Goal: Task Accomplishment & Management: Manage account settings

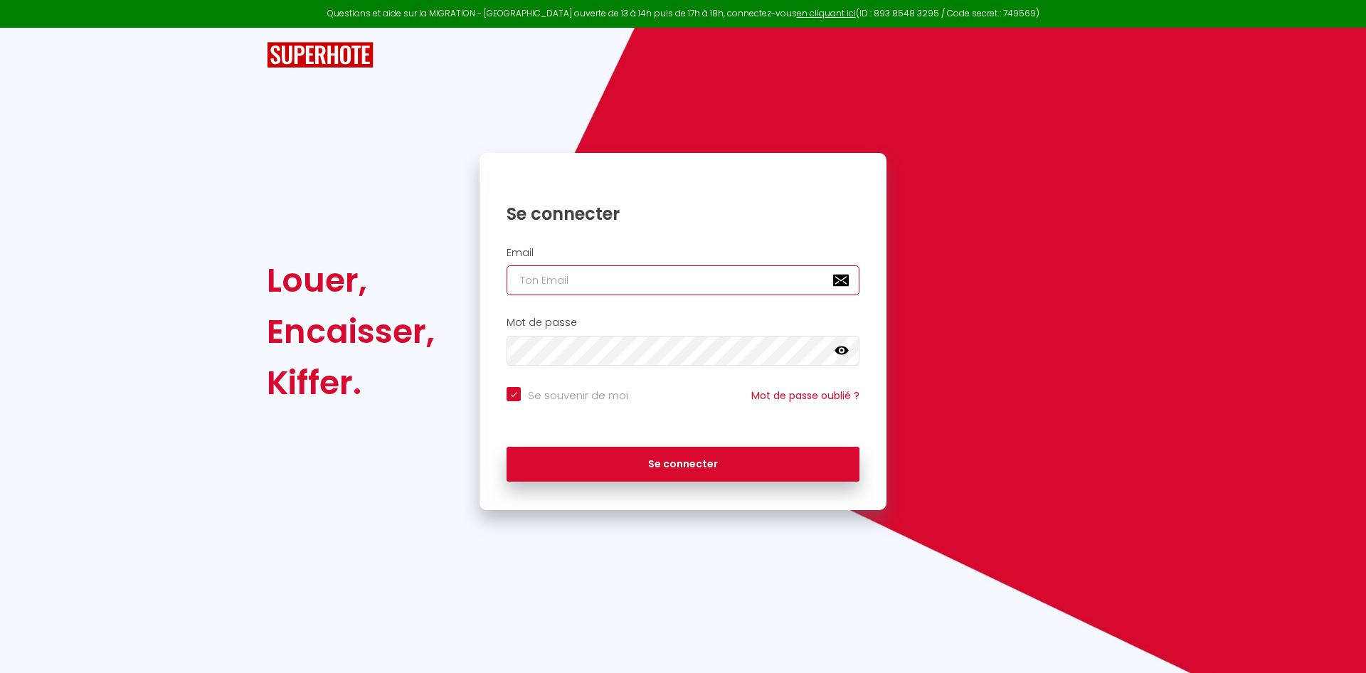
type input "contact@frenchrivierasuites.com"
checkbox input "true"
click at [699, 280] on input "contact@frenchrivierasuites.com" at bounding box center [682, 280] width 353 height 30
drag, startPoint x: 698, startPoint y: 281, endPoint x: 342, endPoint y: 279, distance: 356.4
click at [342, 279] on div "Louer, Encaisser, Kiffer. Se connecter Email contact@frenchrivierasuites.com Mo…" at bounding box center [682, 331] width 851 height 357
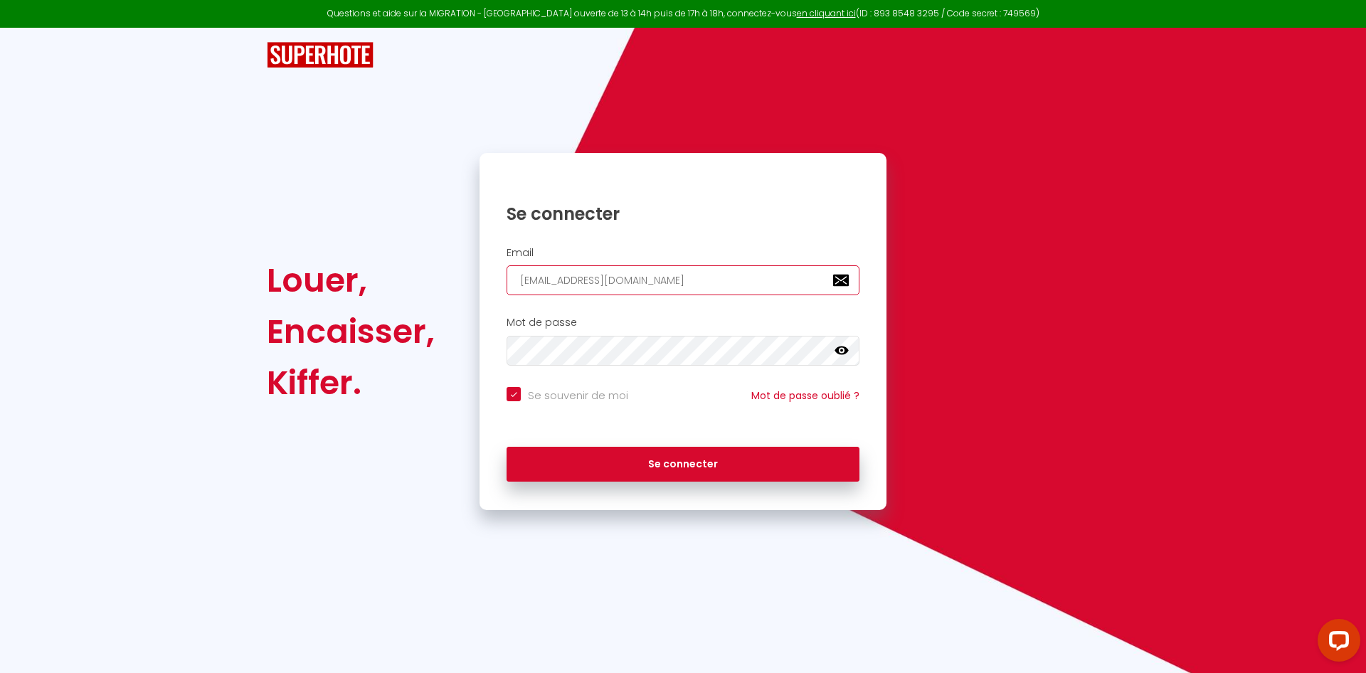
click at [558, 268] on input "contact@frenchrivierasuites.com" at bounding box center [682, 280] width 353 height 30
click at [623, 285] on input "contact@frenchrivierasuites.com" at bounding box center [682, 280] width 353 height 30
click at [628, 280] on input "contact@frenchrivierasuites.com" at bounding box center [682, 280] width 353 height 30
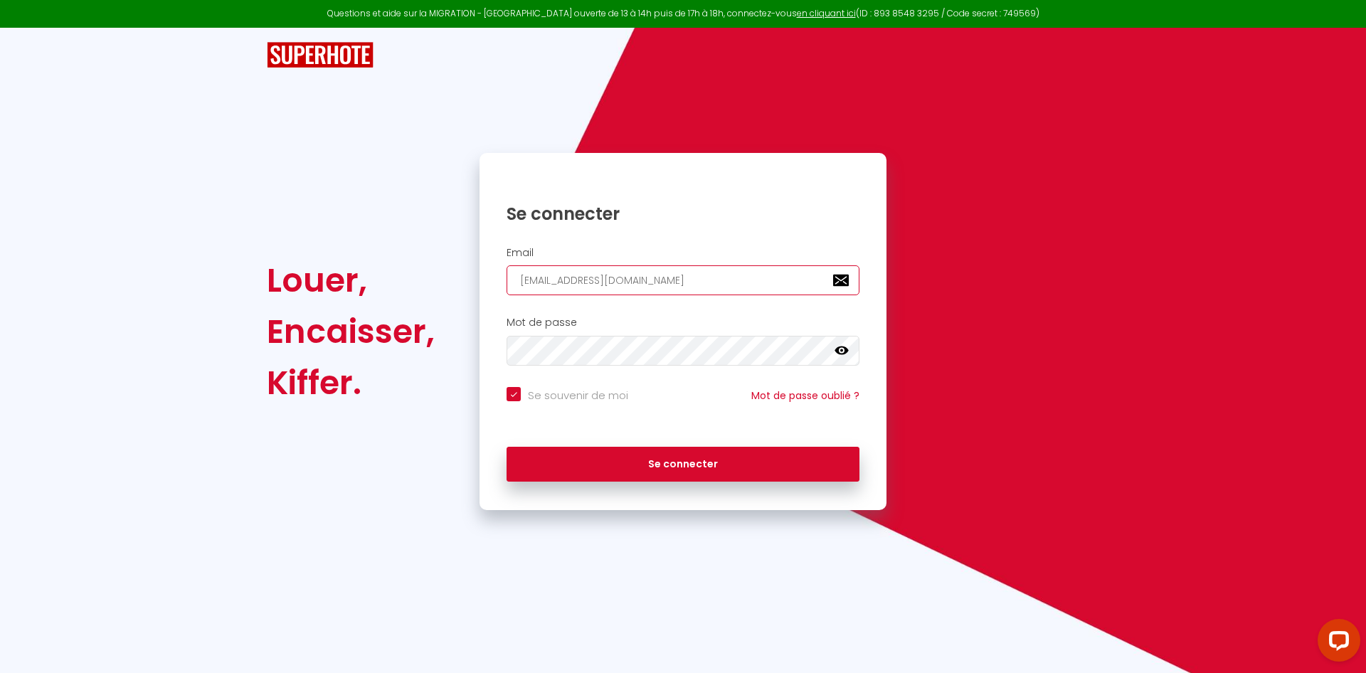
drag, startPoint x: 628, startPoint y: 280, endPoint x: 495, endPoint y: 274, distance: 133.1
click at [495, 274] on div "Email contact@frenchrivierasuites.com" at bounding box center [683, 271] width 388 height 49
click at [569, 282] on input "contact@frenchrivierasuites.com" at bounding box center [682, 280] width 353 height 30
drag, startPoint x: 691, startPoint y: 275, endPoint x: 489, endPoint y: 282, distance: 202.1
click at [489, 282] on div "Email contact@frenchrivierasuites.com" at bounding box center [683, 271] width 388 height 49
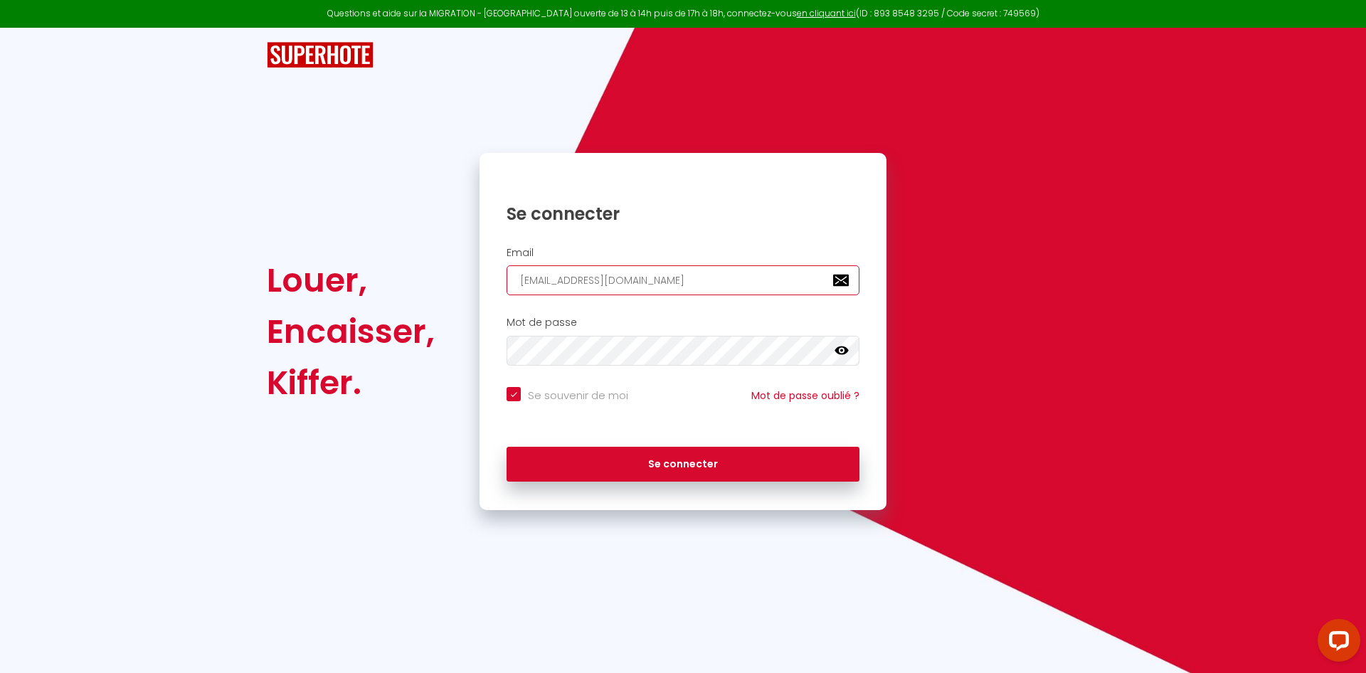
type input "s"
checkbox input "true"
type input "so"
checkbox input "true"
type input "son"
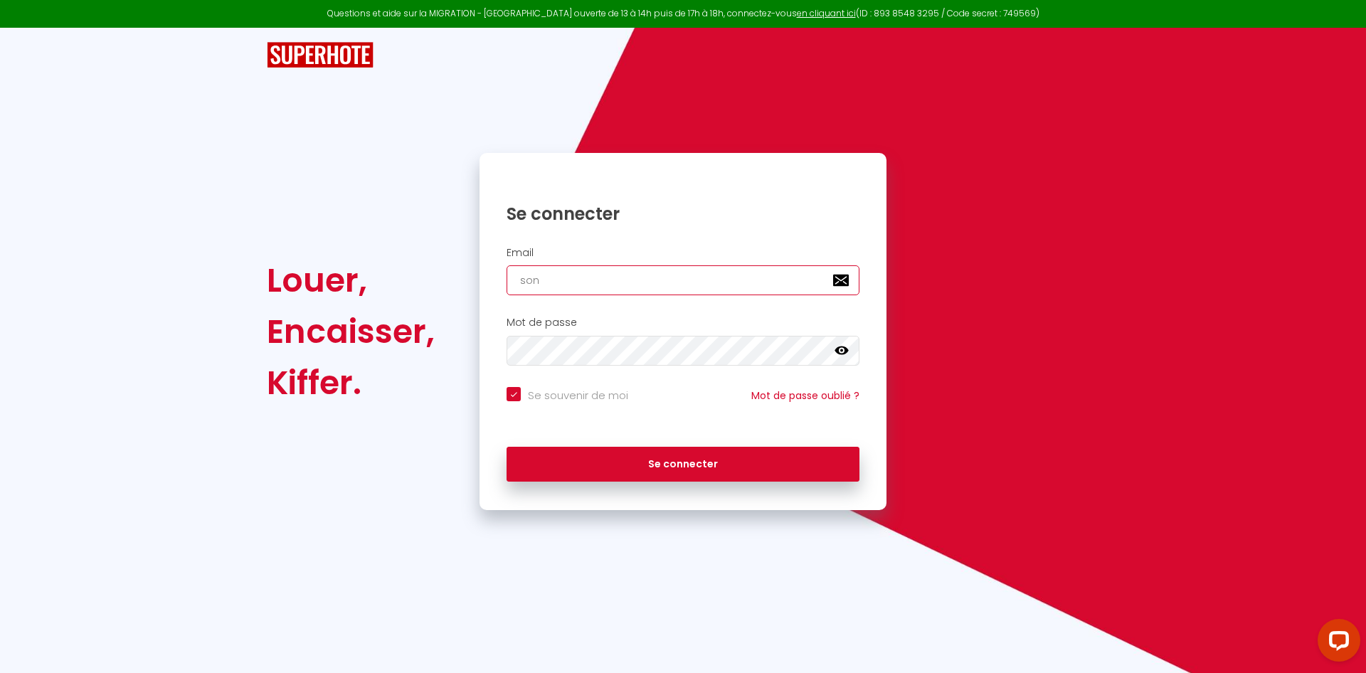
checkbox input "true"
type input "sonb"
checkbox input "true"
type input "son"
checkbox input "true"
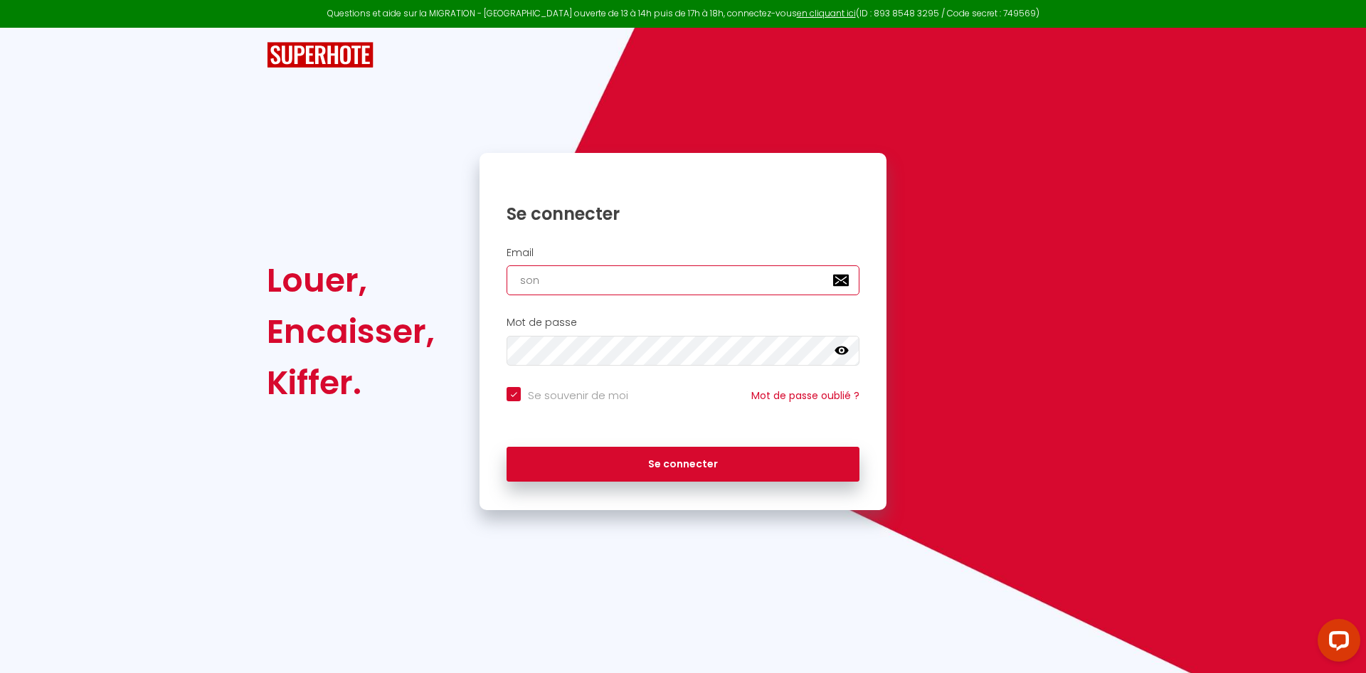
type input "so"
checkbox input "true"
type input "[EMAIL_ADDRESS][DOMAIN_NAME]"
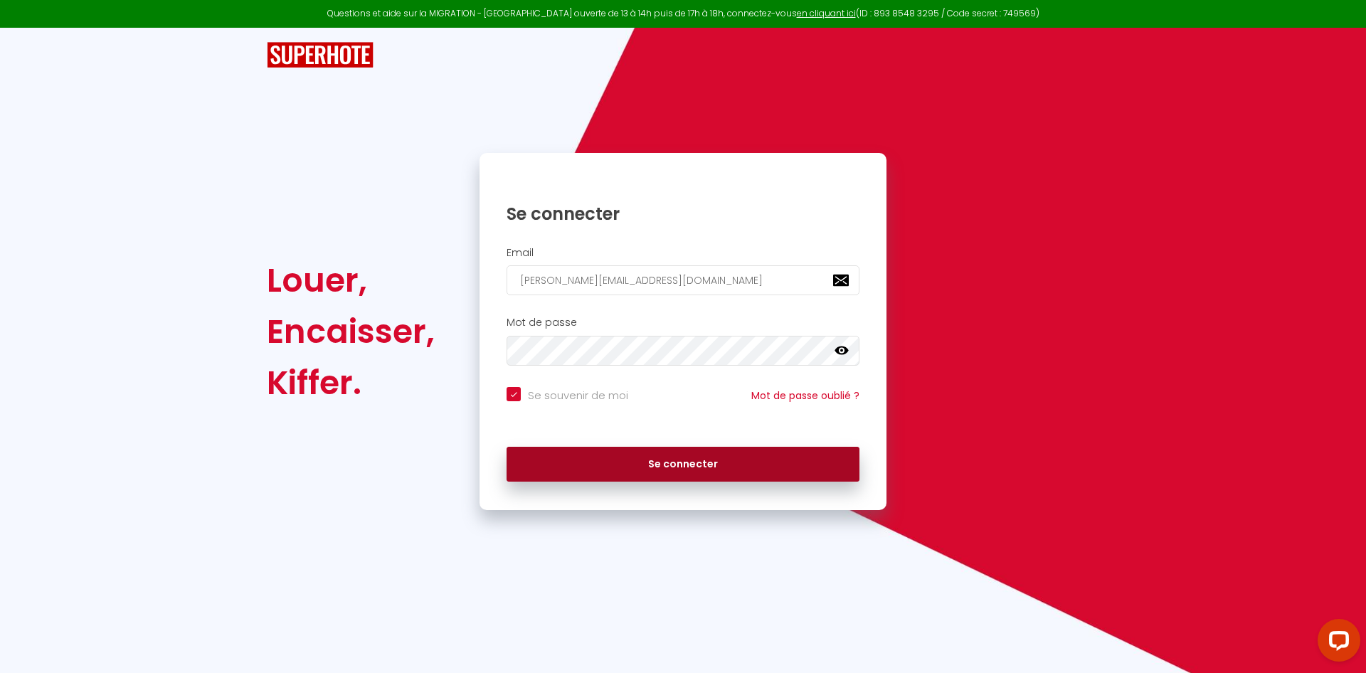
click at [696, 464] on button "Se connecter" at bounding box center [682, 465] width 353 height 36
checkbox input "true"
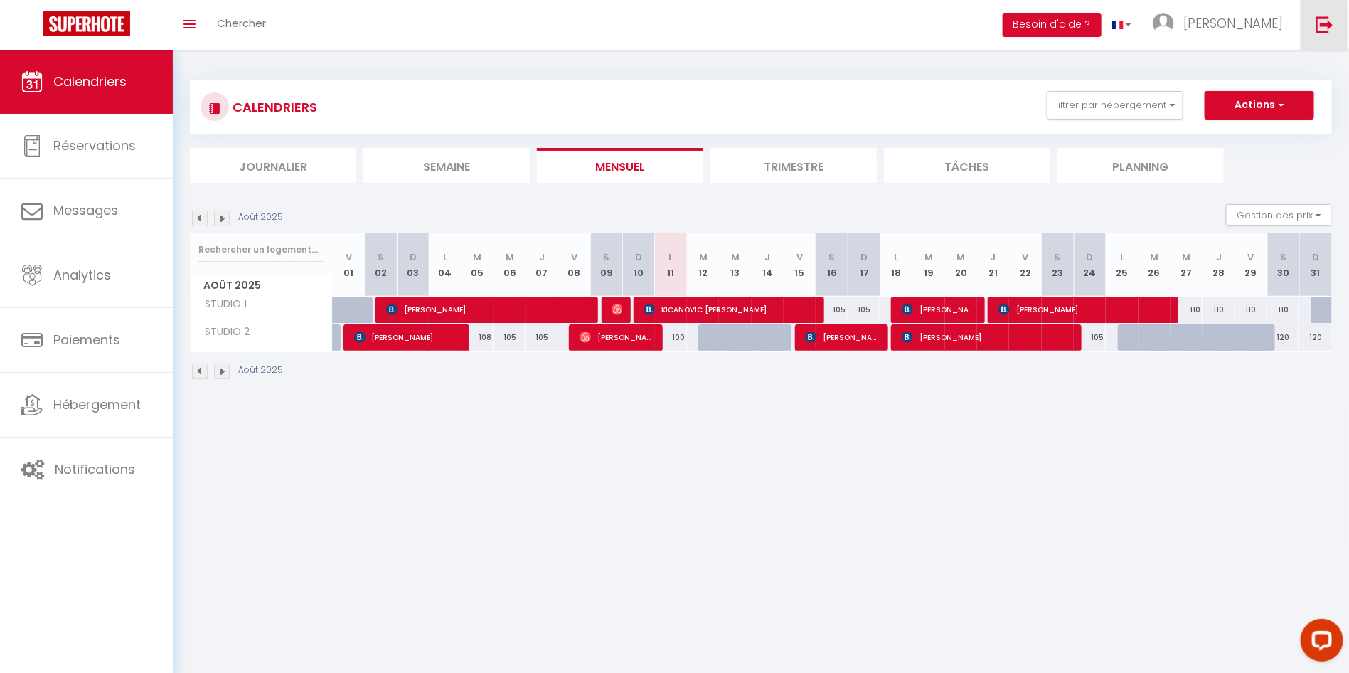
click at [1326, 23] on img at bounding box center [1325, 25] width 18 height 18
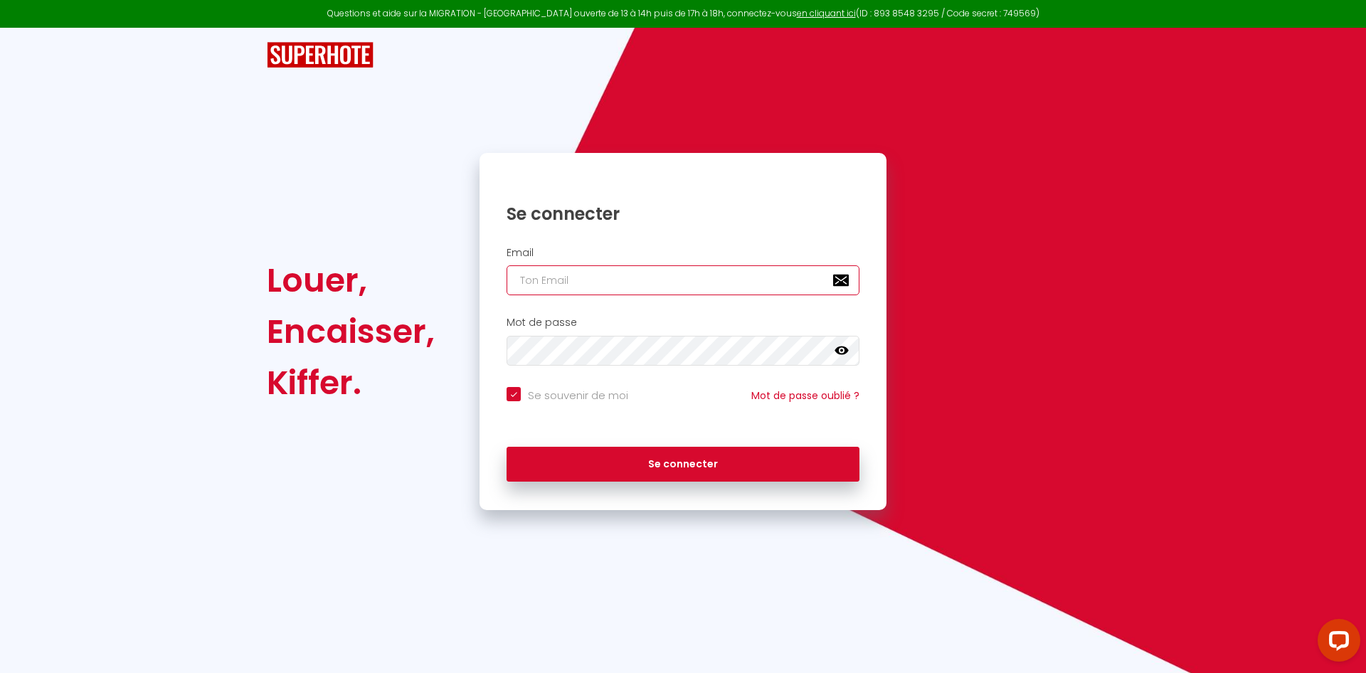
type input "[EMAIL_ADDRESS][DOMAIN_NAME]"
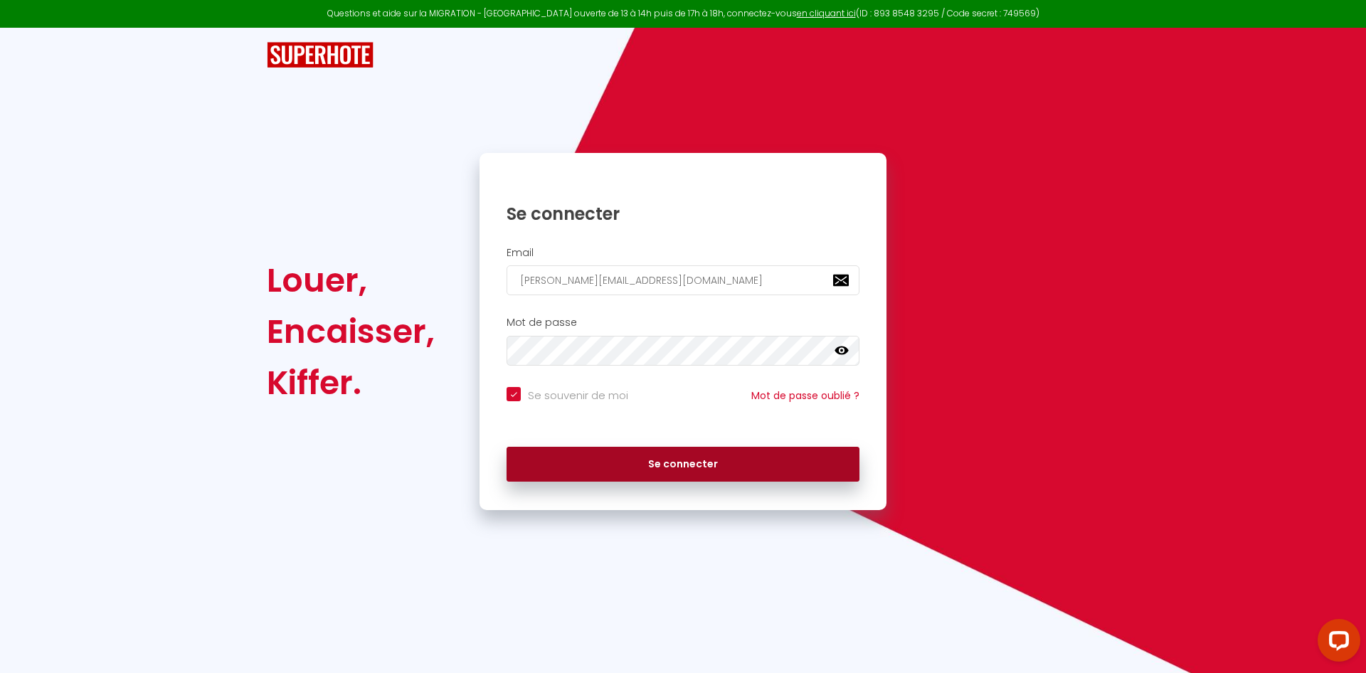
click at [681, 467] on button "Se connecter" at bounding box center [682, 465] width 353 height 36
checkbox input "true"
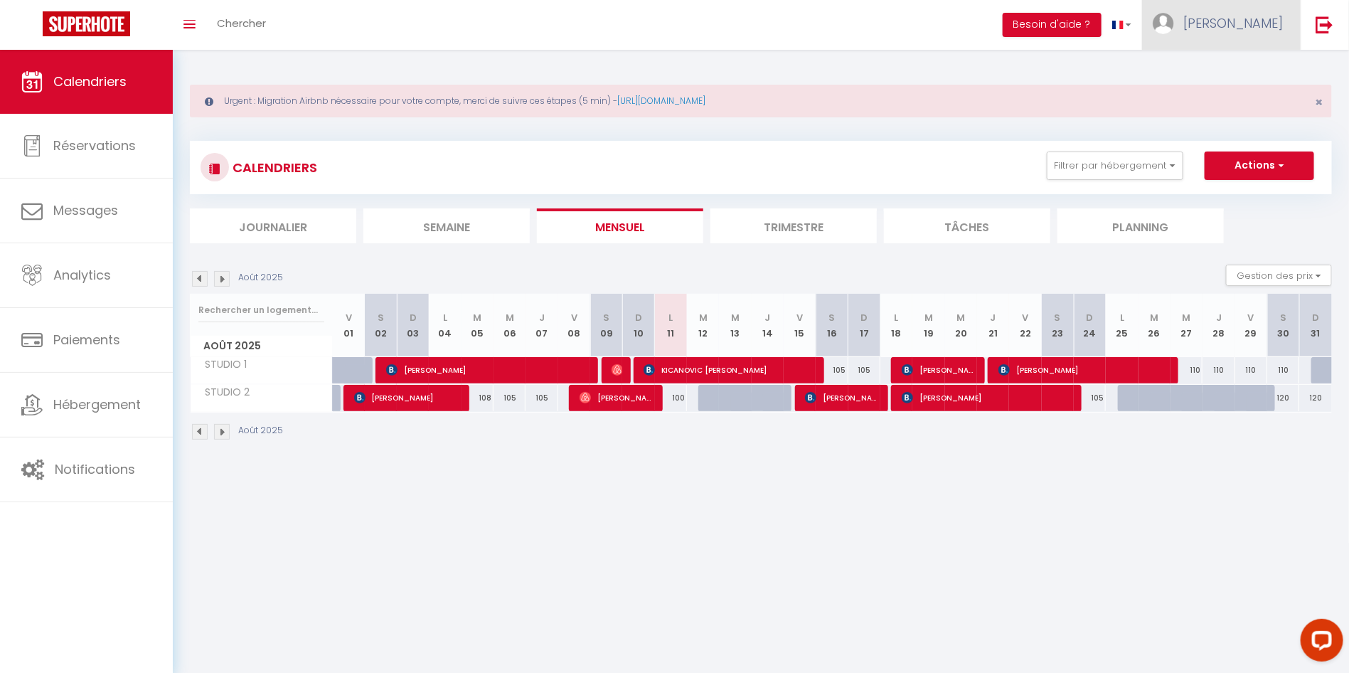
click at [1253, 17] on span "[PERSON_NAME]" at bounding box center [1234, 23] width 100 height 18
click at [1256, 70] on link "Paramètres" at bounding box center [1243, 71] width 105 height 24
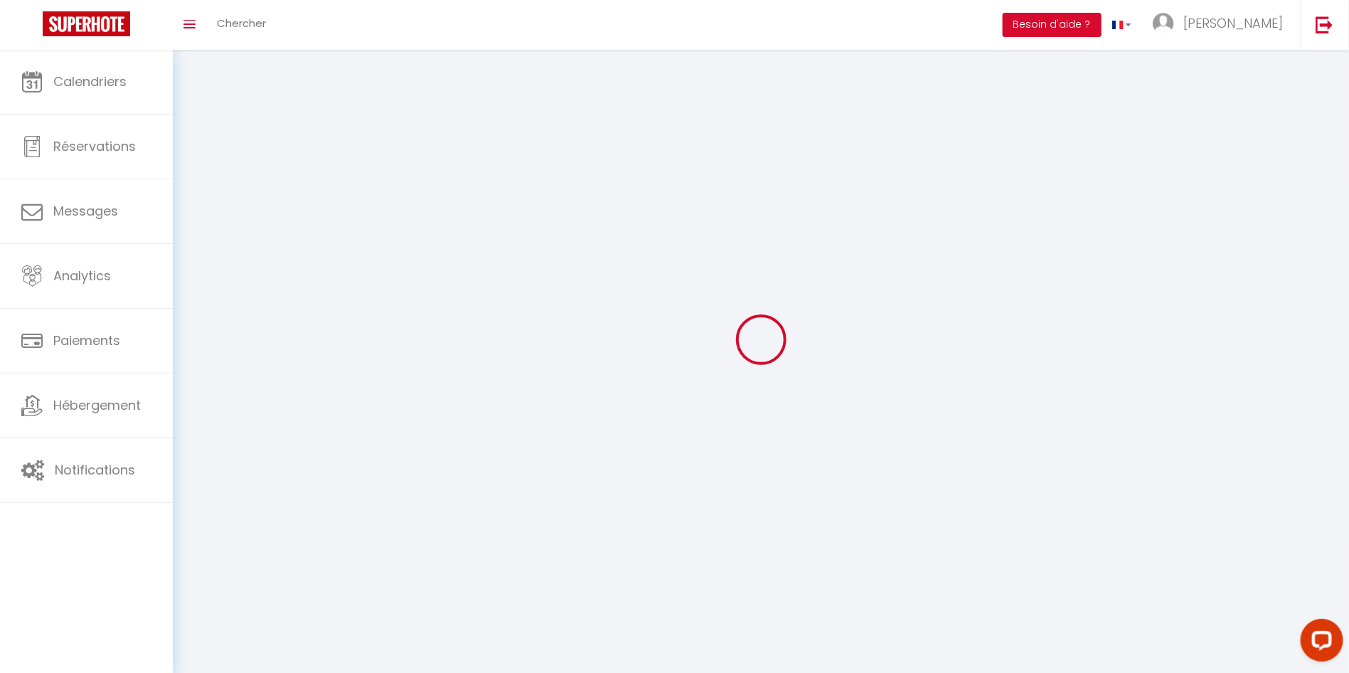
type input "[PERSON_NAME]"
type input "Soldati"
type input "[PHONE_NUMBER]"
type input "[GEOGRAPHIC_DATA][STREET_ADDRESS]"
type input "06240"
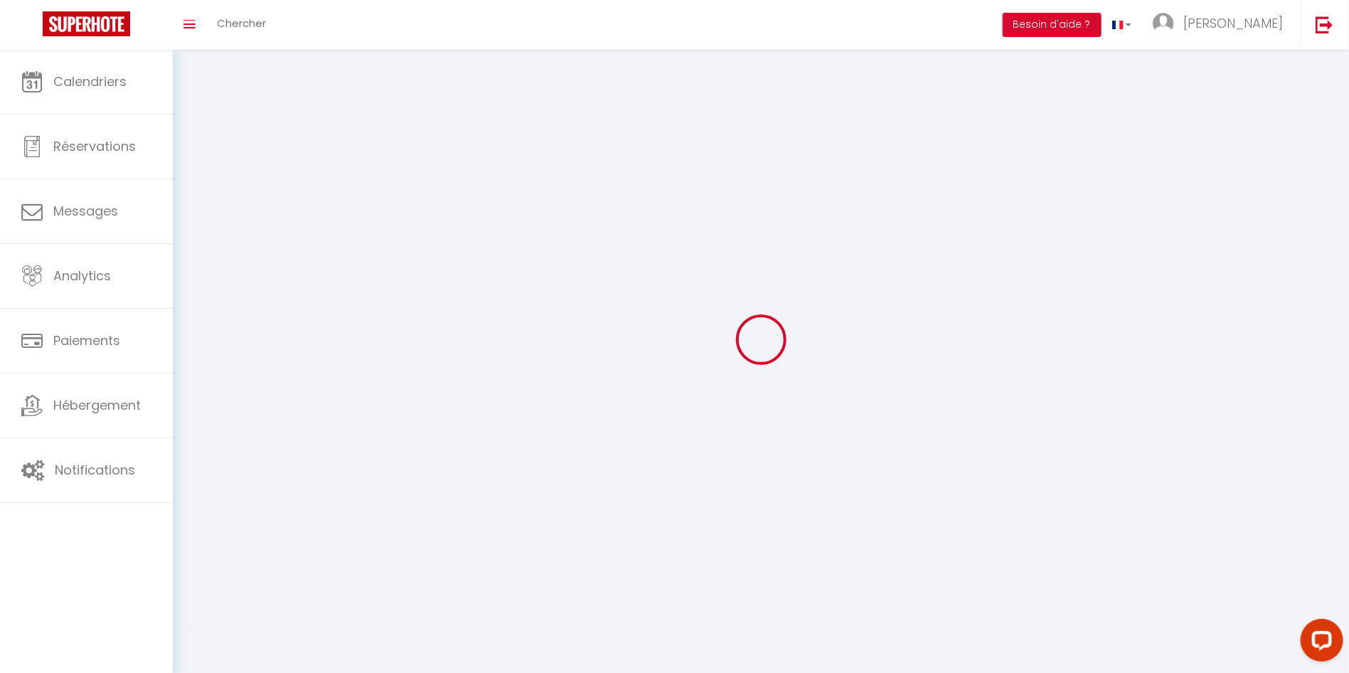
type input "Beausoleil"
select select "28"
type input "dkO2ajIIe3njrPj05zdJhmrwL"
type input "YpI9F4ItzRMM5A62EXHtLfp8q"
type input "dkO2ajIIe3njrPj05zdJhmrwL"
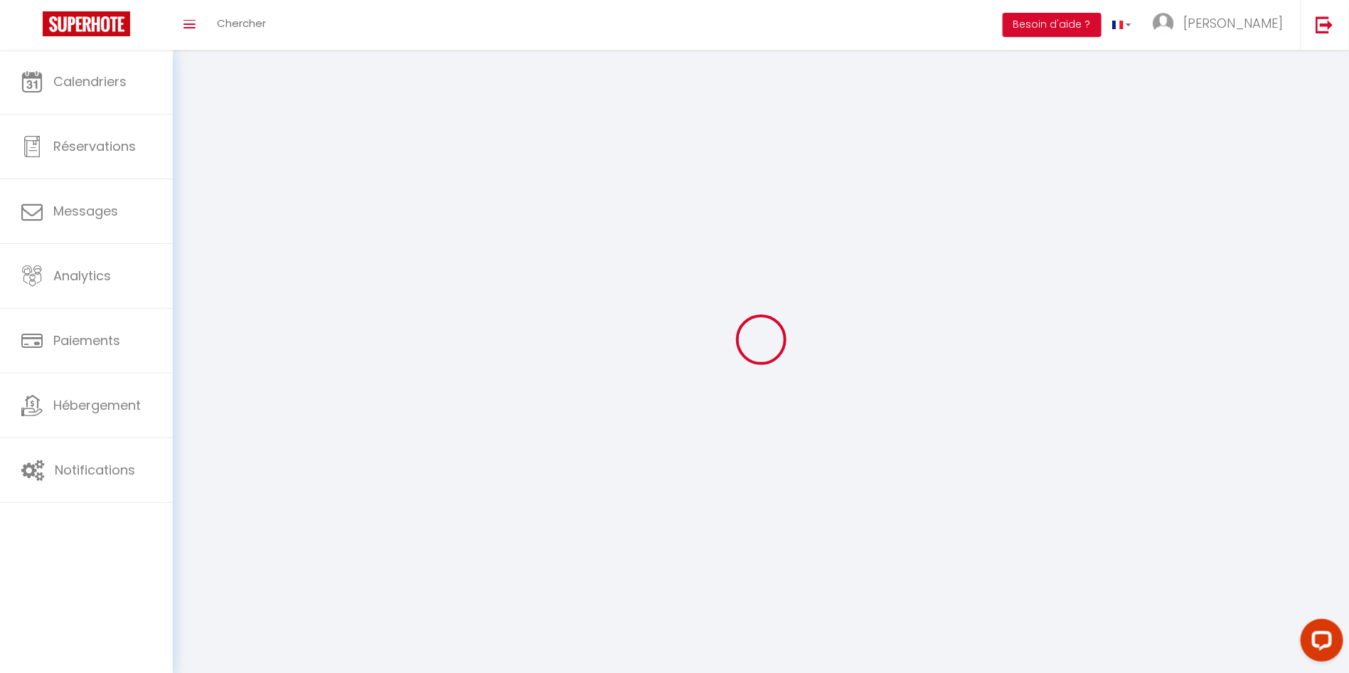
type input "YpI9F4ItzRMM5A62EXHtLfp8q"
type input "[URL][DOMAIN_NAME]"
select select "fr"
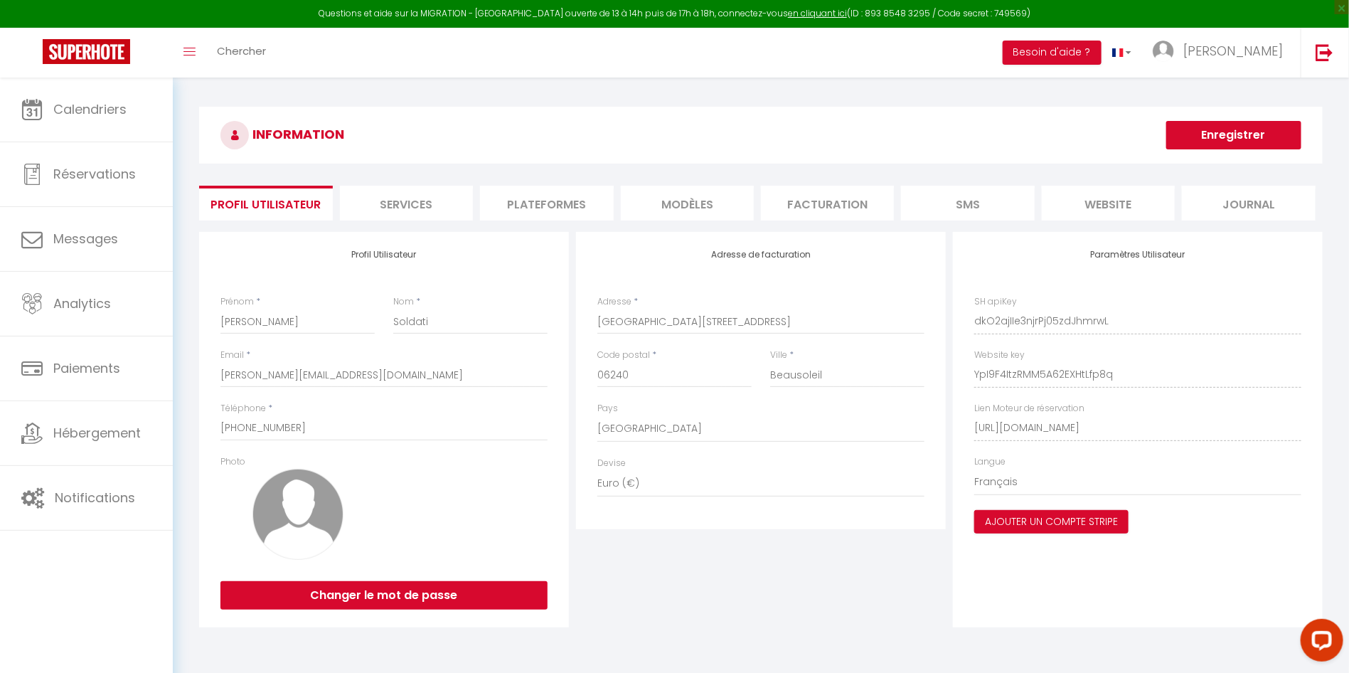
click at [519, 206] on li "Plateformes" at bounding box center [546, 203] width 133 height 35
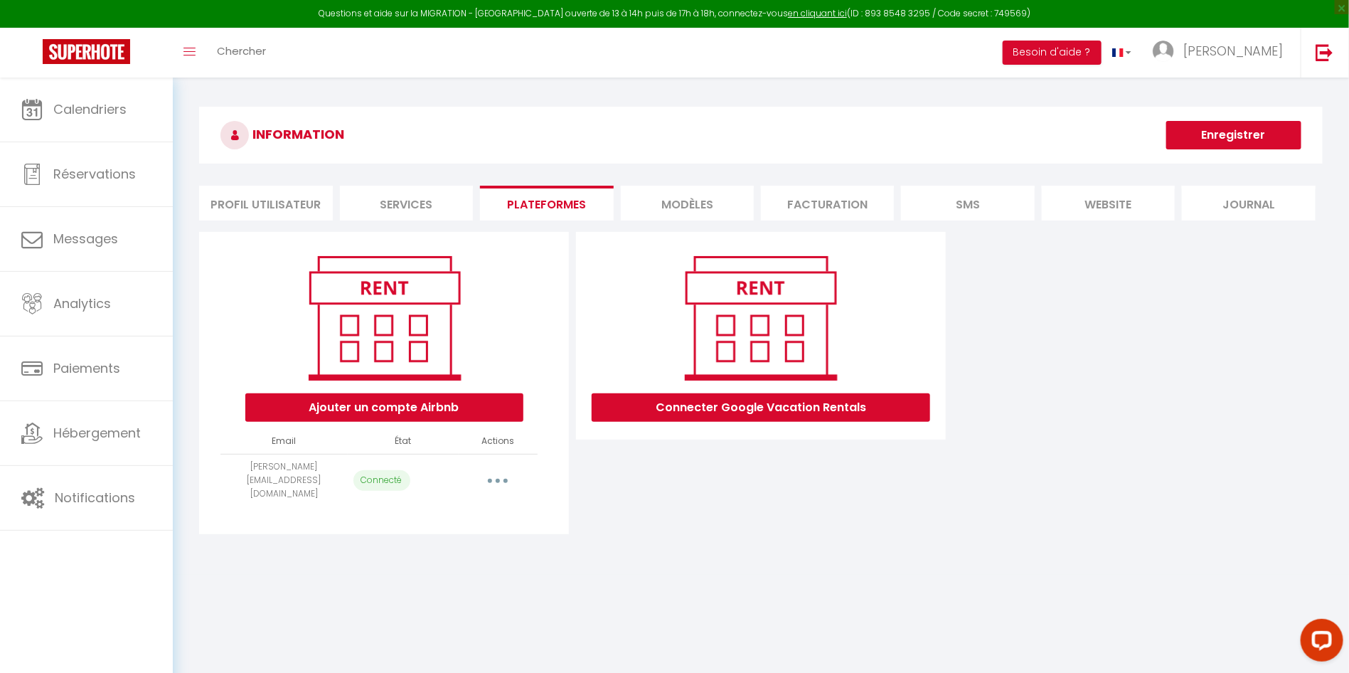
click at [510, 472] on button "button" at bounding box center [498, 480] width 40 height 23
click at [435, 553] on link "Reconnecter le compte" at bounding box center [434, 564] width 157 height 24
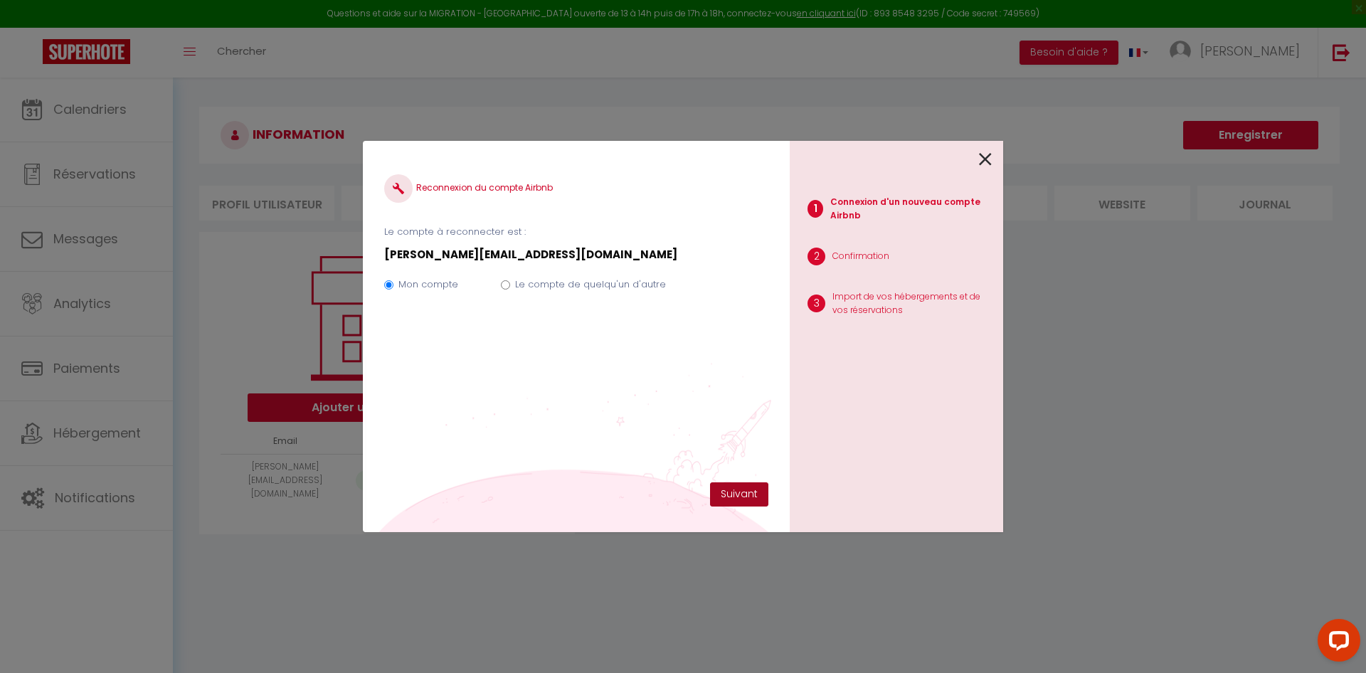
click at [729, 498] on button "Suivant" at bounding box center [739, 494] width 58 height 24
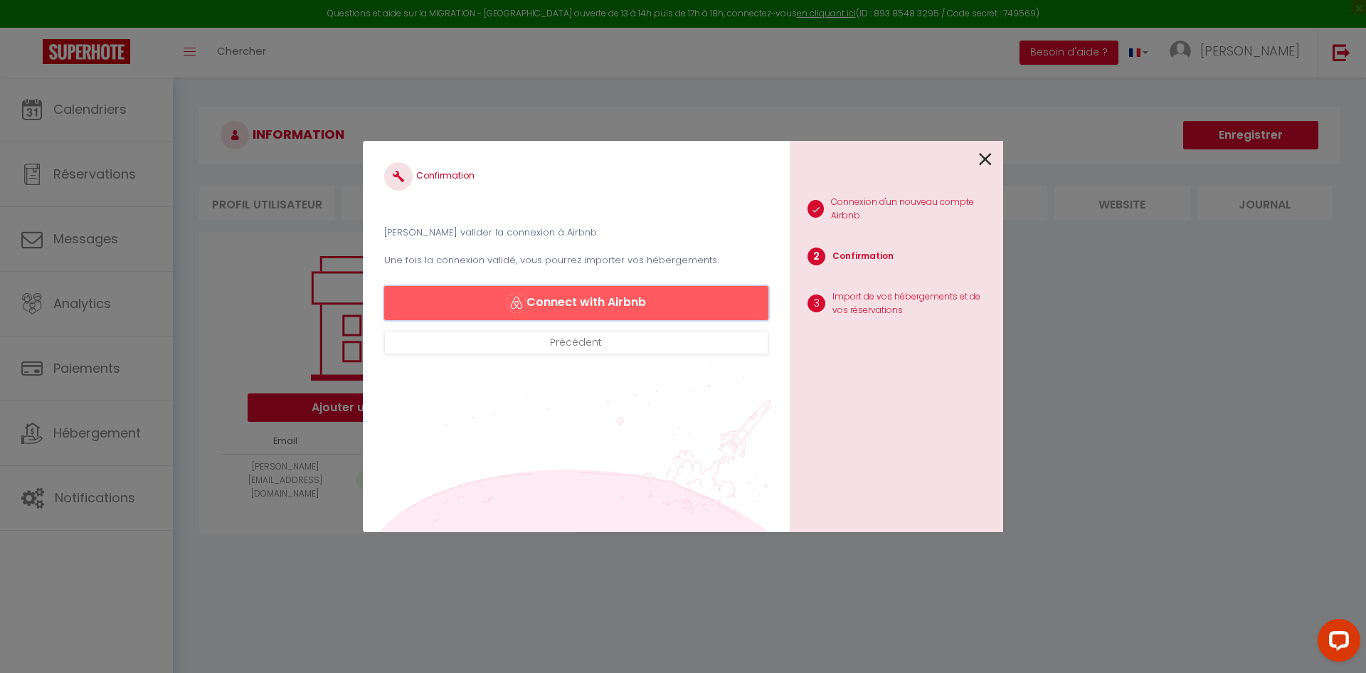
click at [637, 297] on button "Connect with Airbnb" at bounding box center [576, 303] width 384 height 34
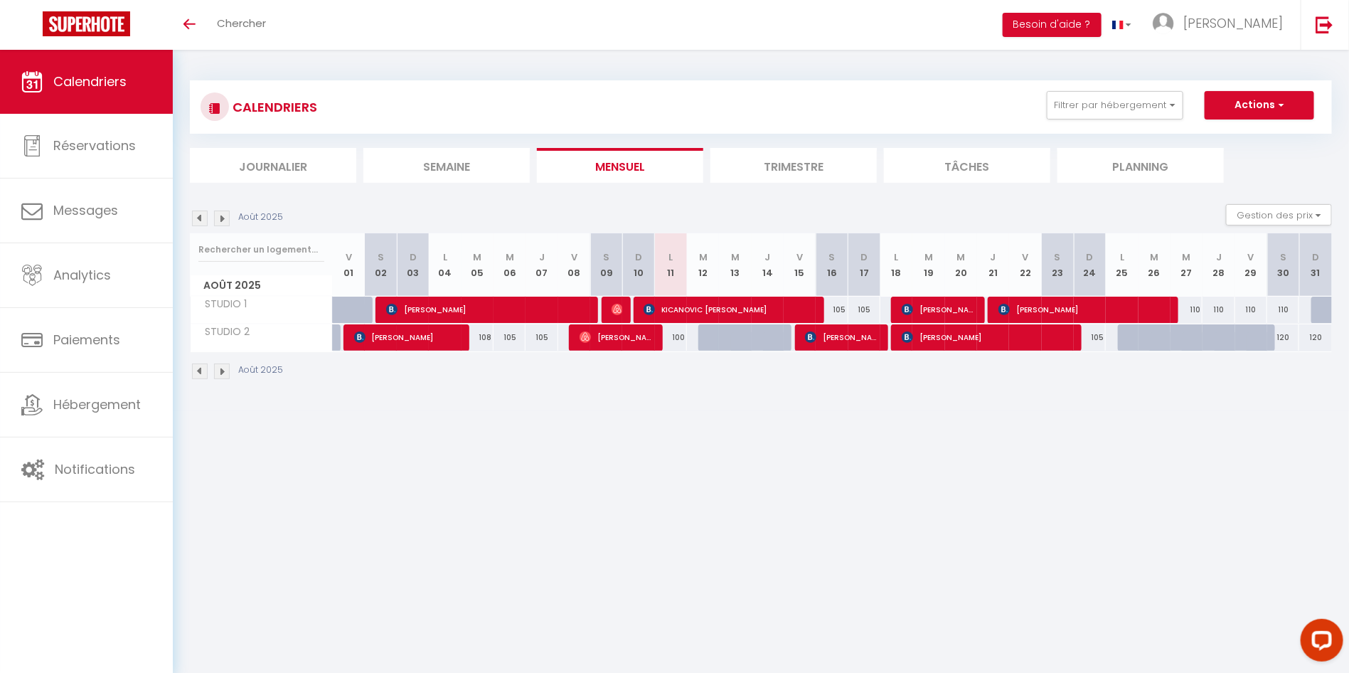
click at [223, 371] on img at bounding box center [222, 371] width 16 height 16
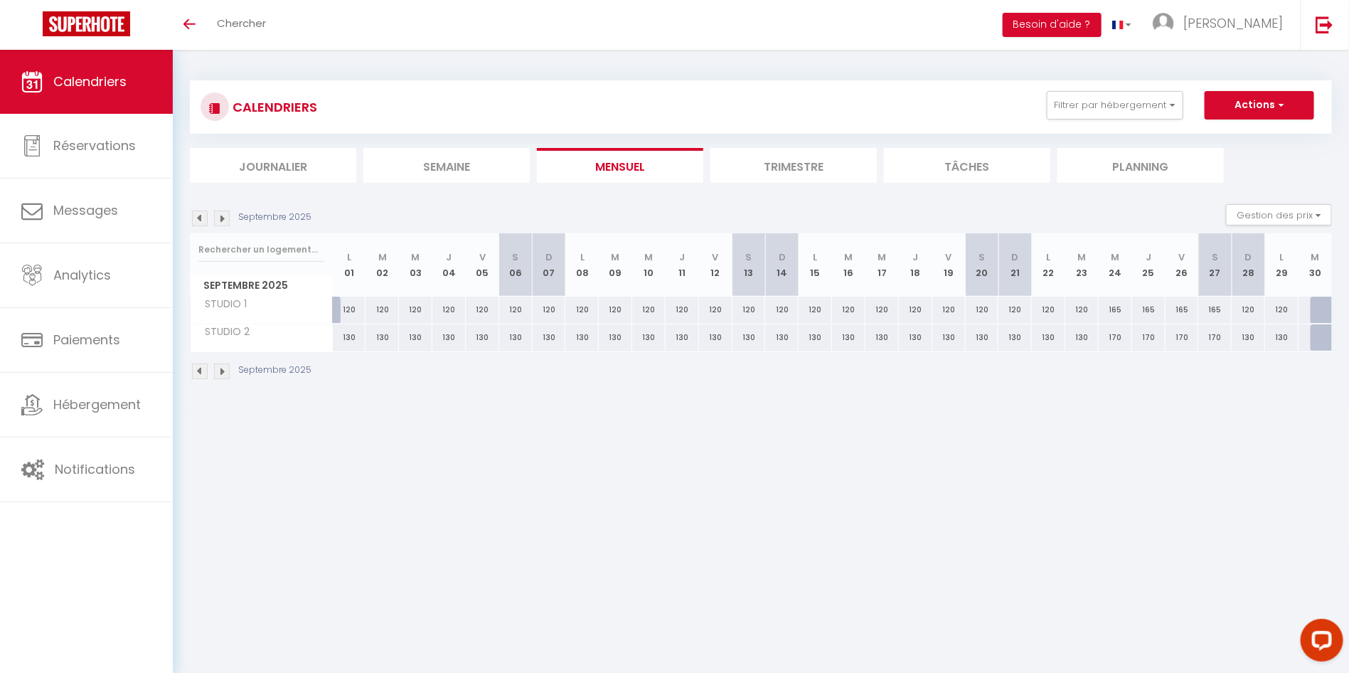
click at [202, 368] on img at bounding box center [200, 371] width 16 height 16
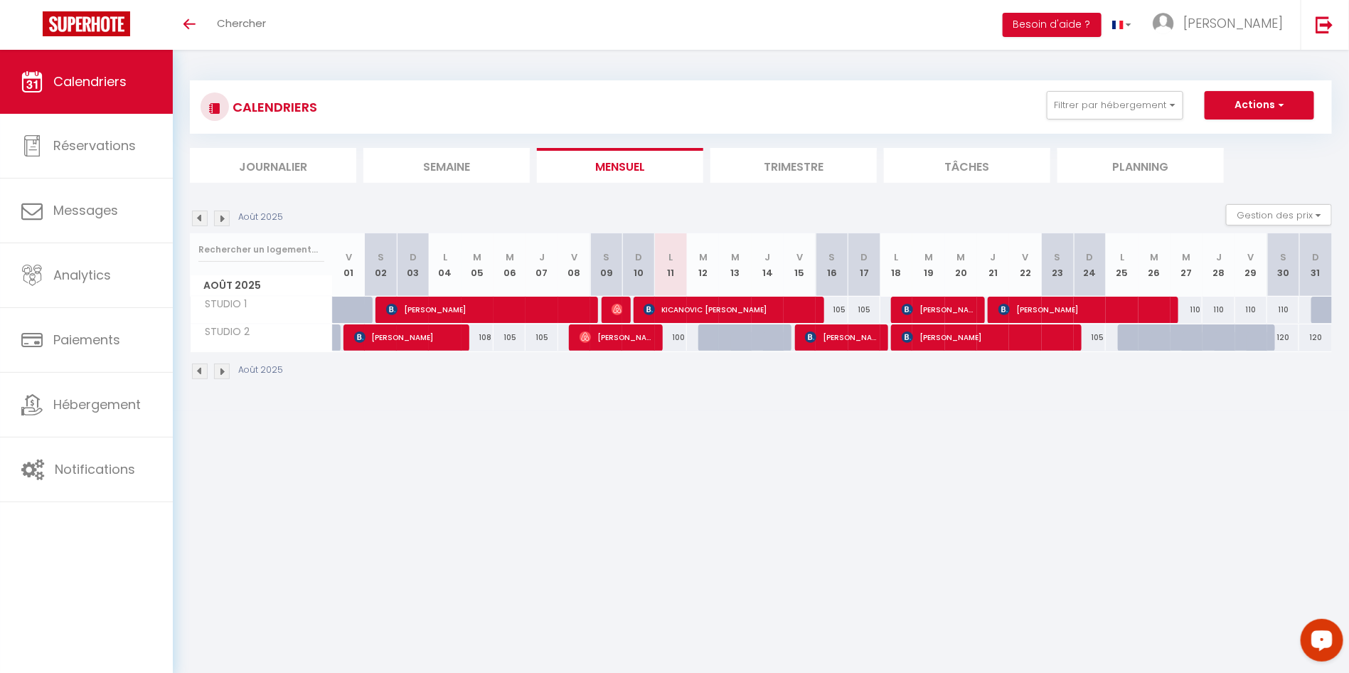
click at [1322, 641] on icon "Open LiveChat chat widget" at bounding box center [1322, 638] width 14 height 9
click at [898, 489] on body "Questions et aide sur la MIGRATION - Salle Zoom ouverte de 13 à 14h puis de 17h…" at bounding box center [674, 386] width 1349 height 673
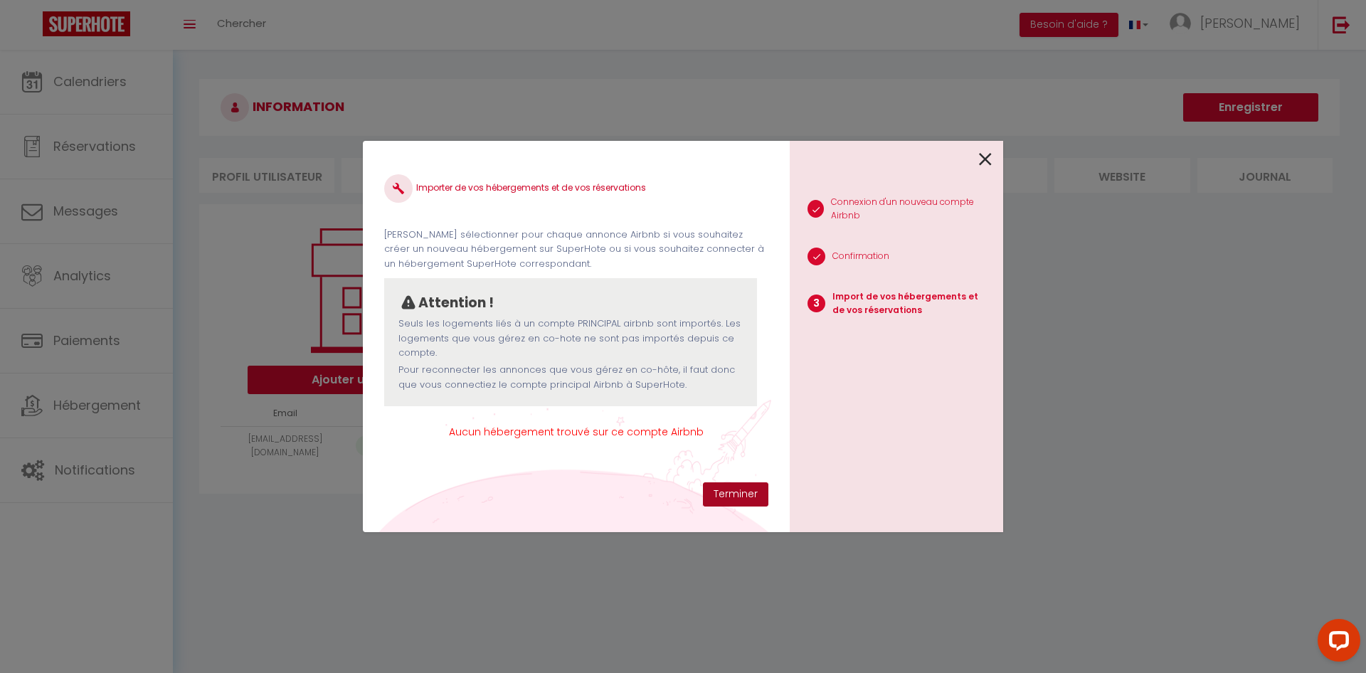
click at [730, 491] on button "Terminer" at bounding box center [735, 494] width 65 height 24
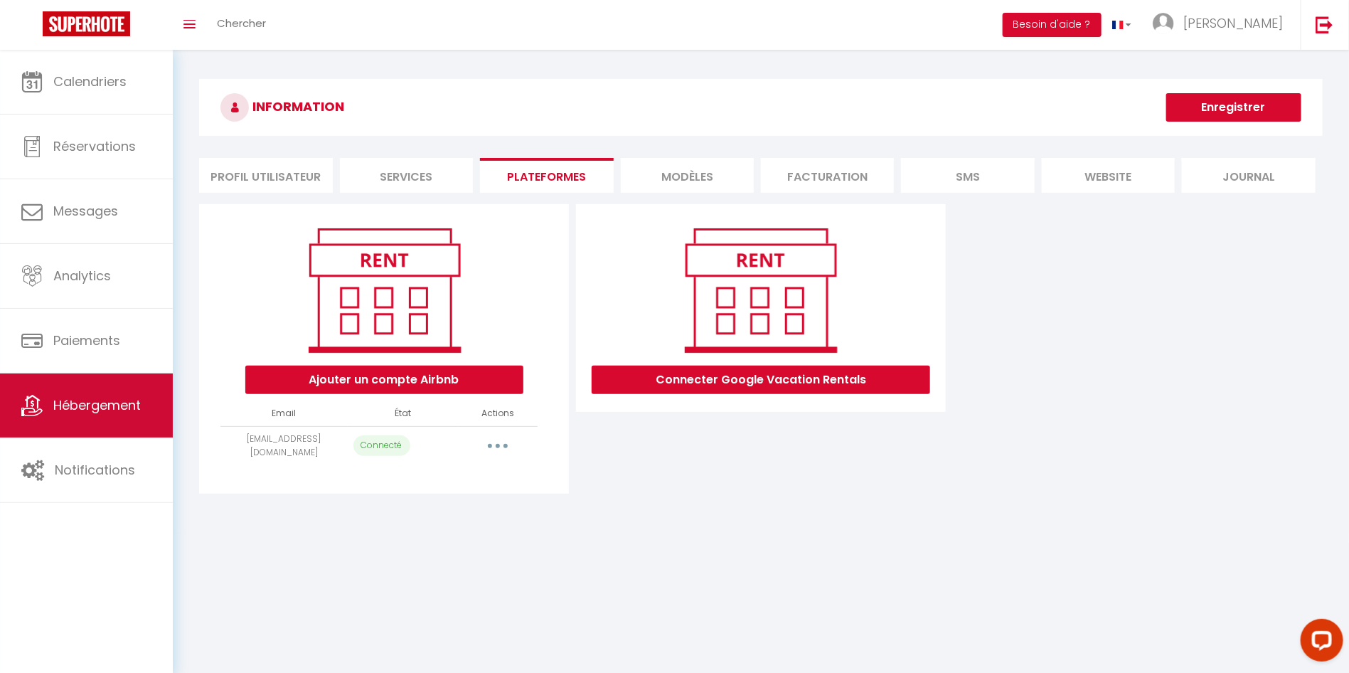
click at [34, 395] on icon at bounding box center [31, 405] width 21 height 21
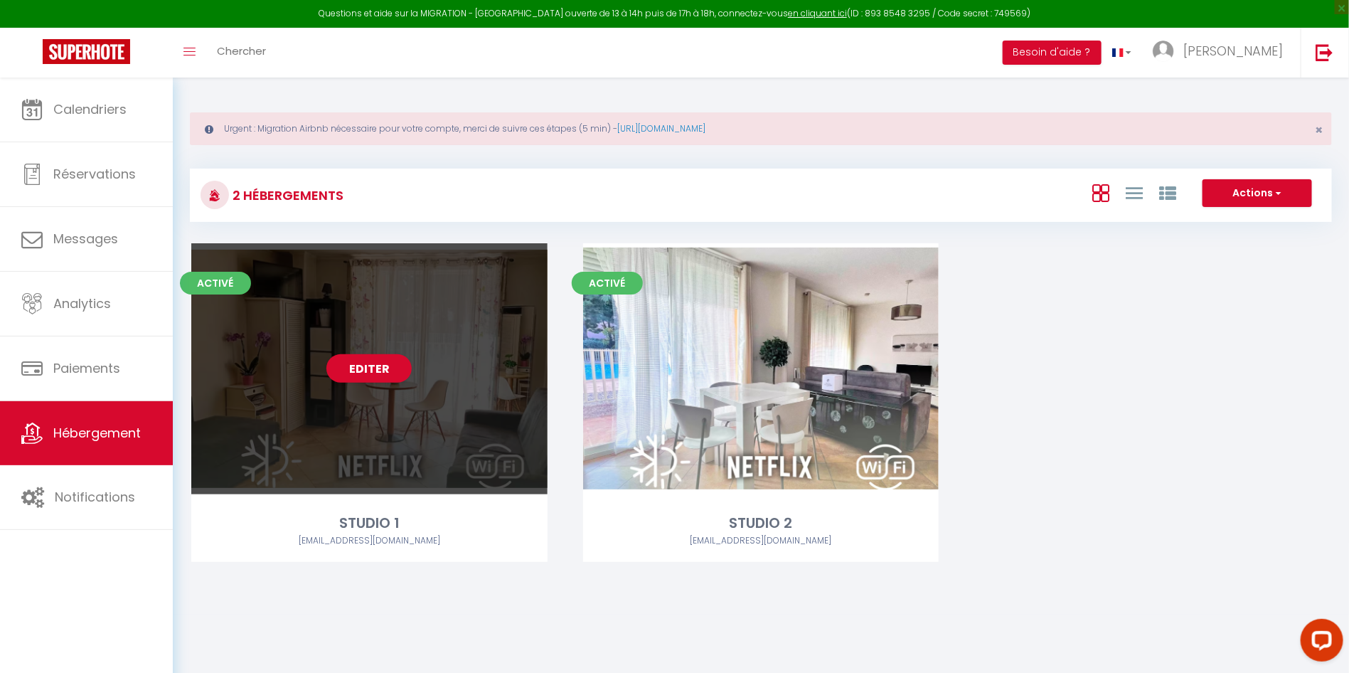
click at [390, 398] on div "Editer" at bounding box center [369, 368] width 356 height 251
click at [385, 361] on link "Editer" at bounding box center [368, 368] width 85 height 28
select select "3"
select select "2"
select select "1"
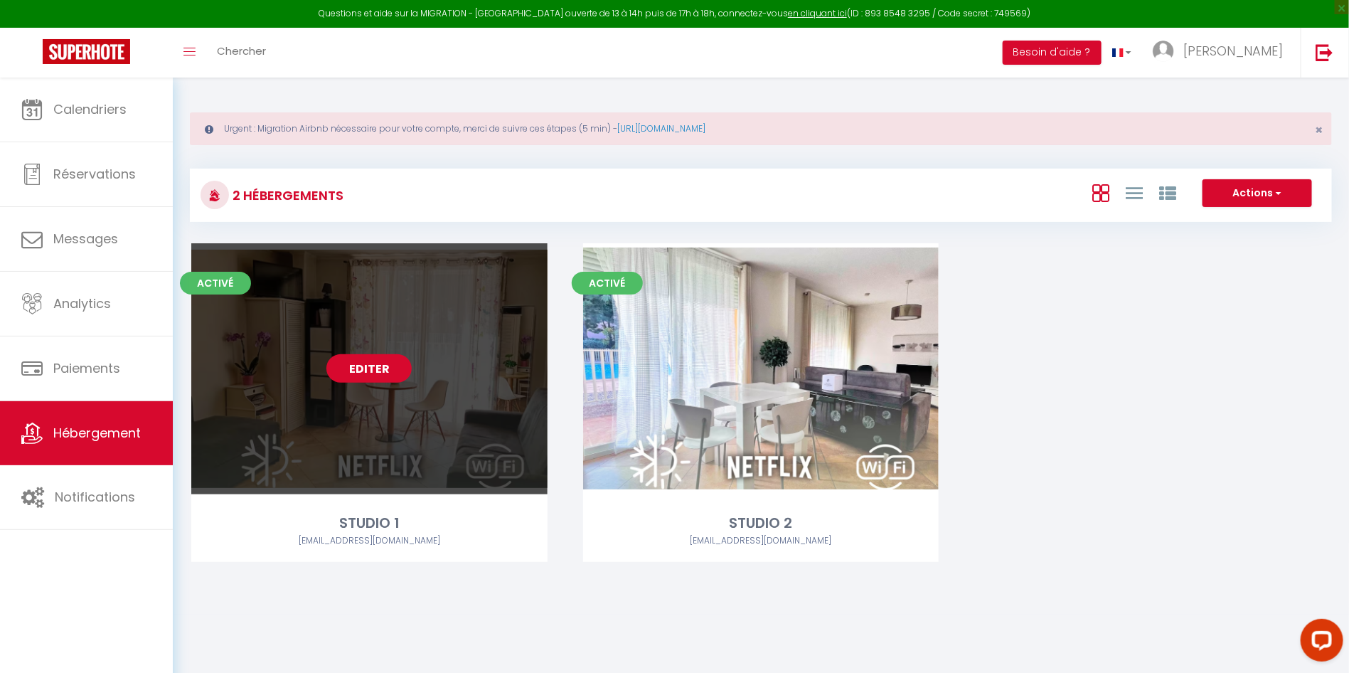
select select "1"
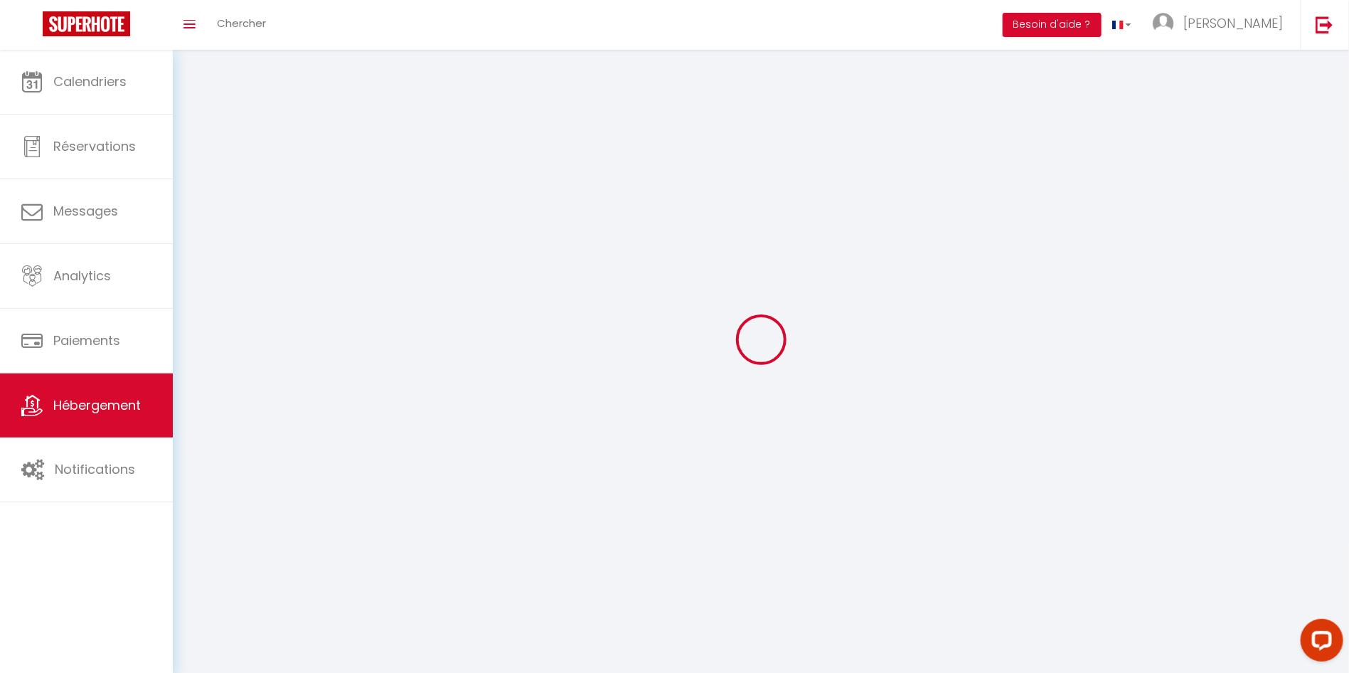
select select
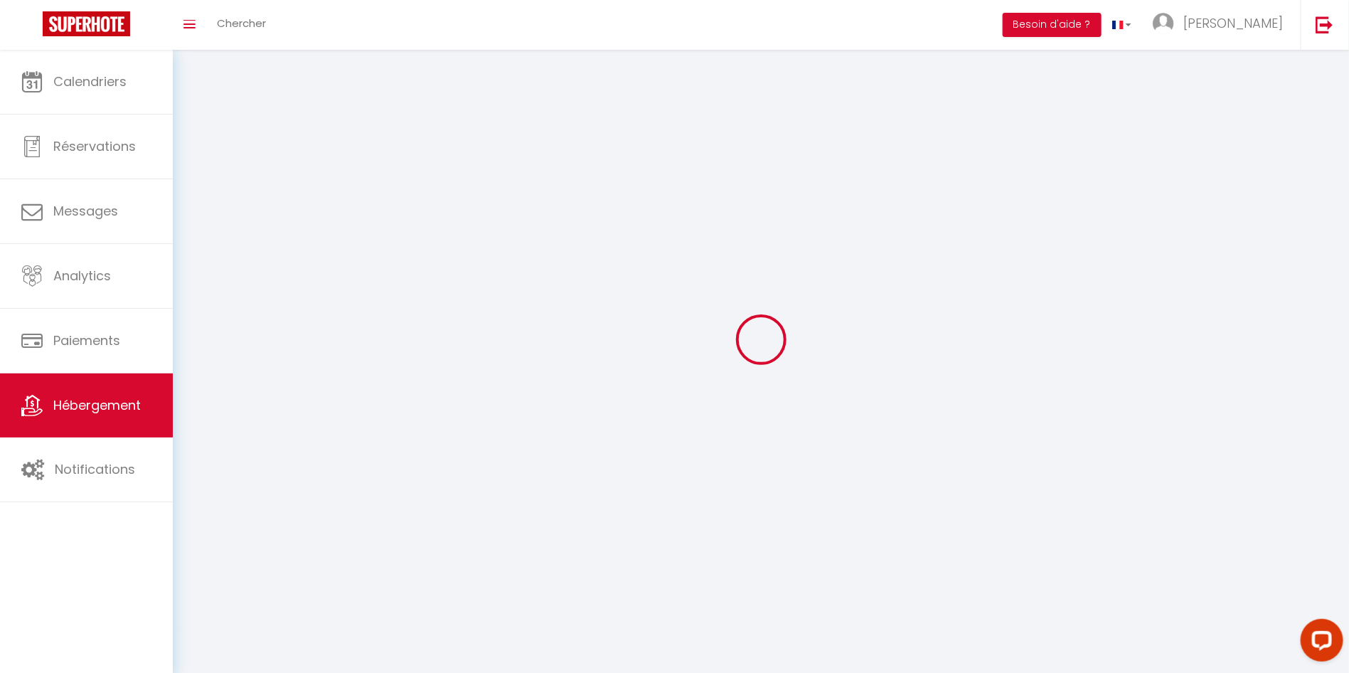
select select
checkbox input "false"
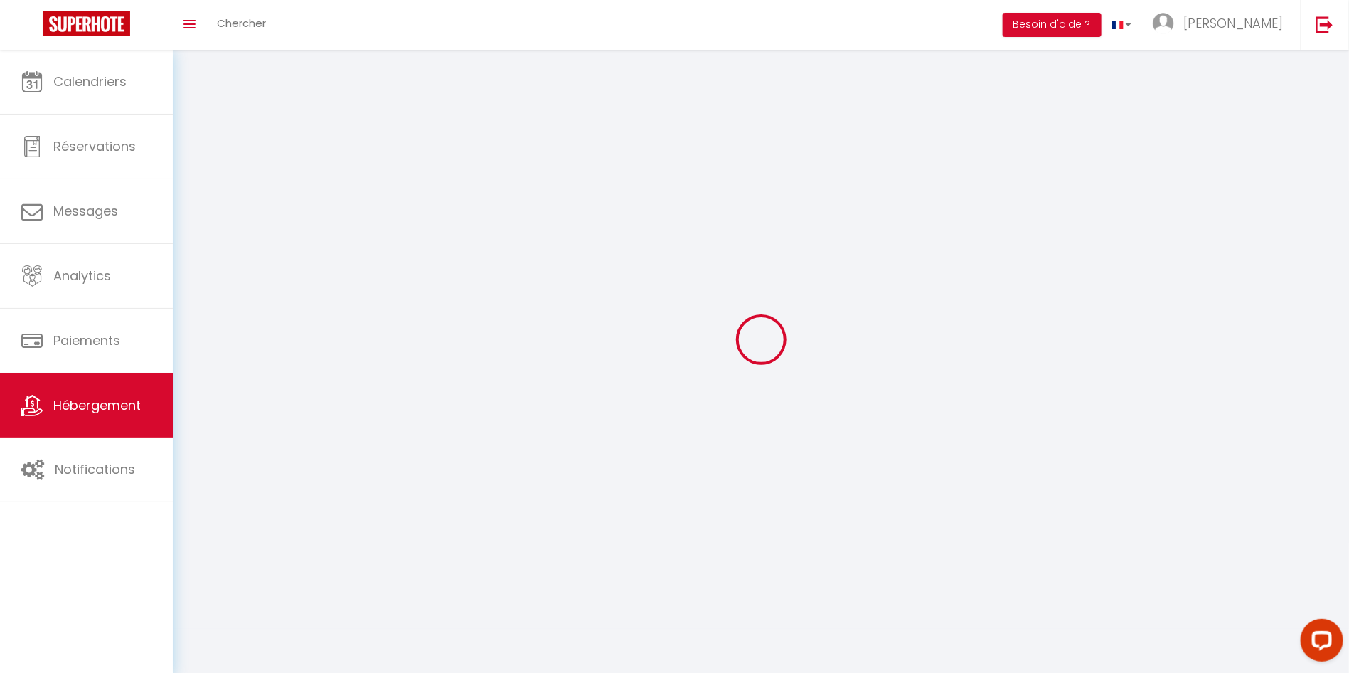
select select
select select "1"
select select "28"
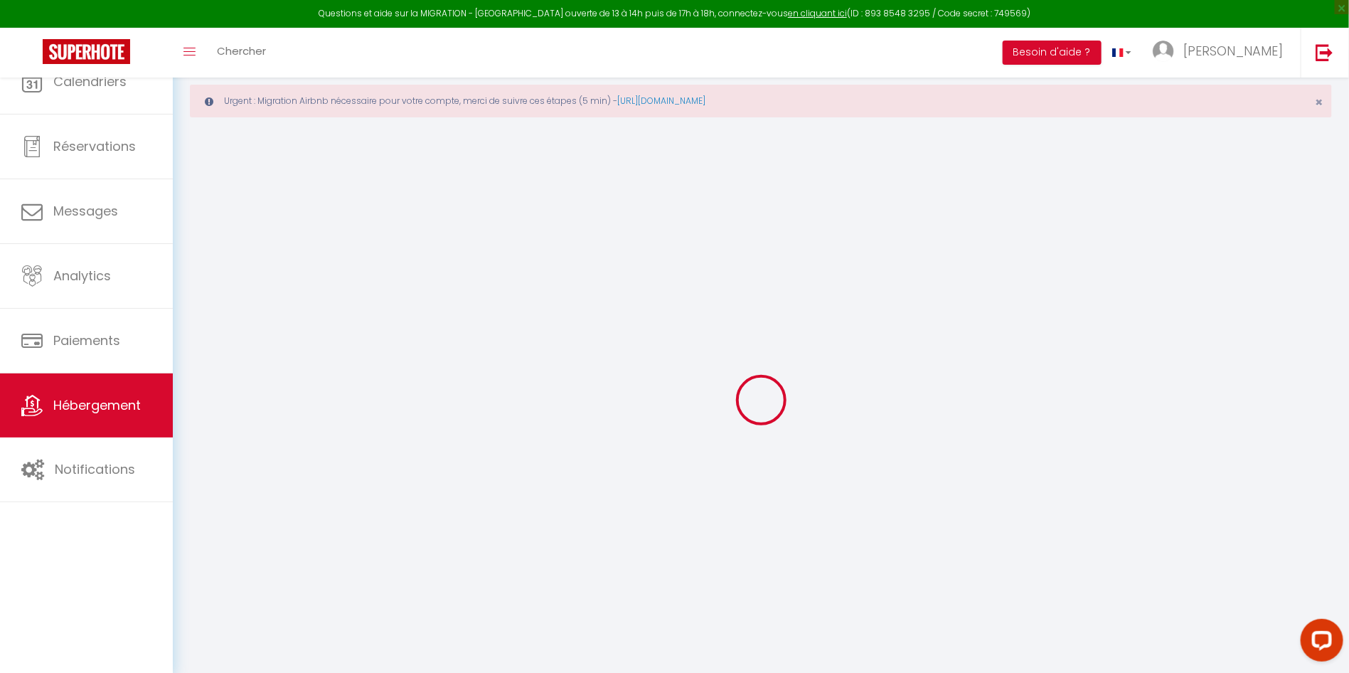
select select
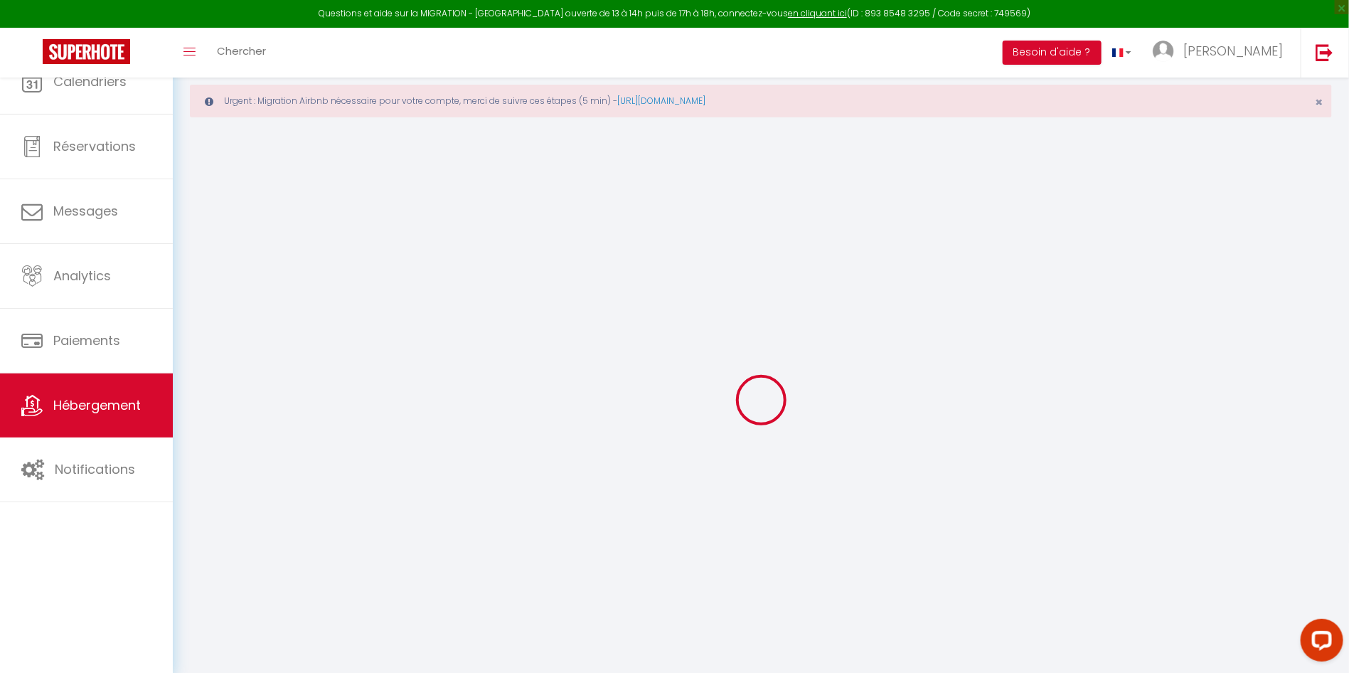
select select
checkbox input "false"
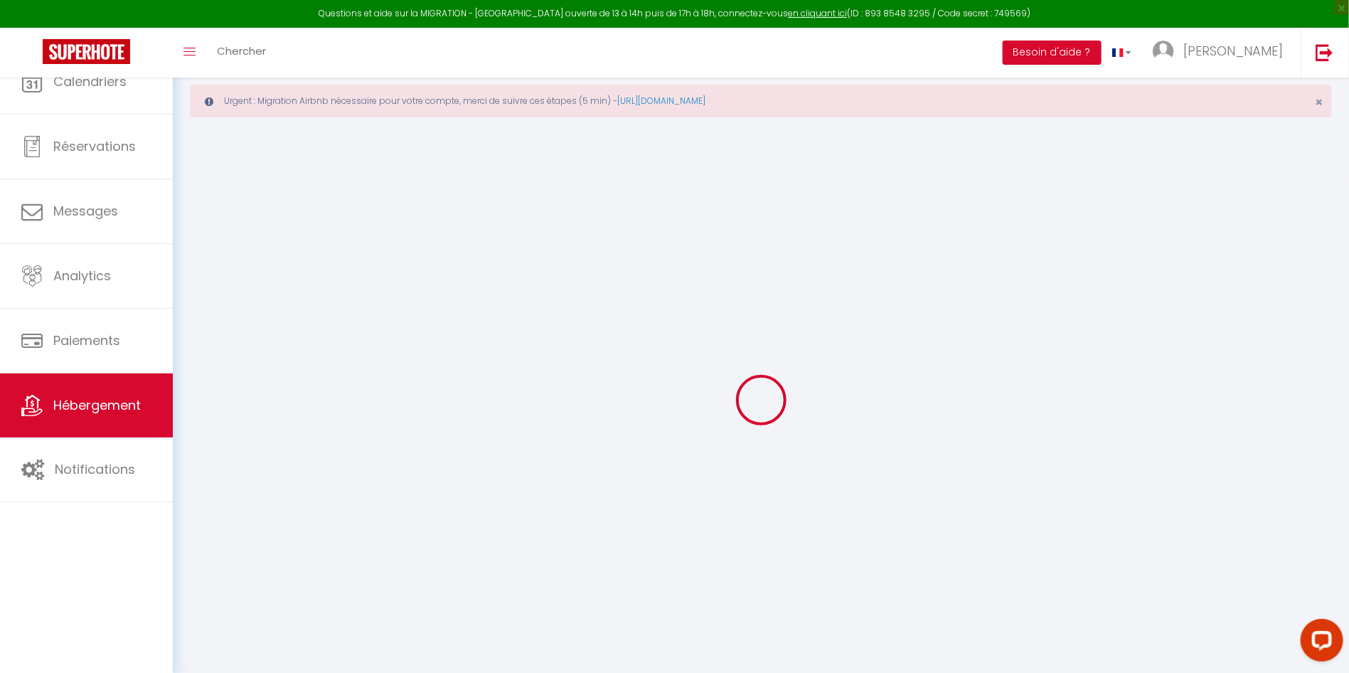
select select
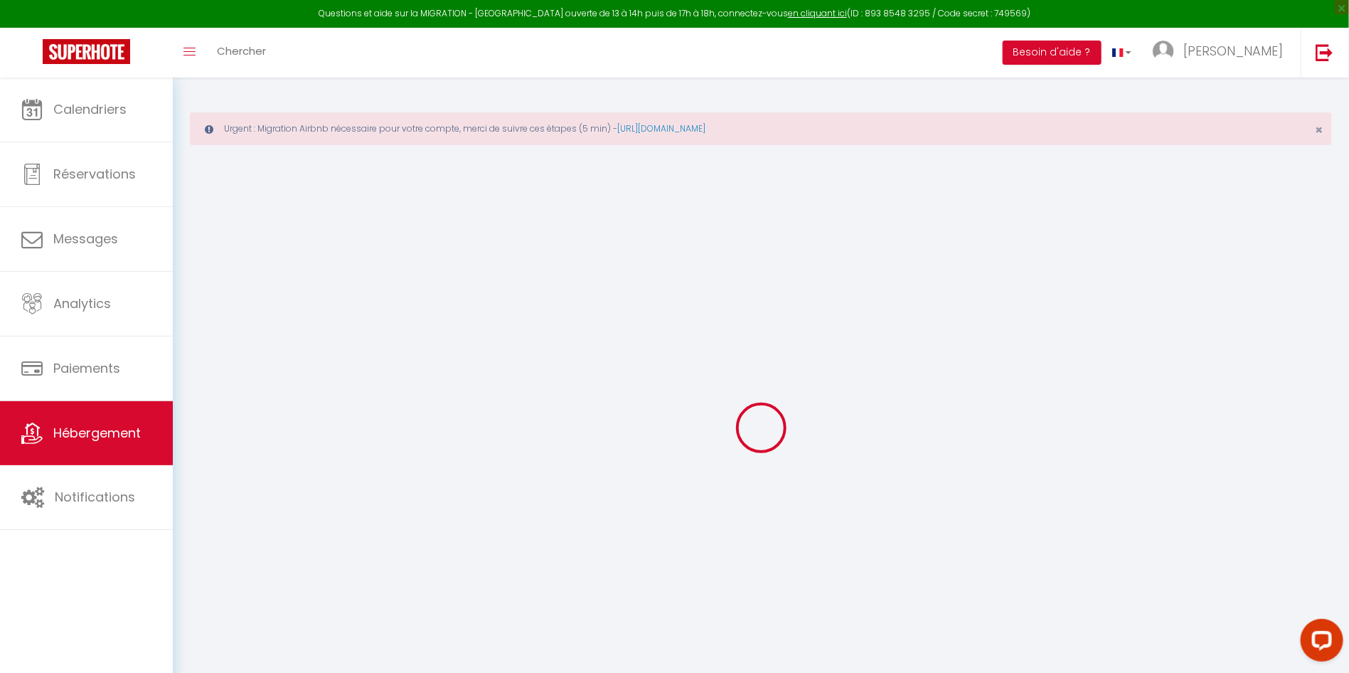
select select
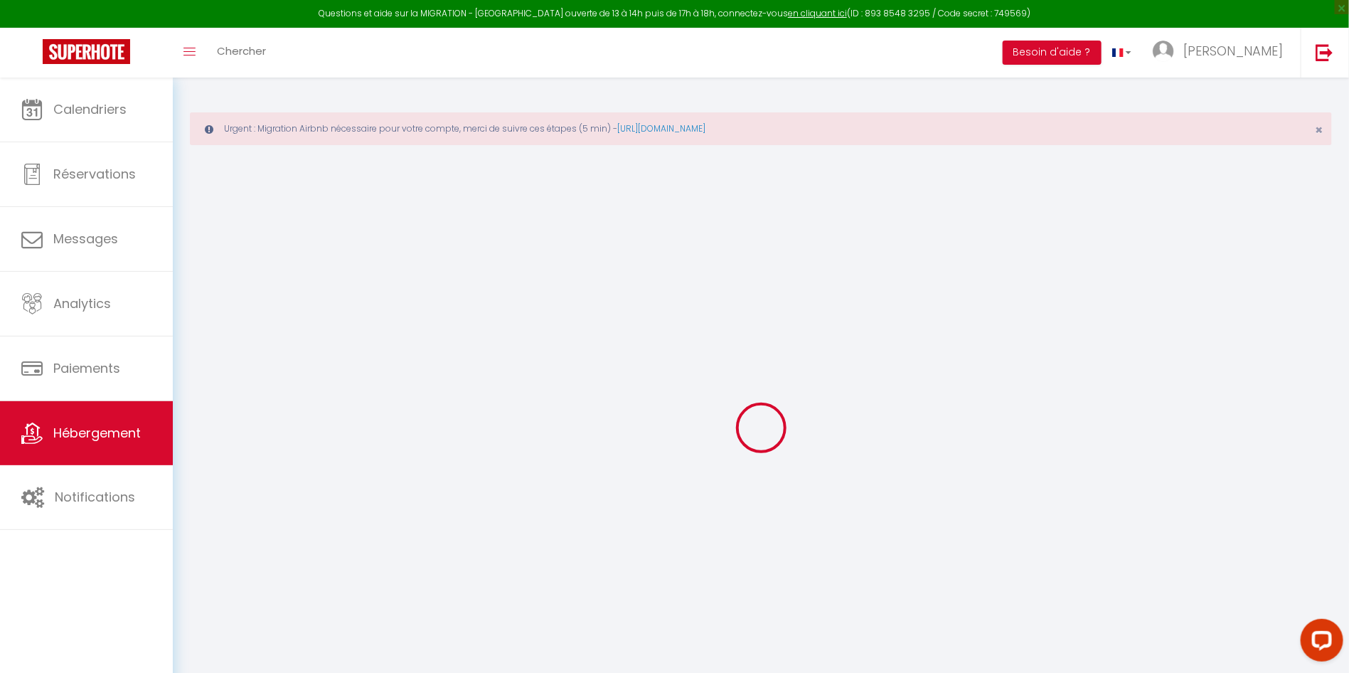
select select
checkbox input "false"
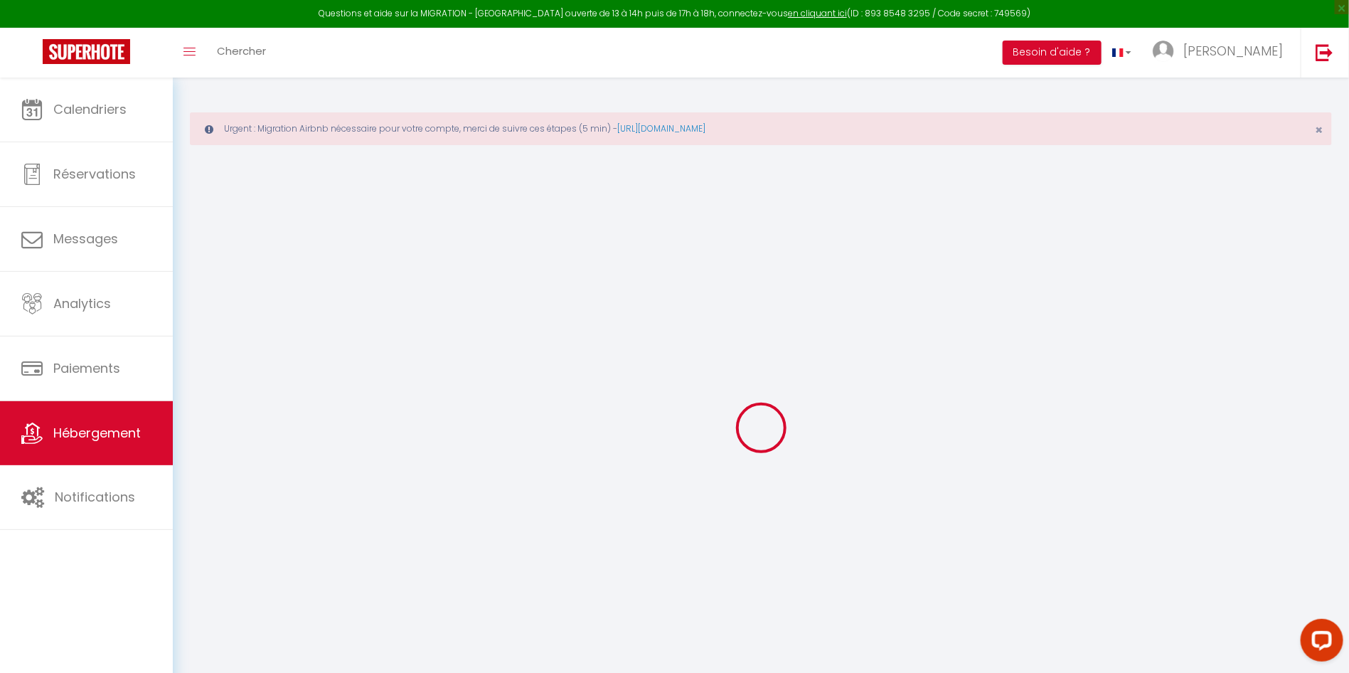
select select
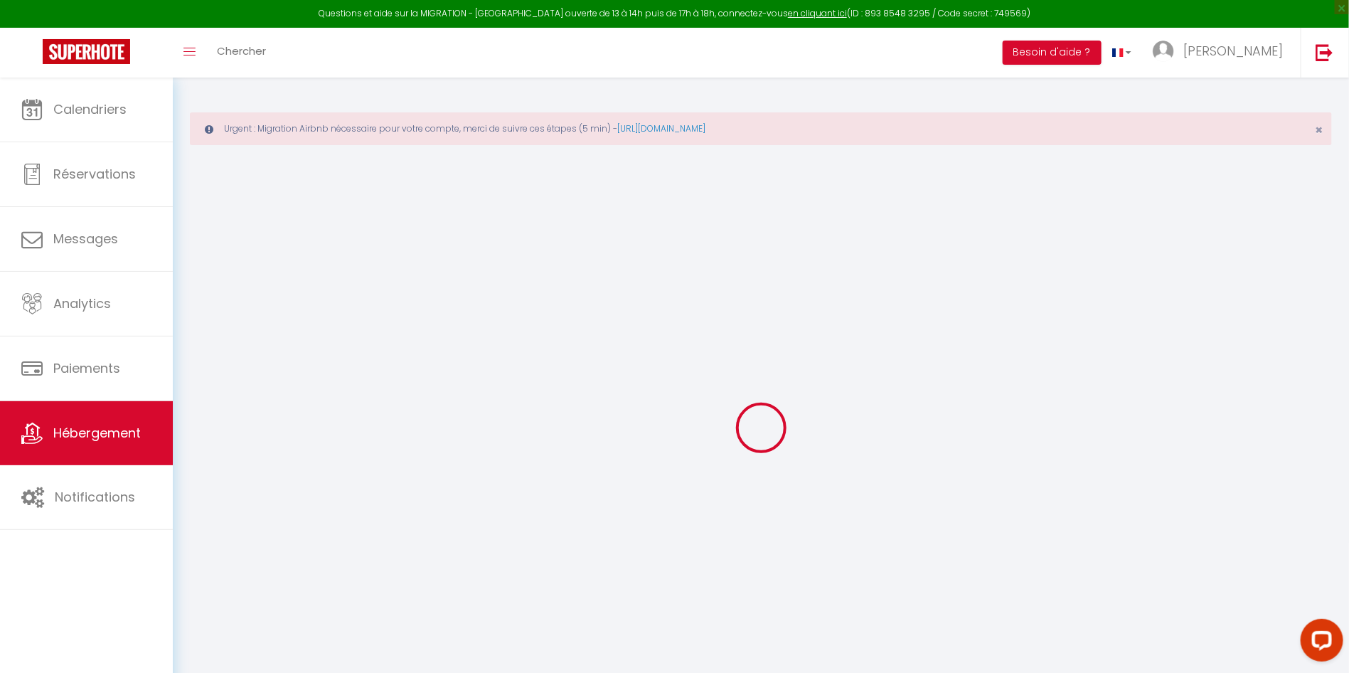
select select
checkbox input "false"
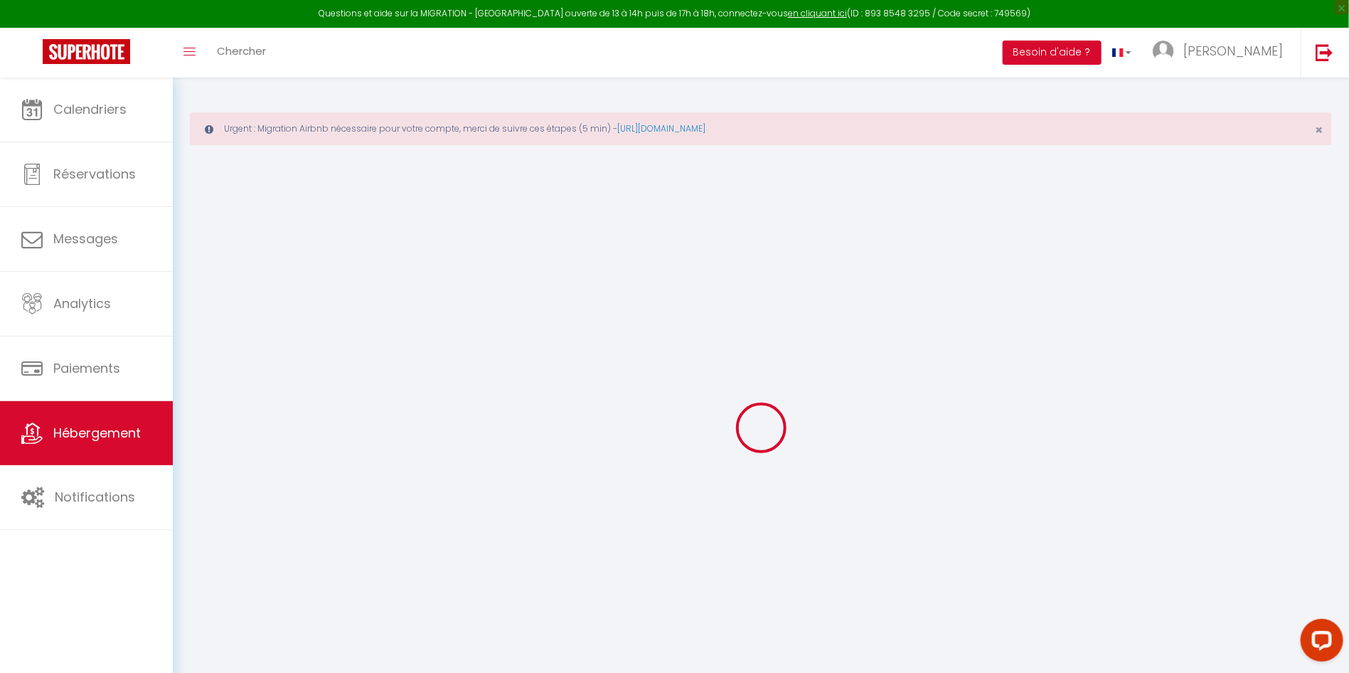
checkbox input "false"
select select
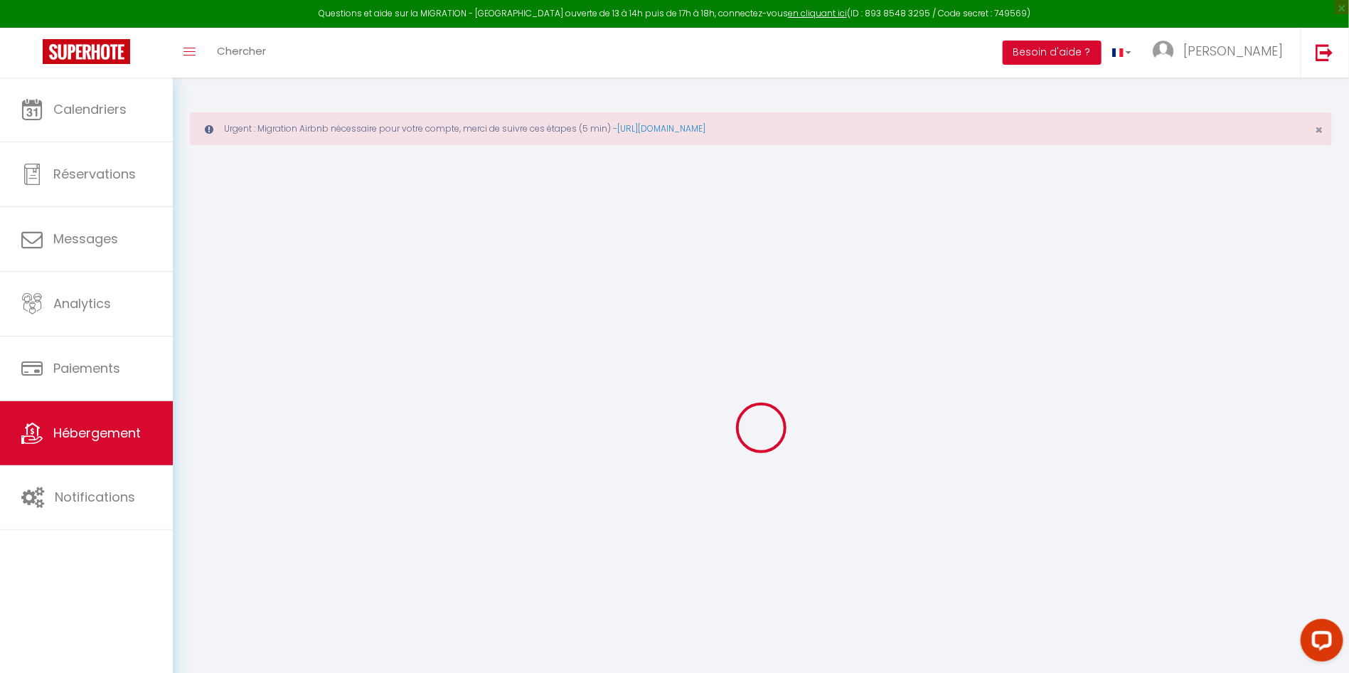
select select
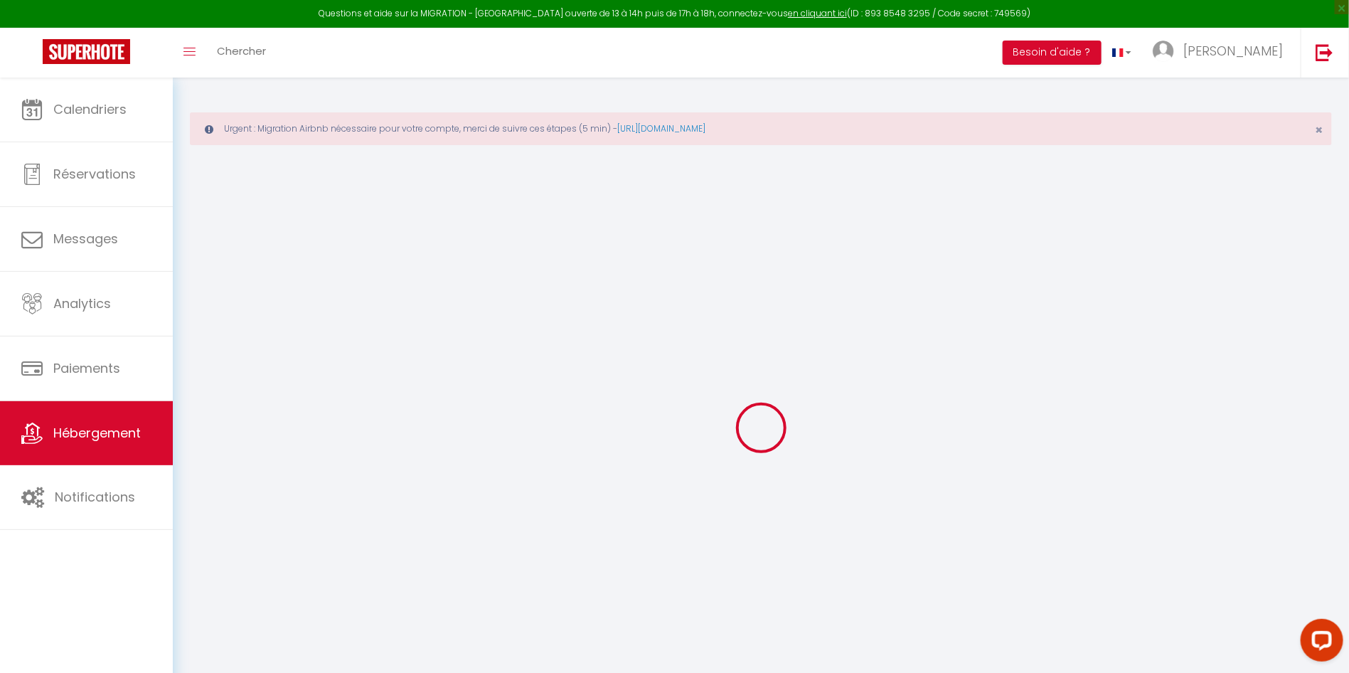
checkbox input "false"
select select
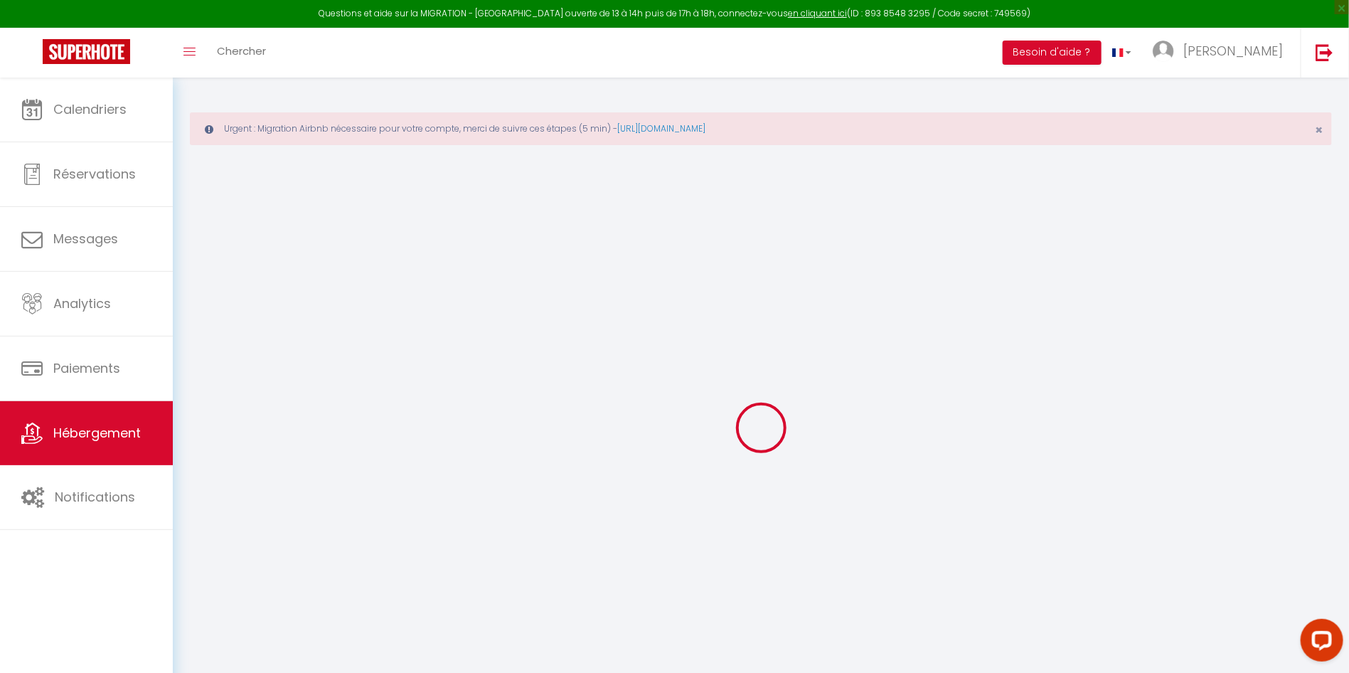
select select
type input "STUDIO 1"
type input "[PERSON_NAME]"
type input "SOLDATI"
type input "[STREET_ADDRESS]"
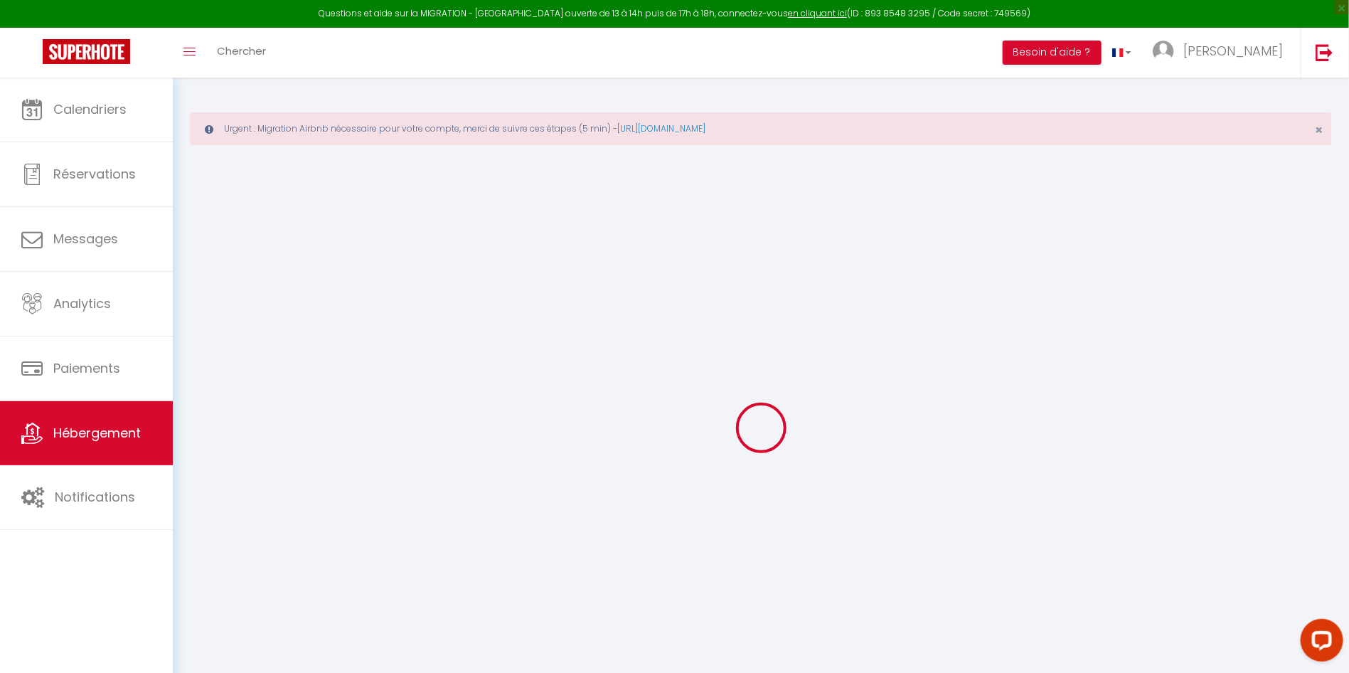
type input "06240"
type input "Beausoleil"
select select "0"
type input "80"
type input "10"
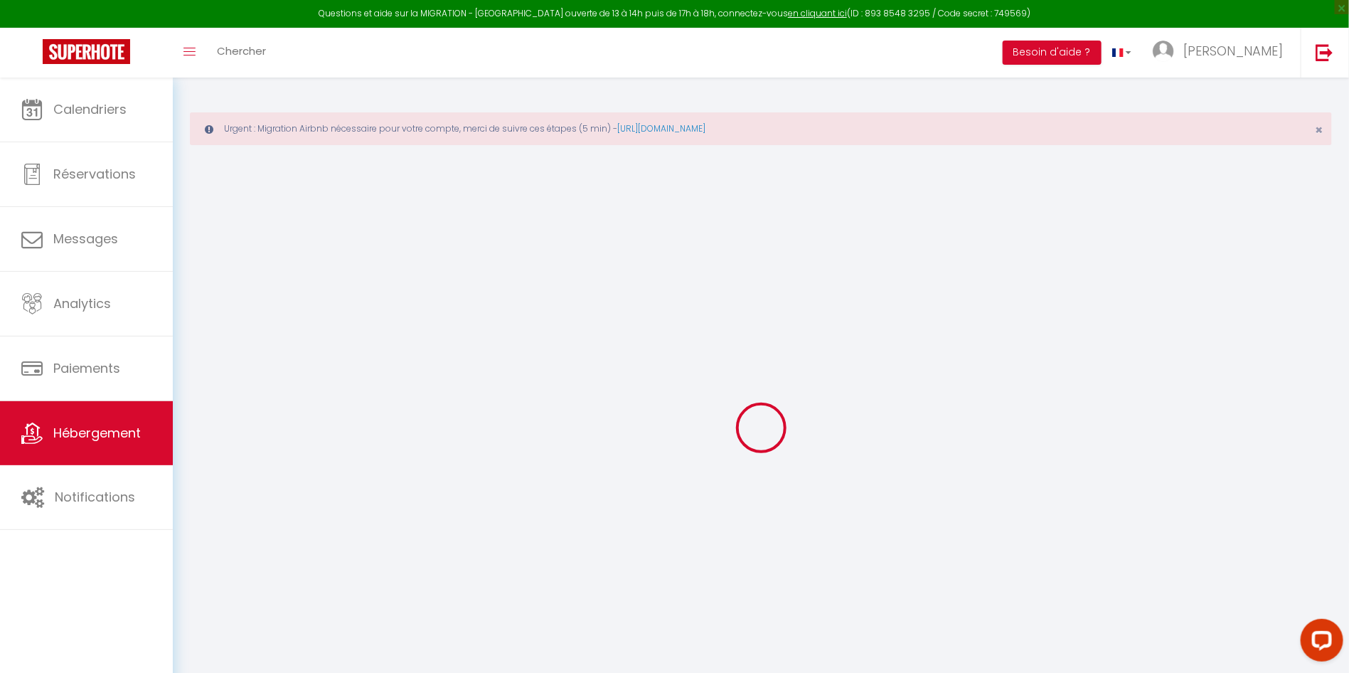
type input "50"
type input "5"
type input "4"
type input "300"
select select
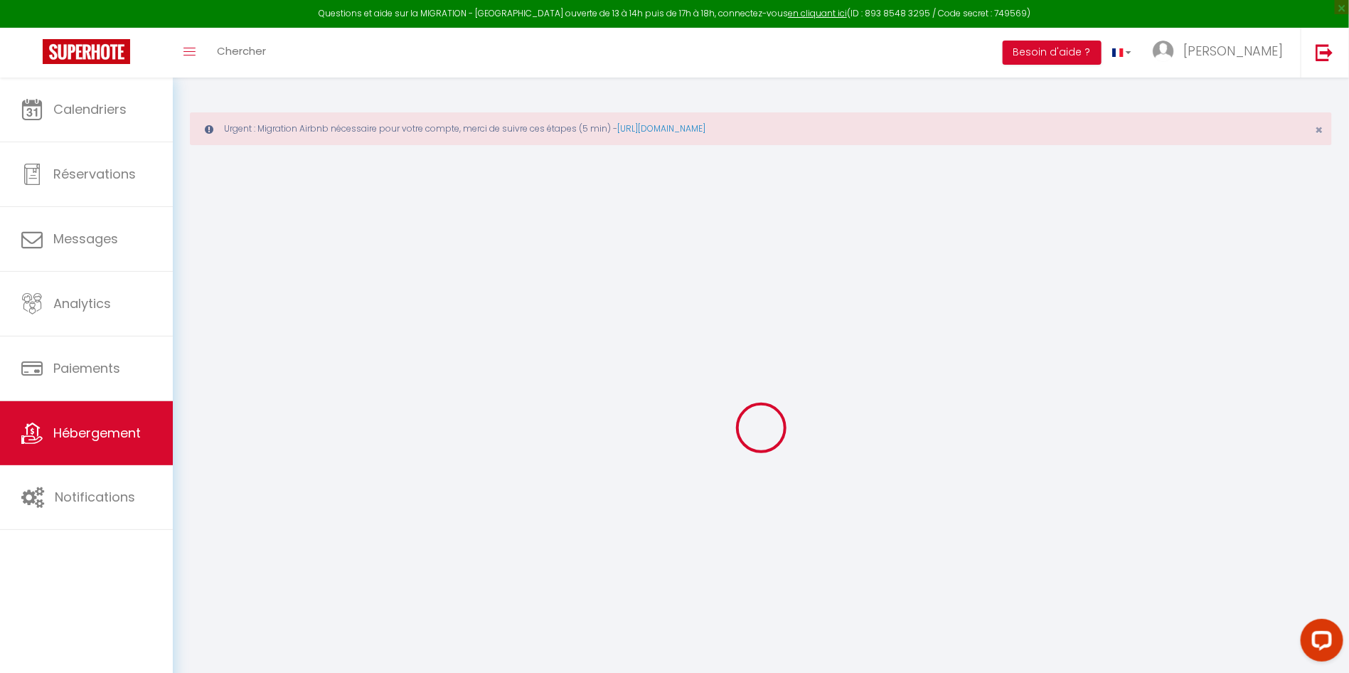
select select
type input "[STREET_ADDRESS]"
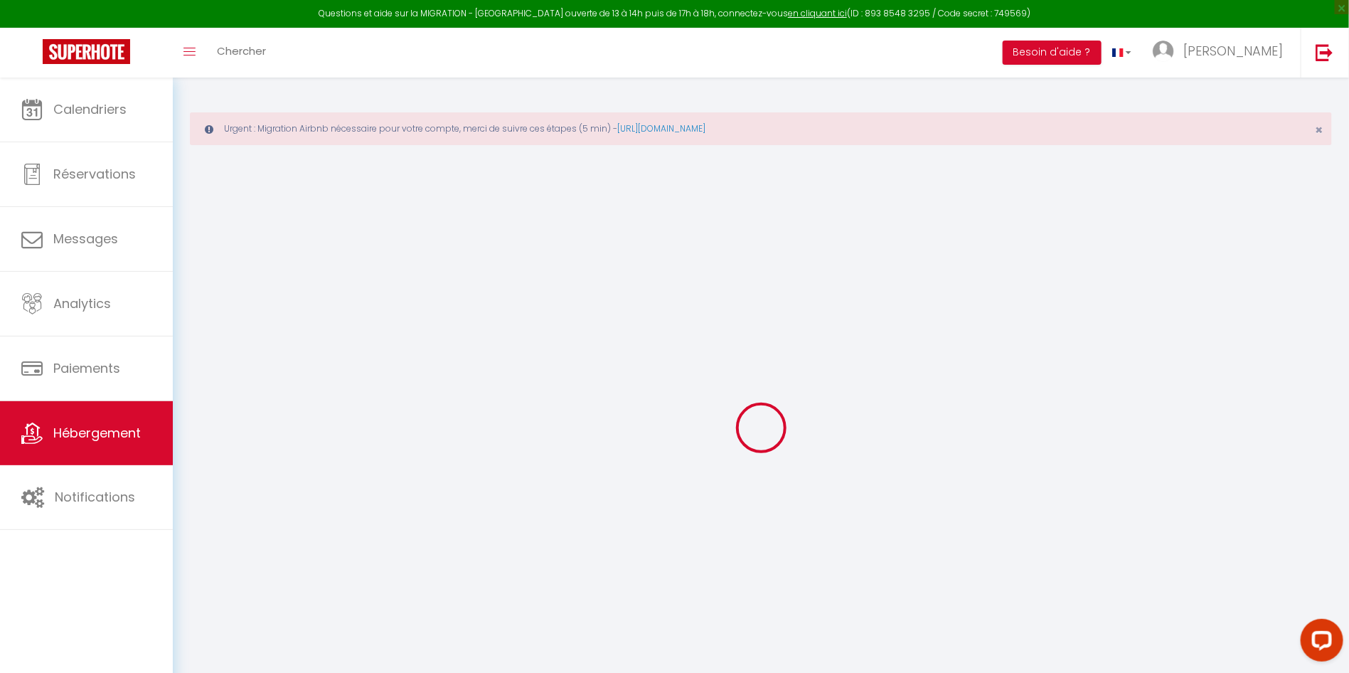
type input "06240"
type input "Beausoleil"
type input "[EMAIL_ADDRESS][DOMAIN_NAME]"
select select
checkbox input "false"
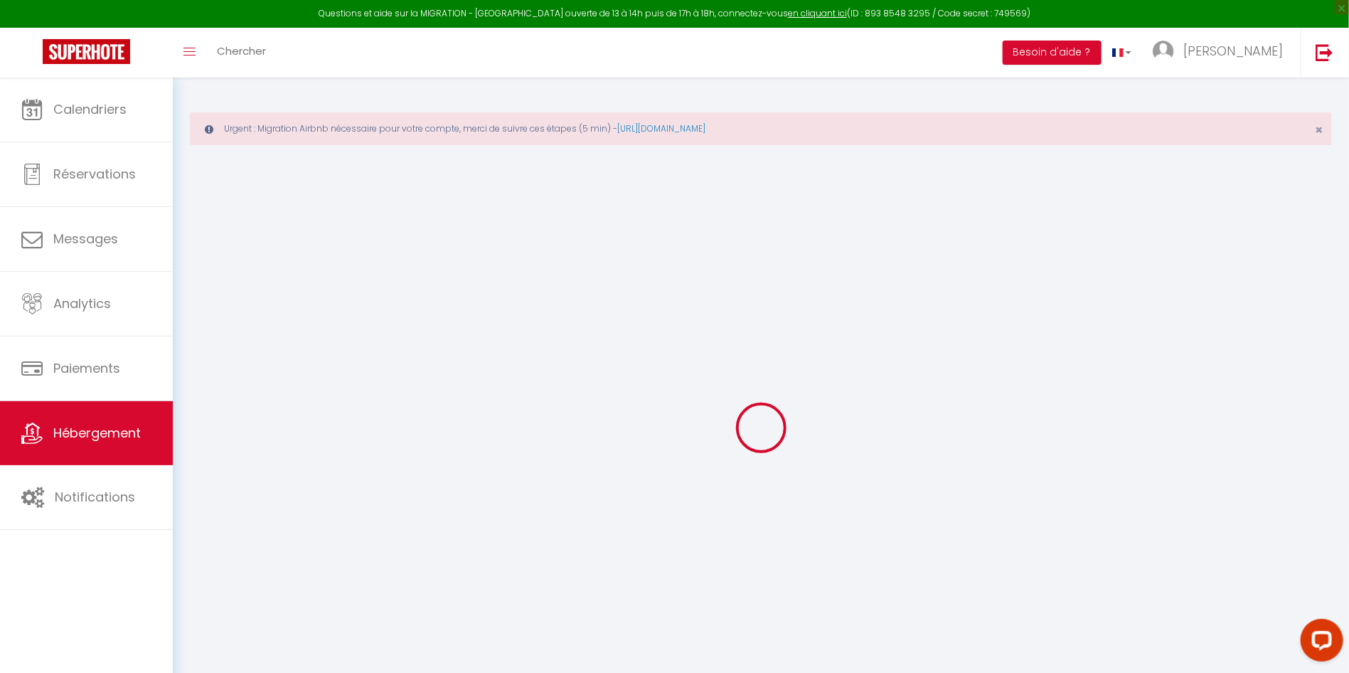
checkbox input "false"
radio input "true"
select select
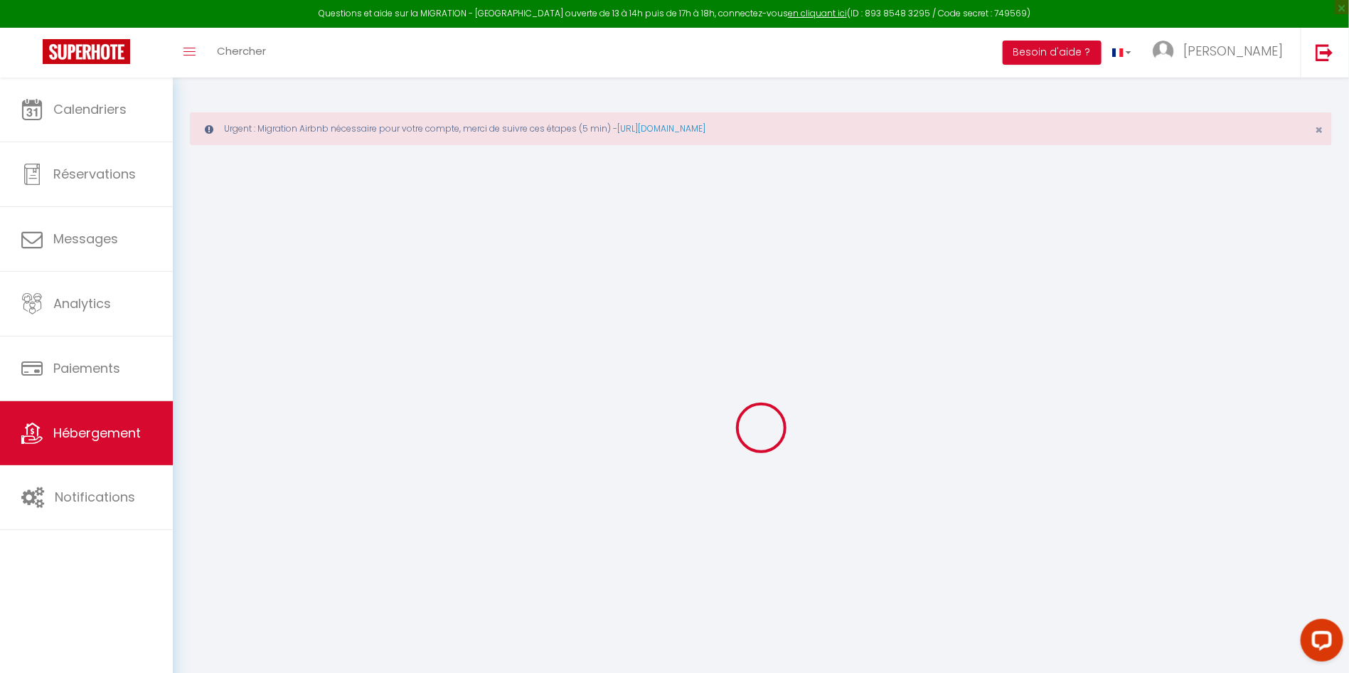
select select
type input "0"
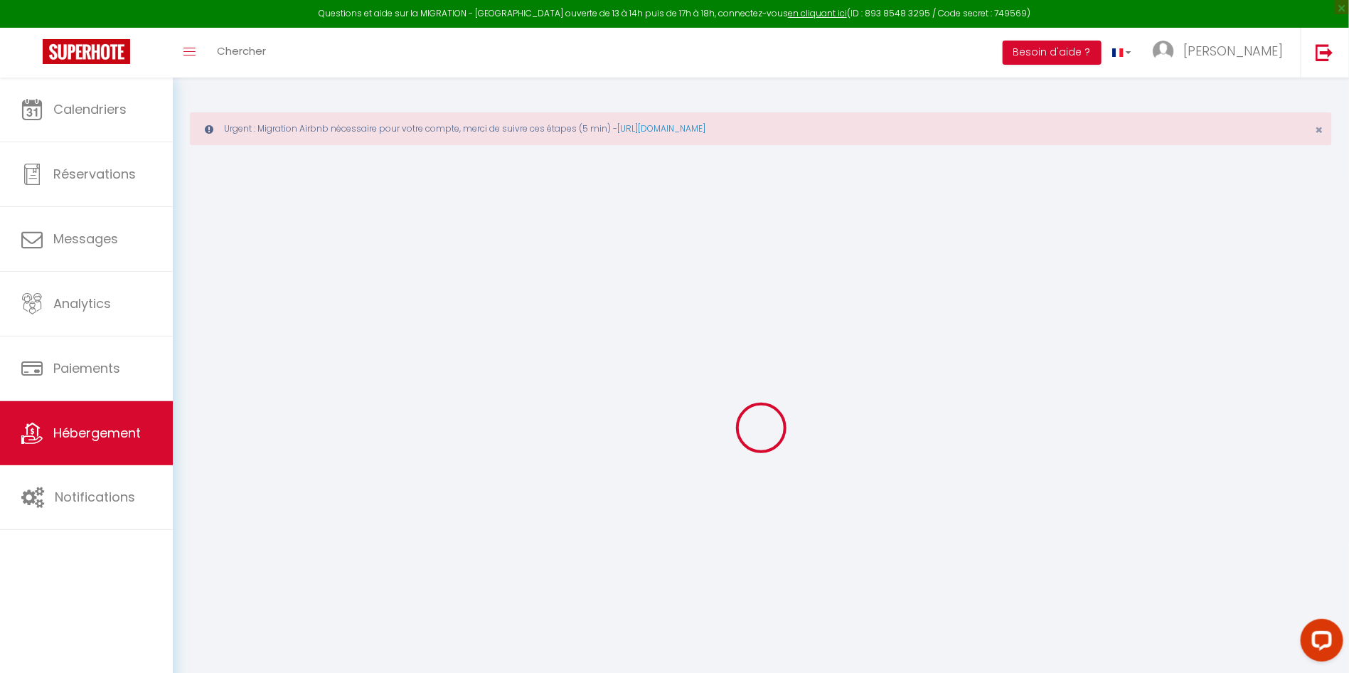
select select
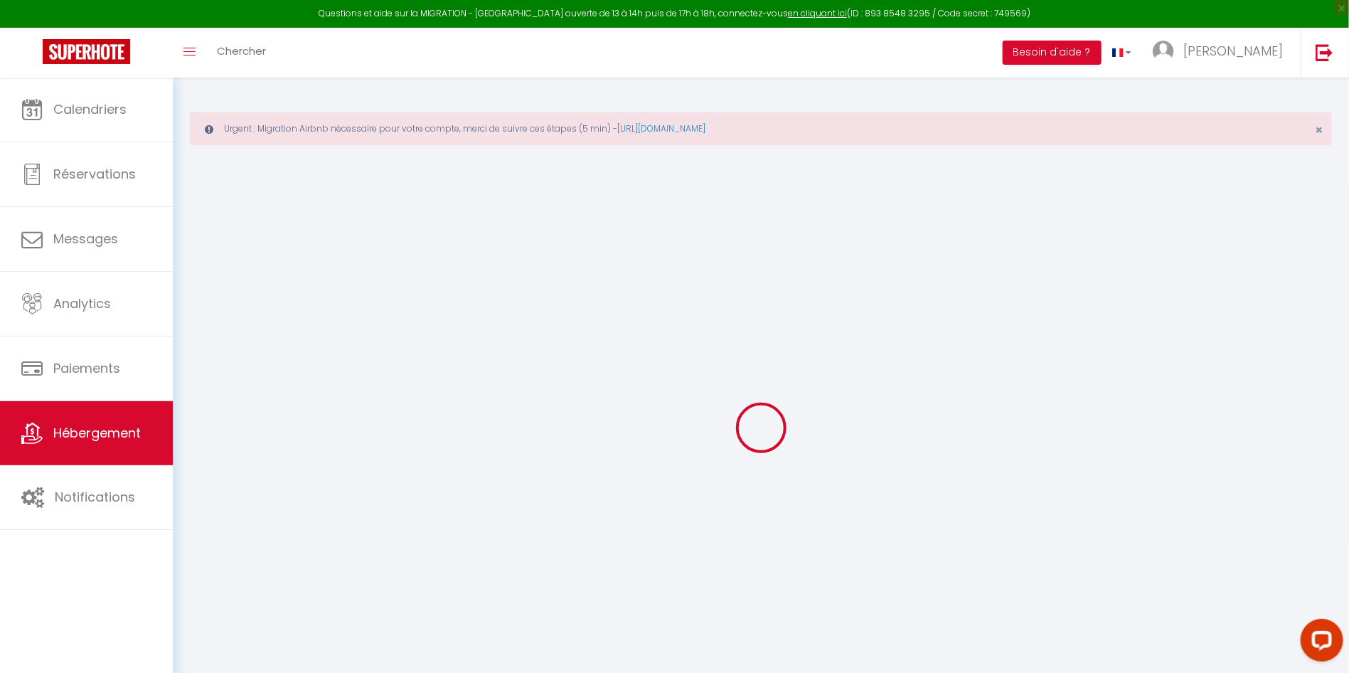
select select
checkbox input "false"
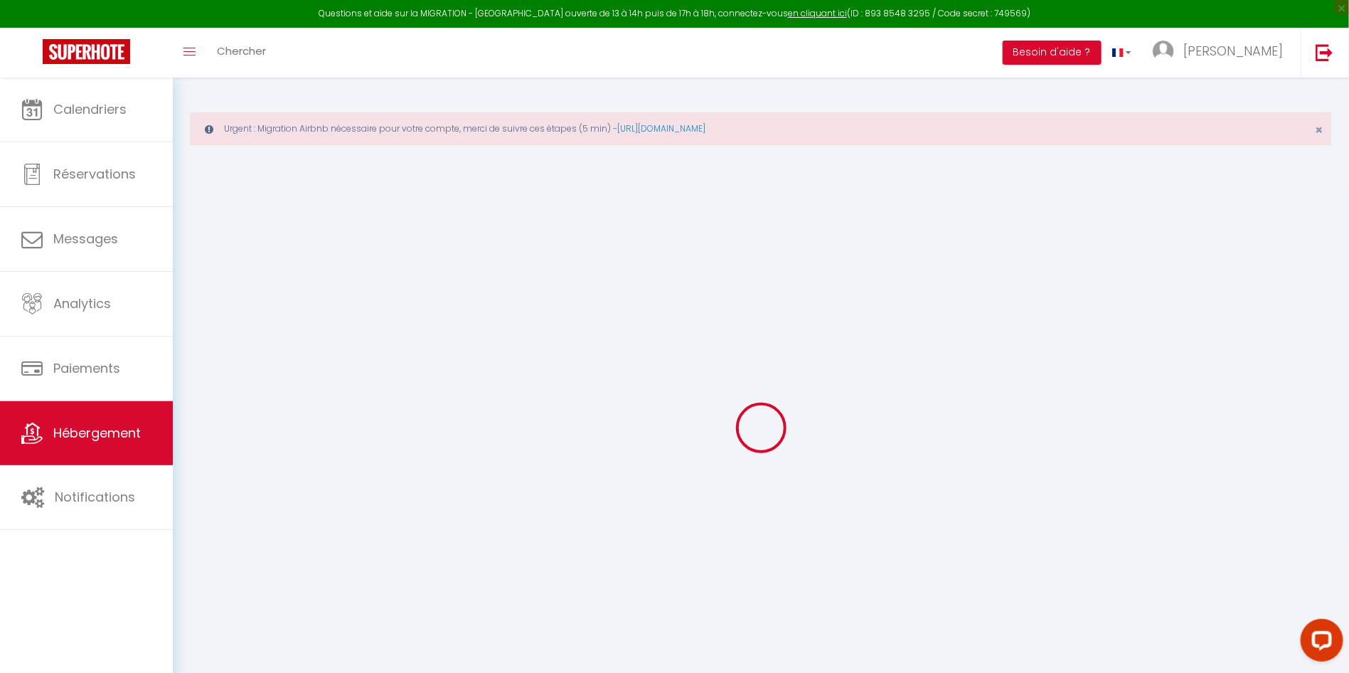
select select
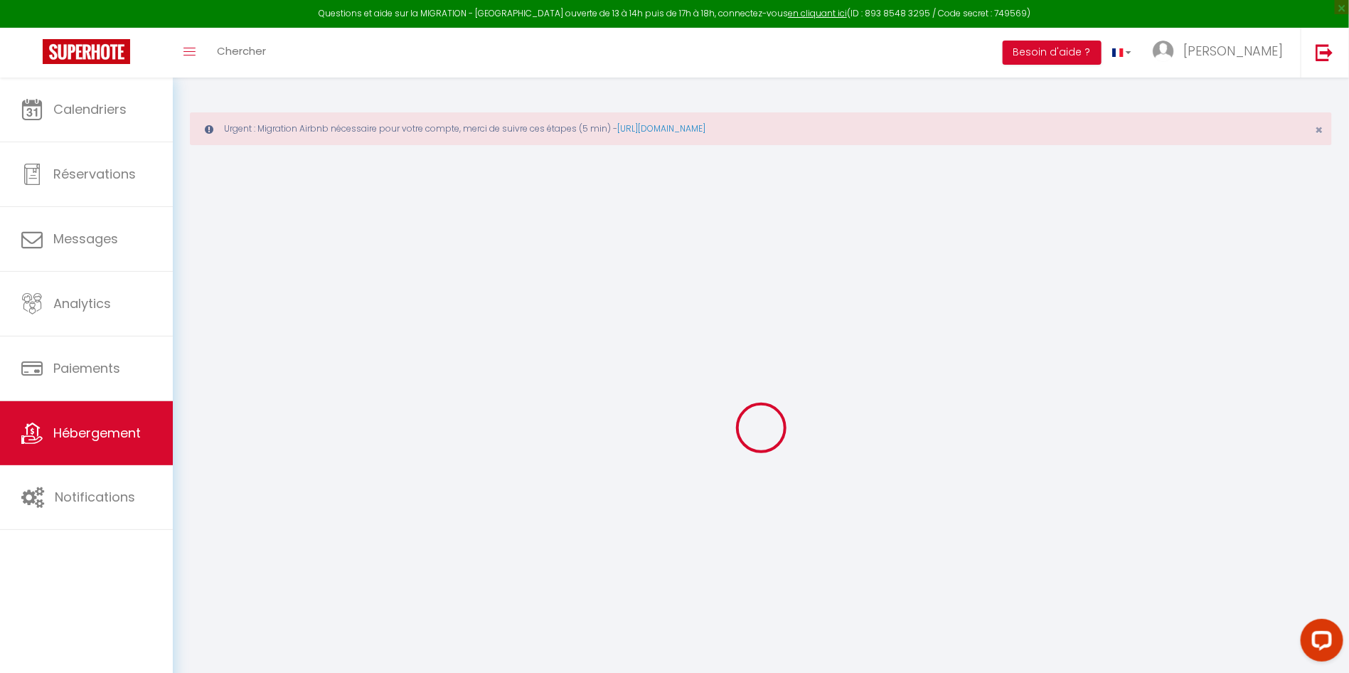
select select
checkbox input "false"
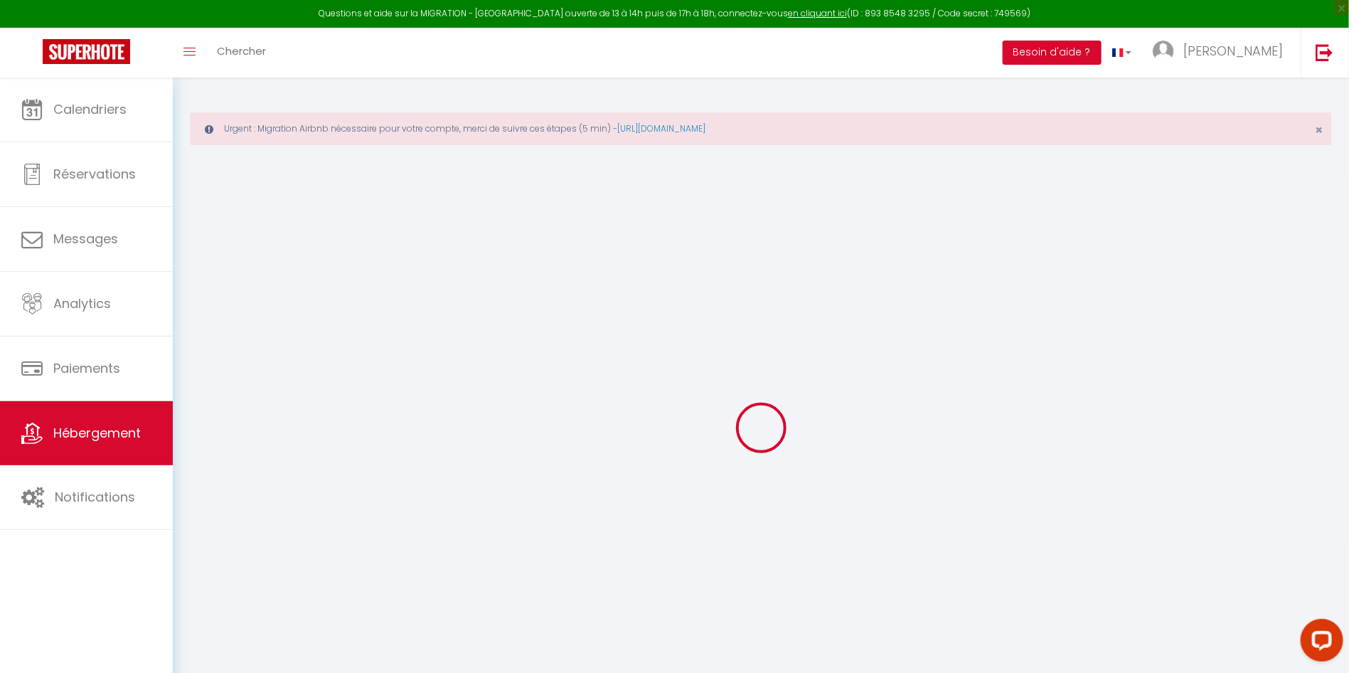
select select
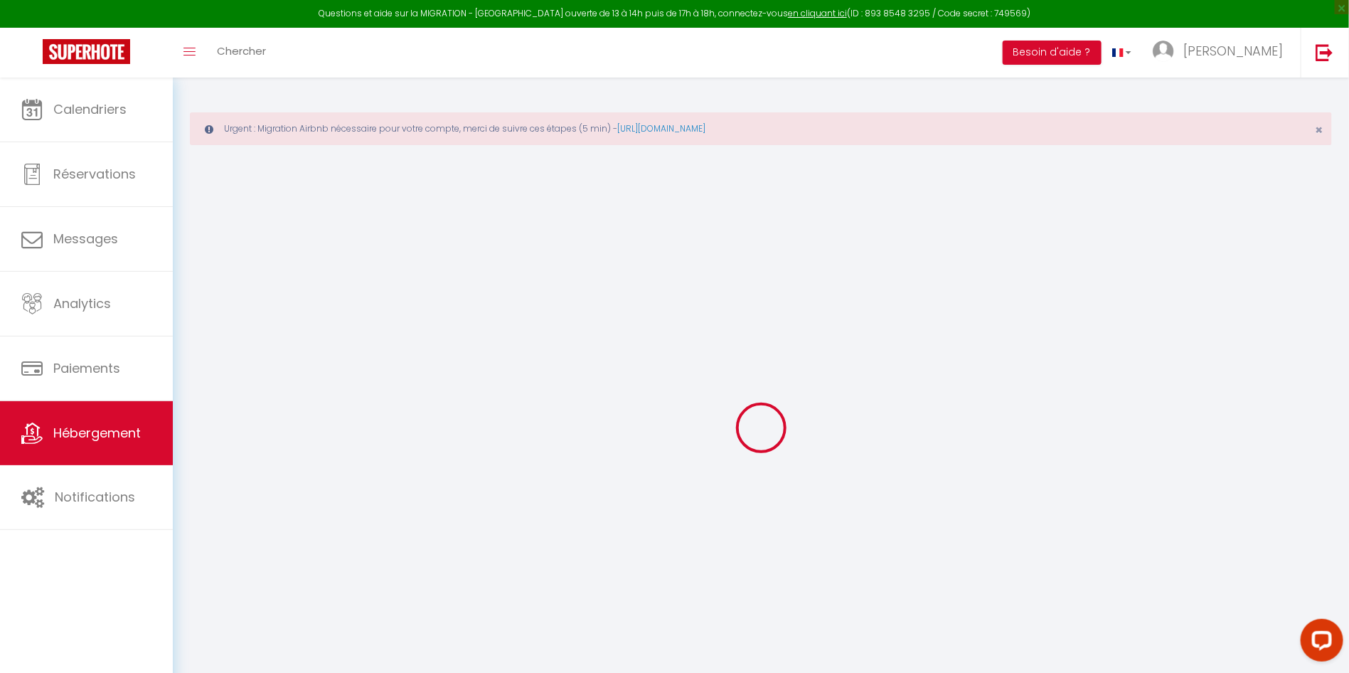
select select
checkbox input "false"
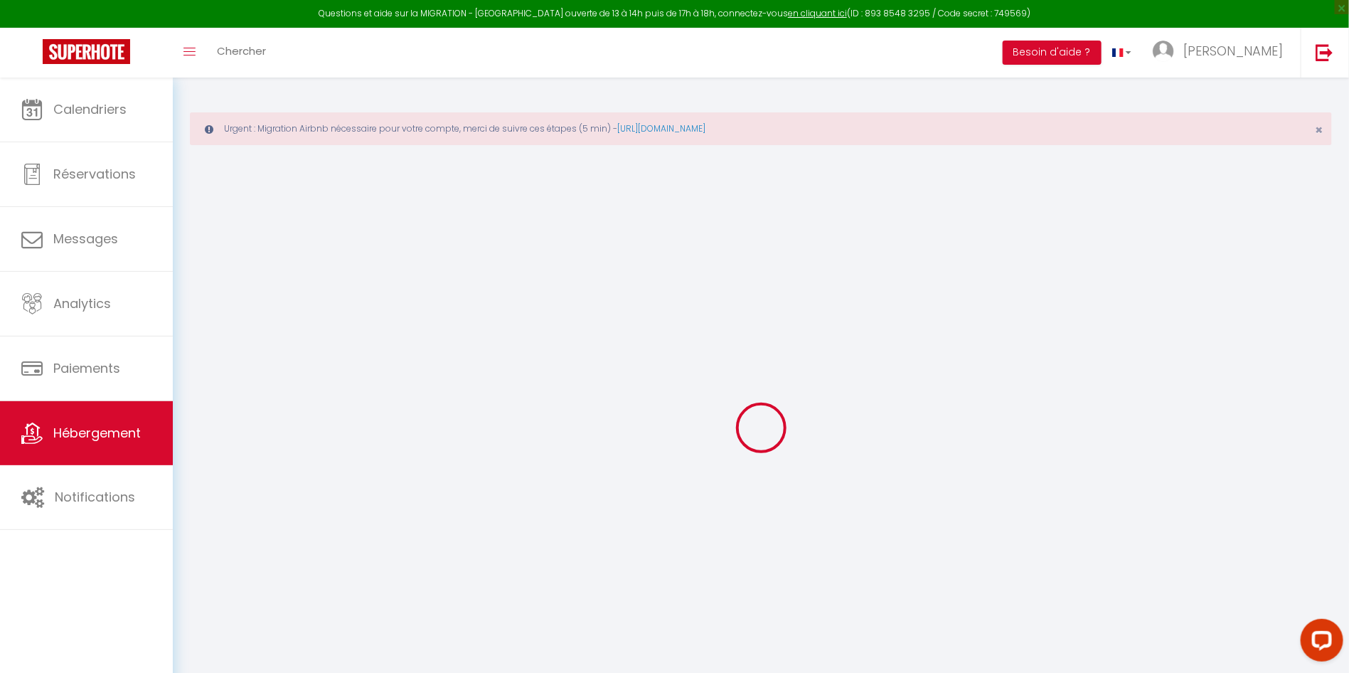
select select
checkbox input "false"
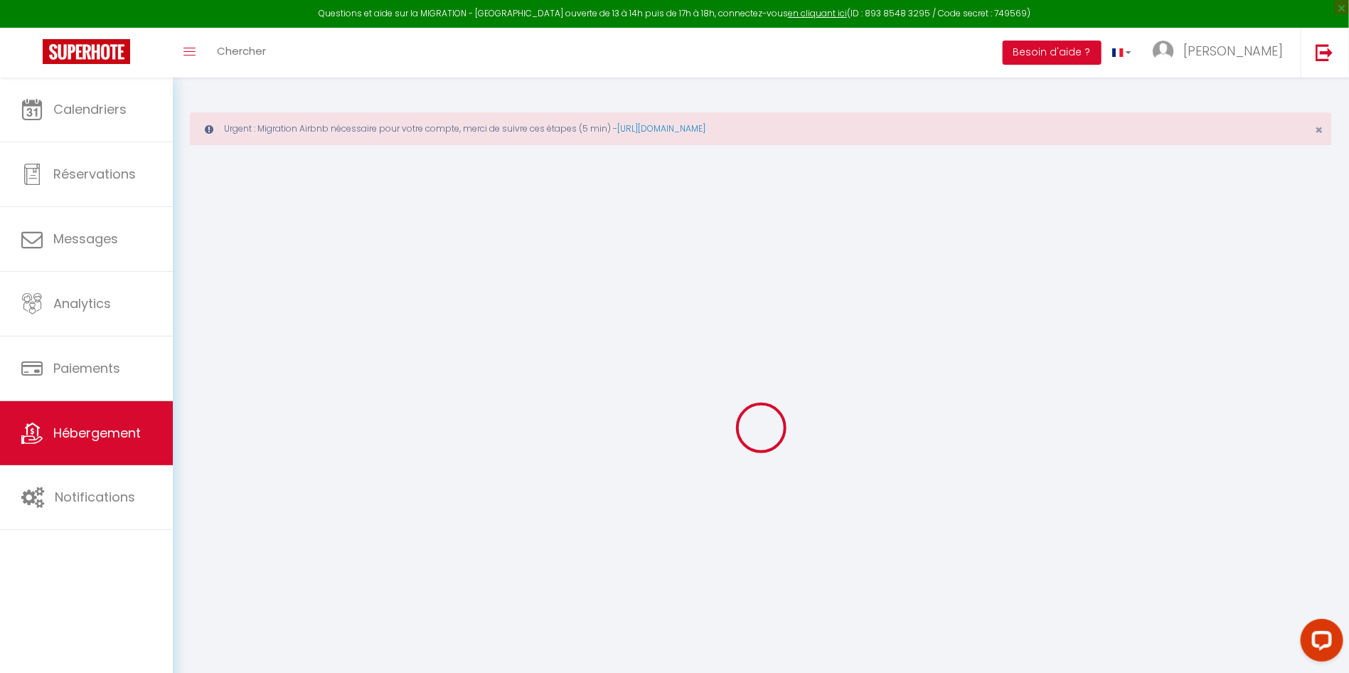
select select
checkbox input "false"
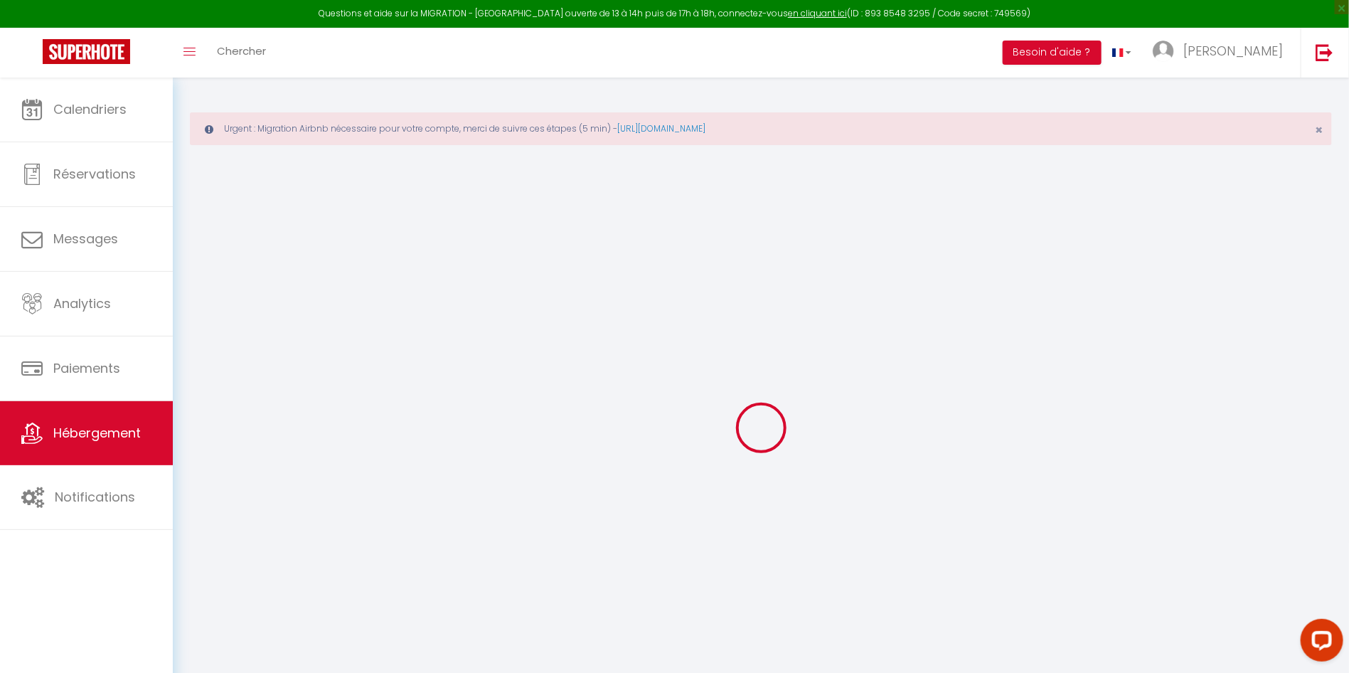
select select "15:00"
select select "23:45"
select select "10:30"
select select "30"
select select "120"
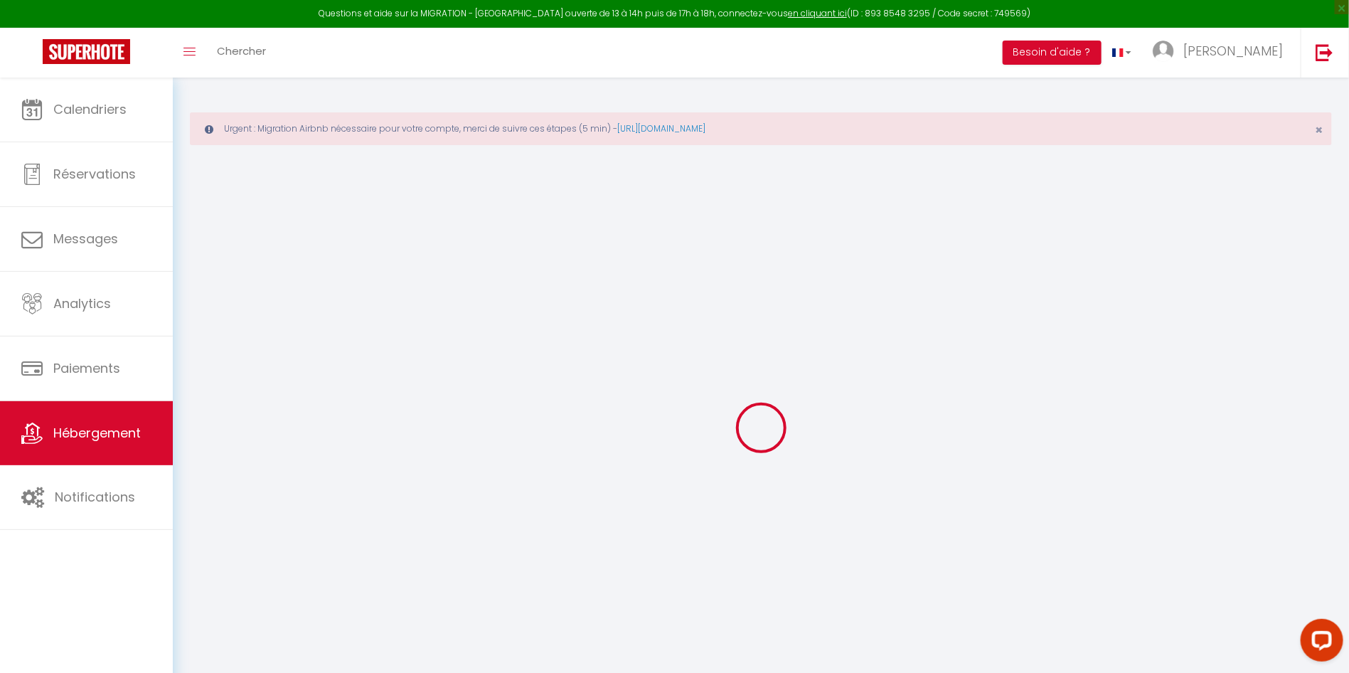
select select
checkbox input "false"
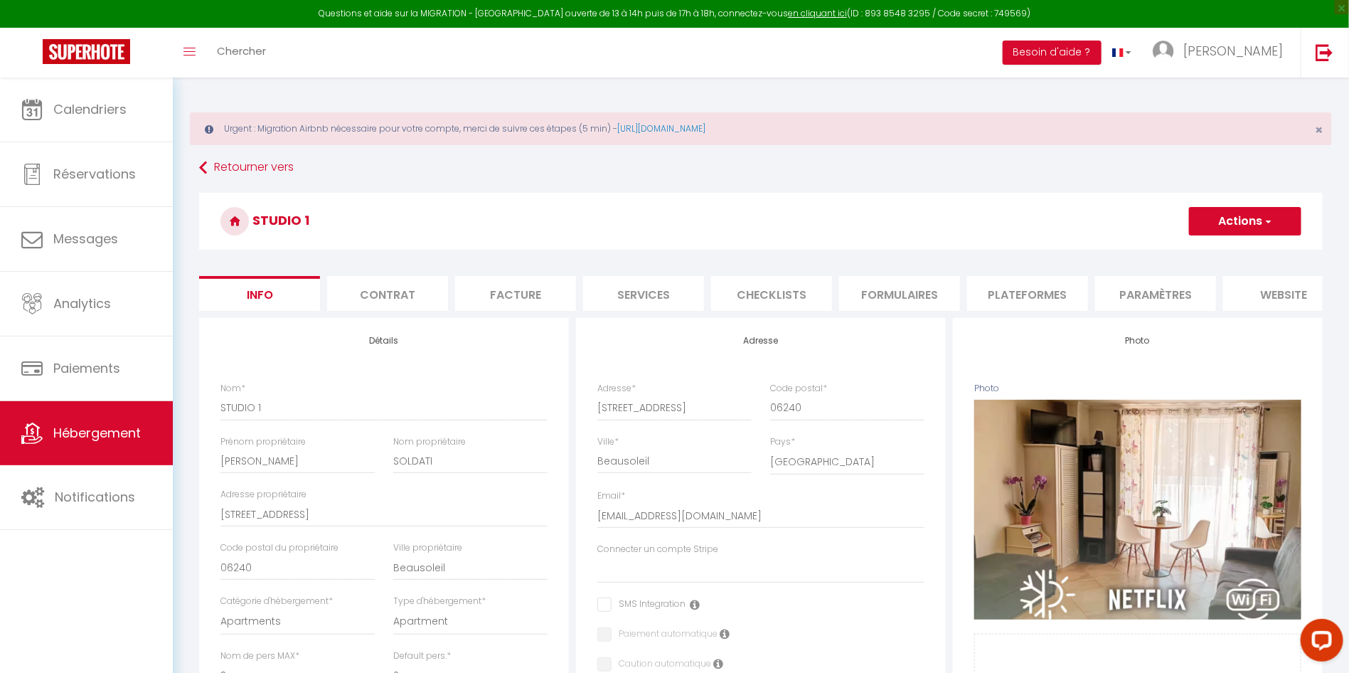
click at [1026, 294] on li "Plateformes" at bounding box center [1027, 293] width 121 height 35
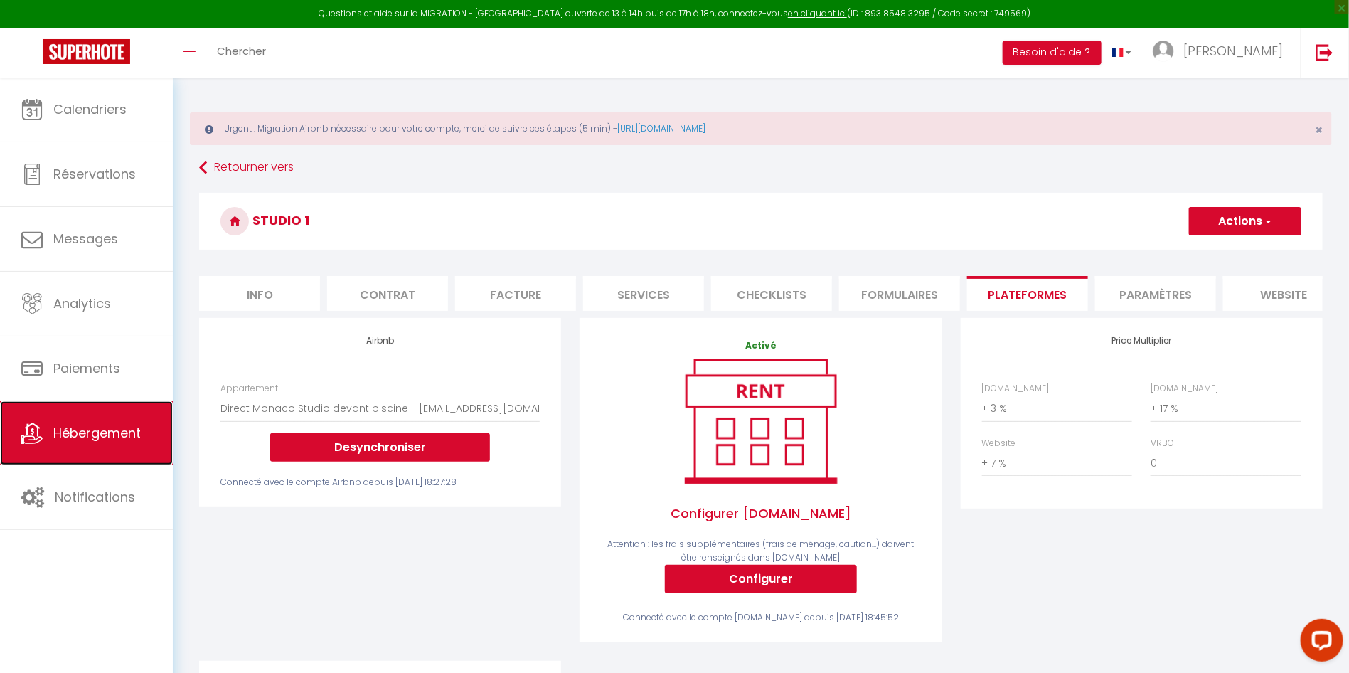
click at [100, 428] on span "Hébergement" at bounding box center [96, 433] width 87 height 18
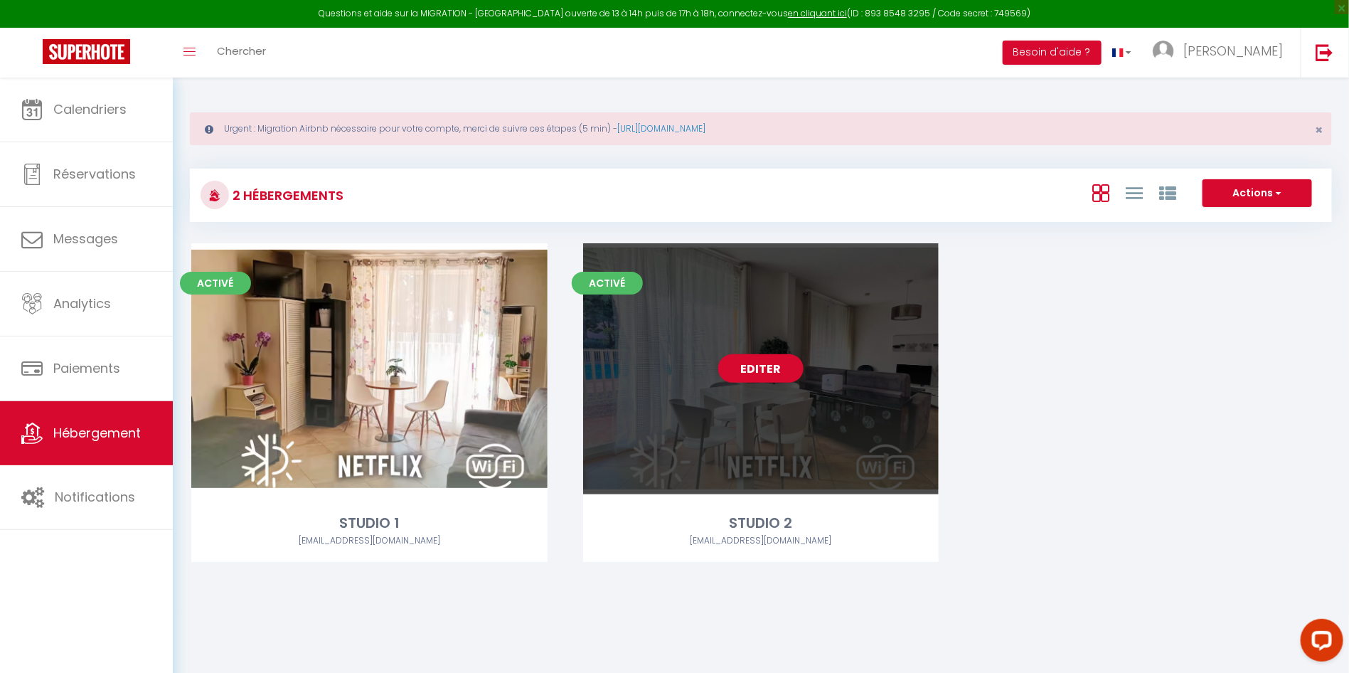
click at [764, 396] on div "Editer" at bounding box center [761, 368] width 356 height 251
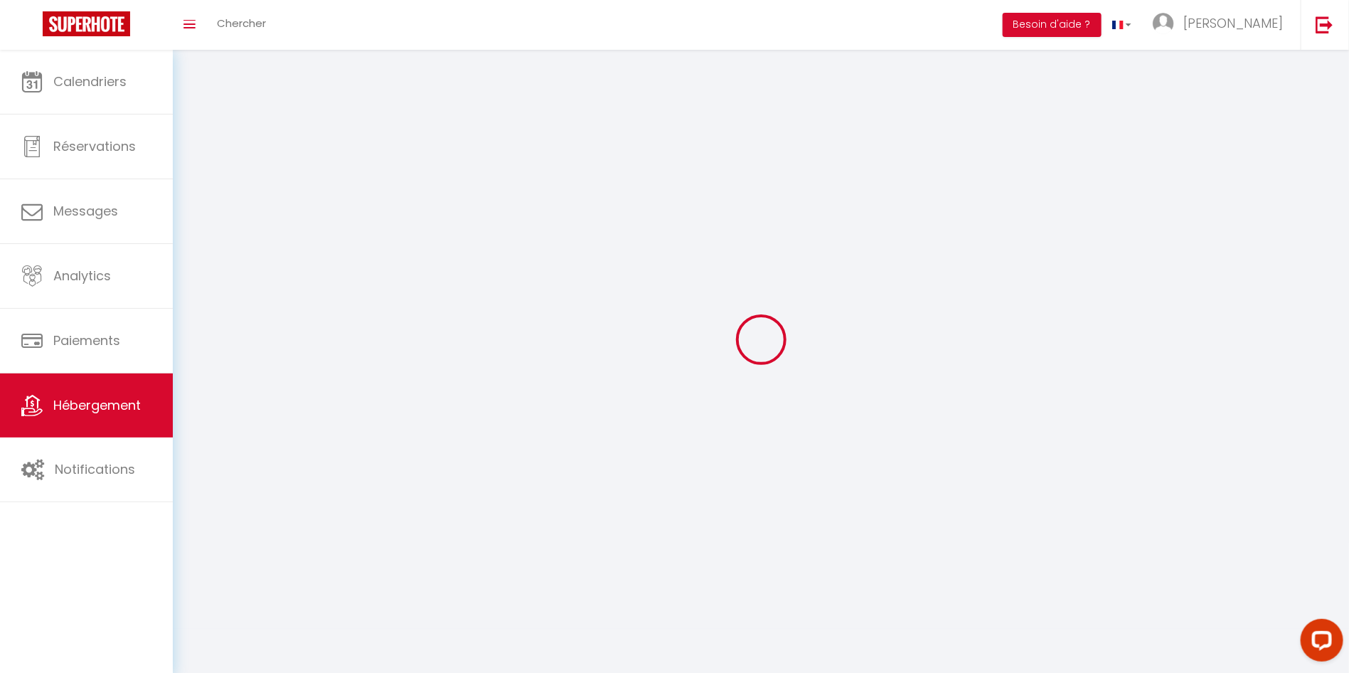
select select "1"
select select "28"
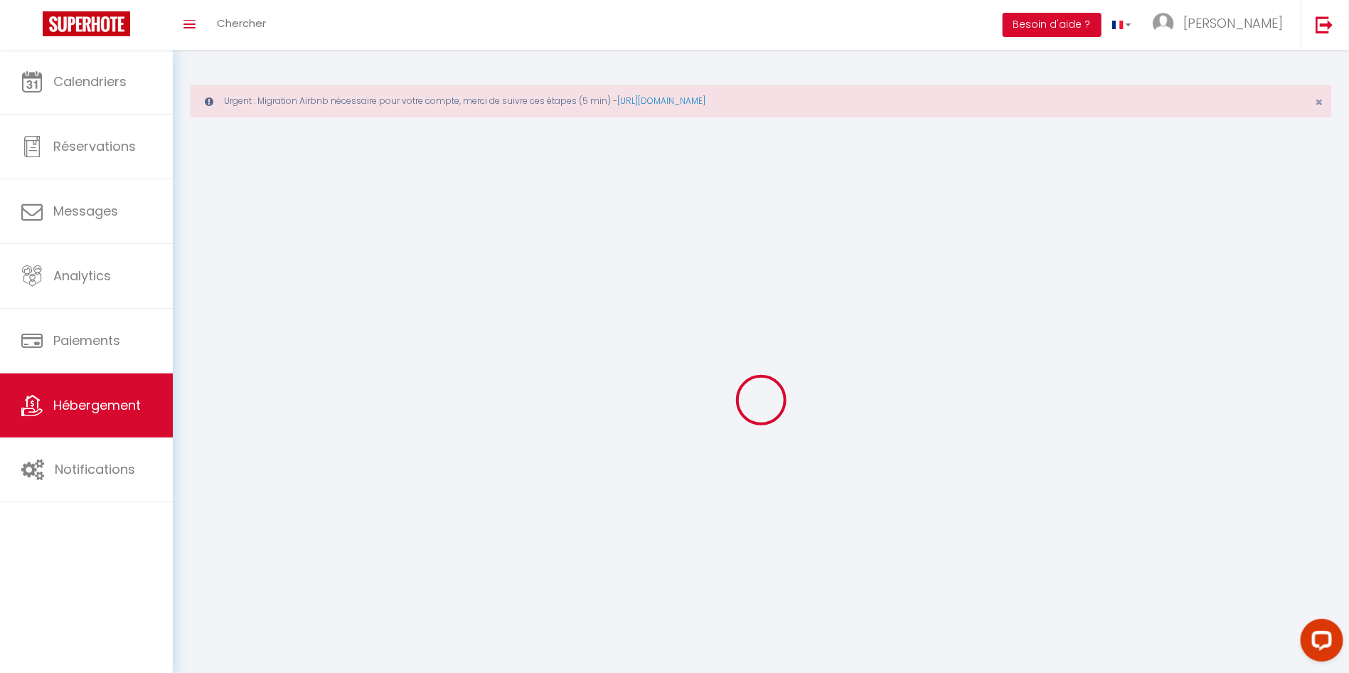
select select
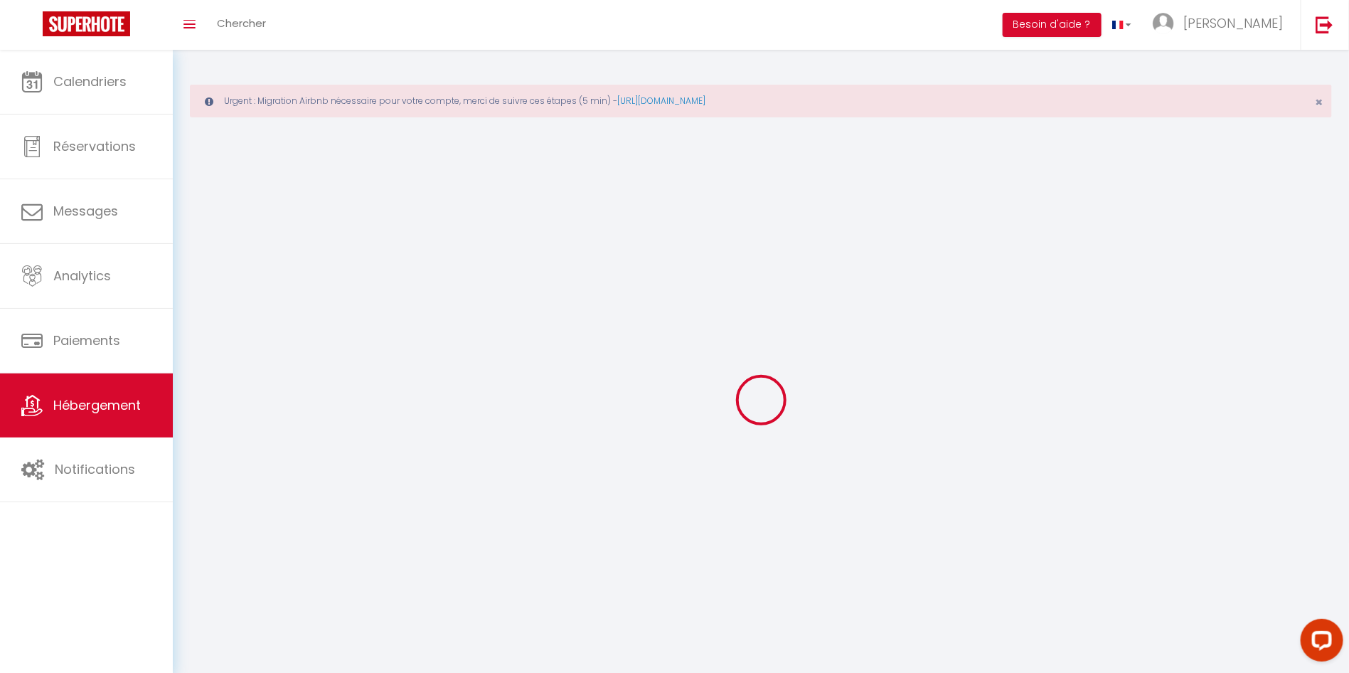
select select
checkbox input "false"
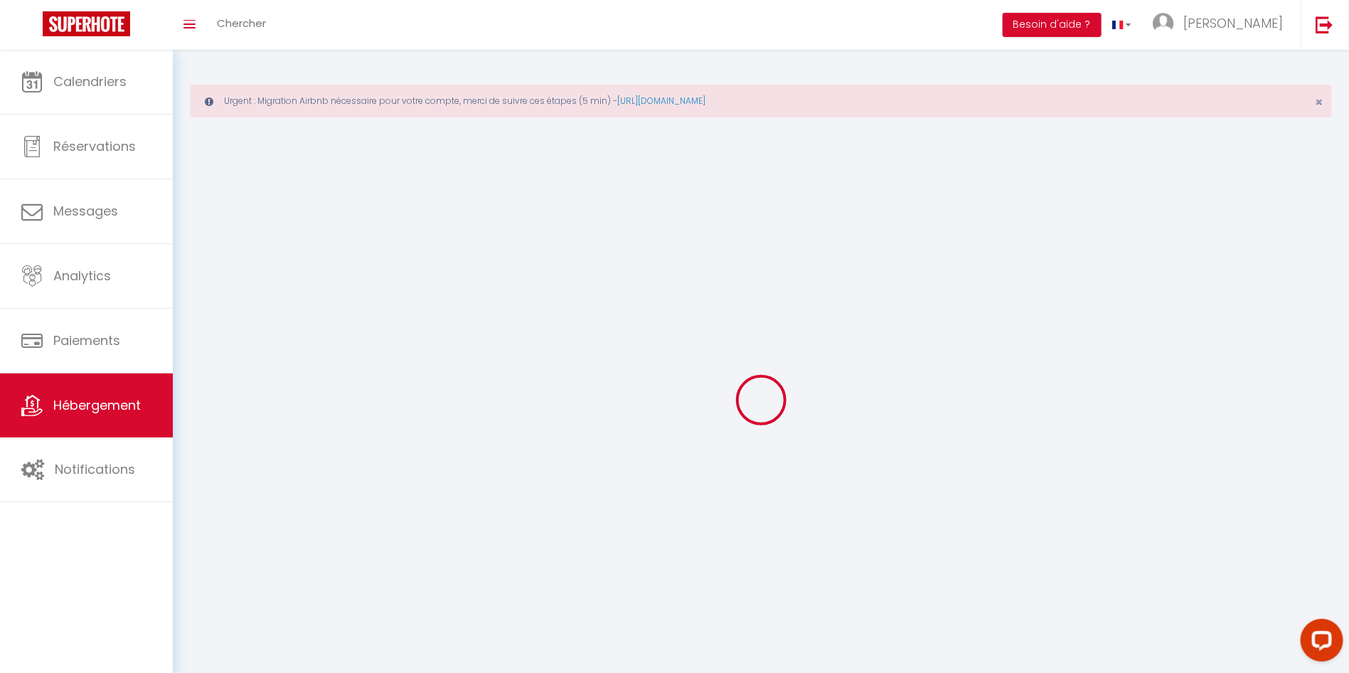
select select
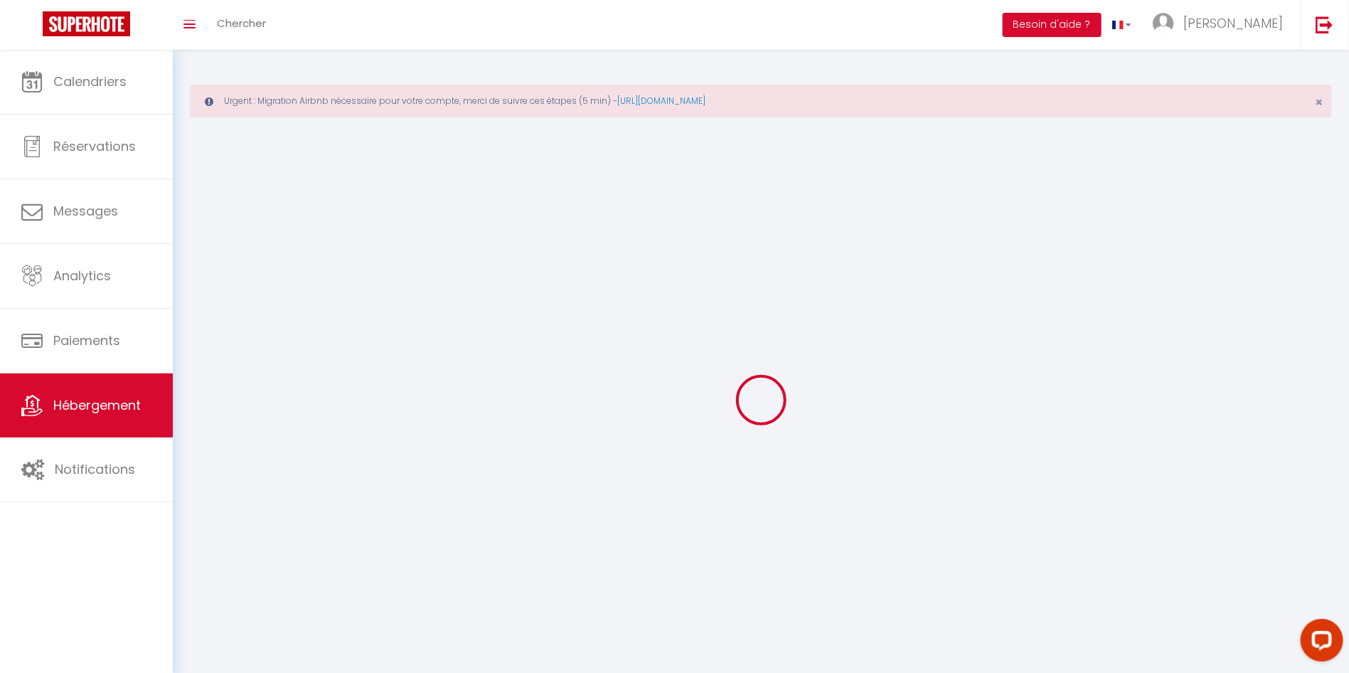
select select
checkbox input "false"
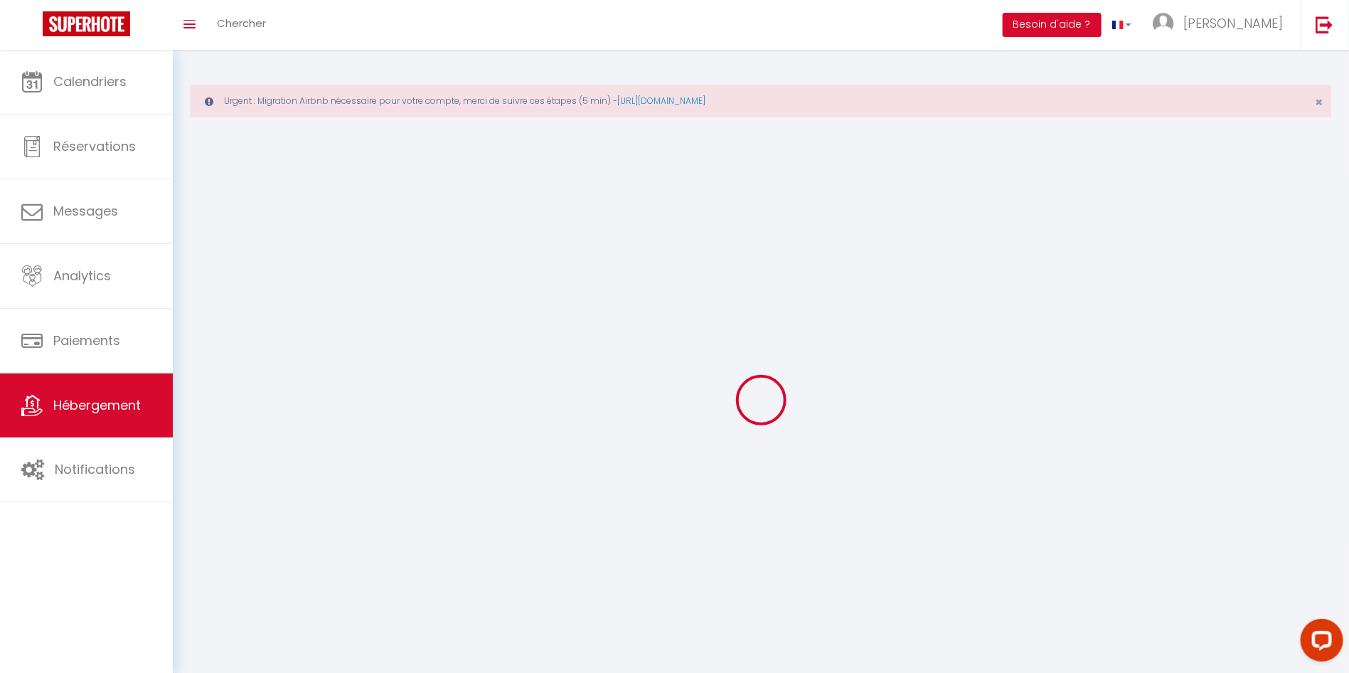
checkbox input "false"
select select
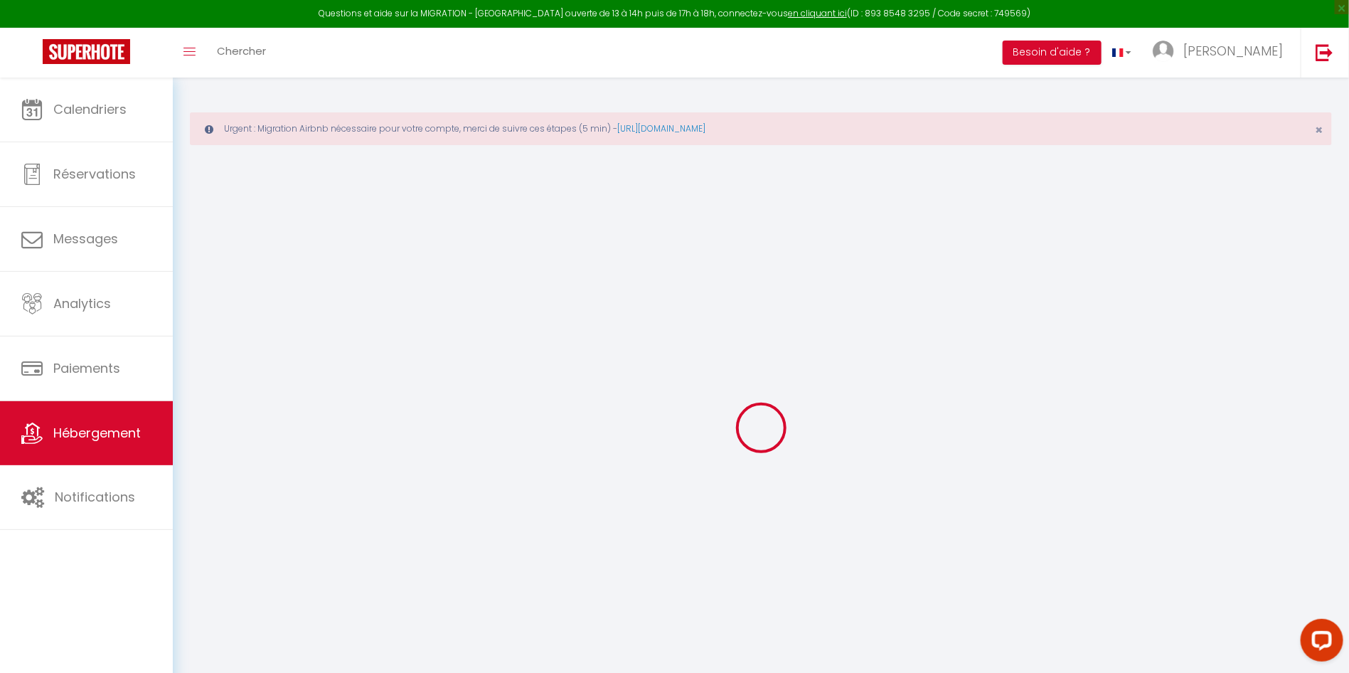
select select
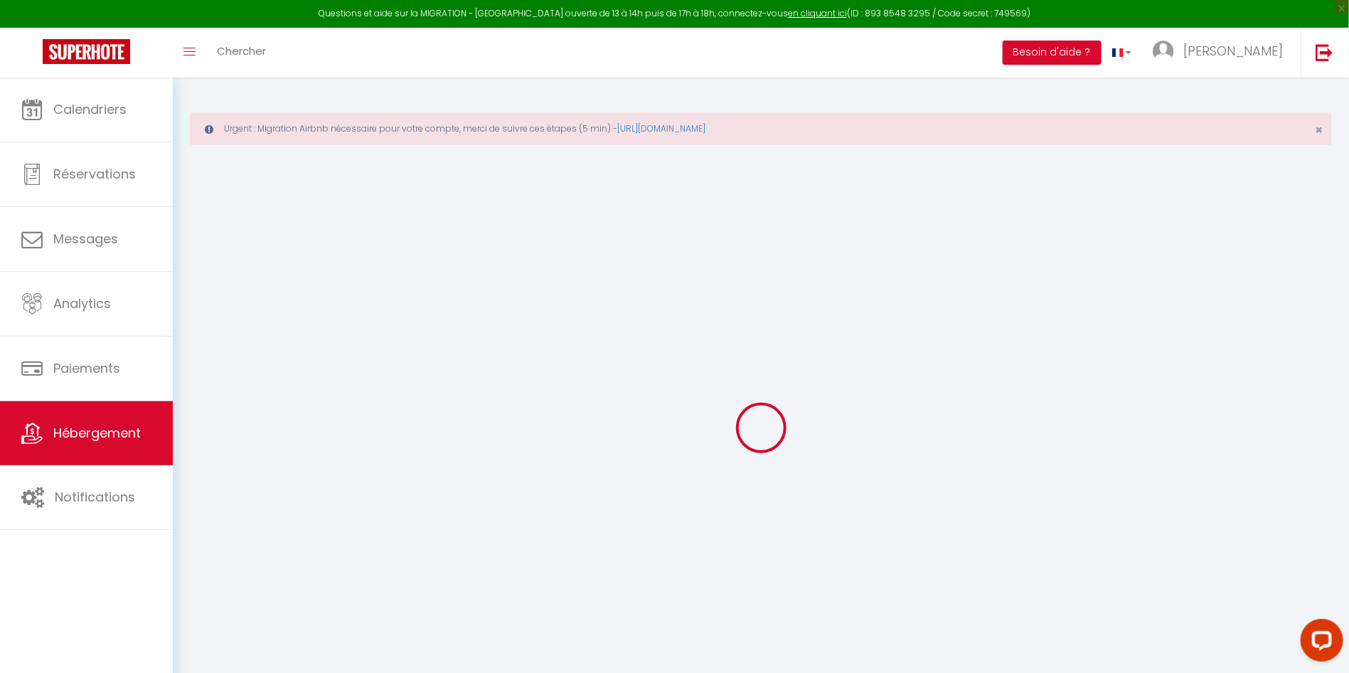
select select
checkbox input "false"
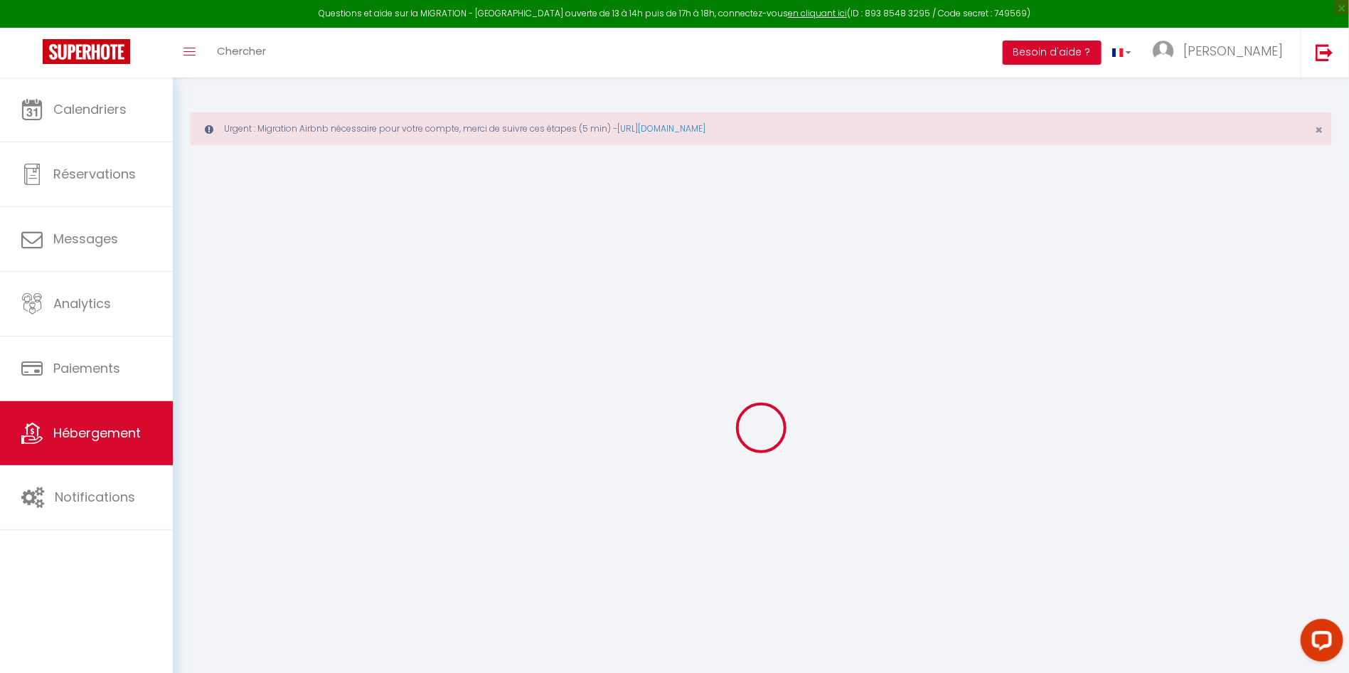
select select
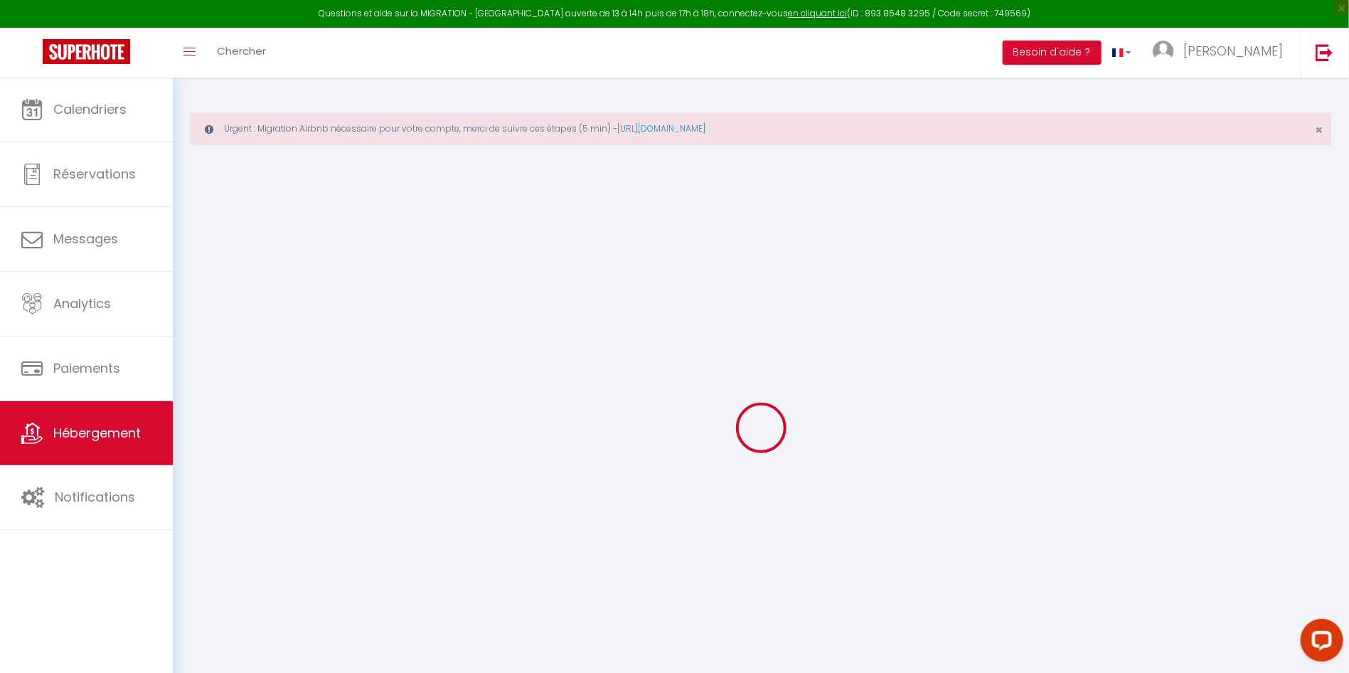
select select
checkbox input "false"
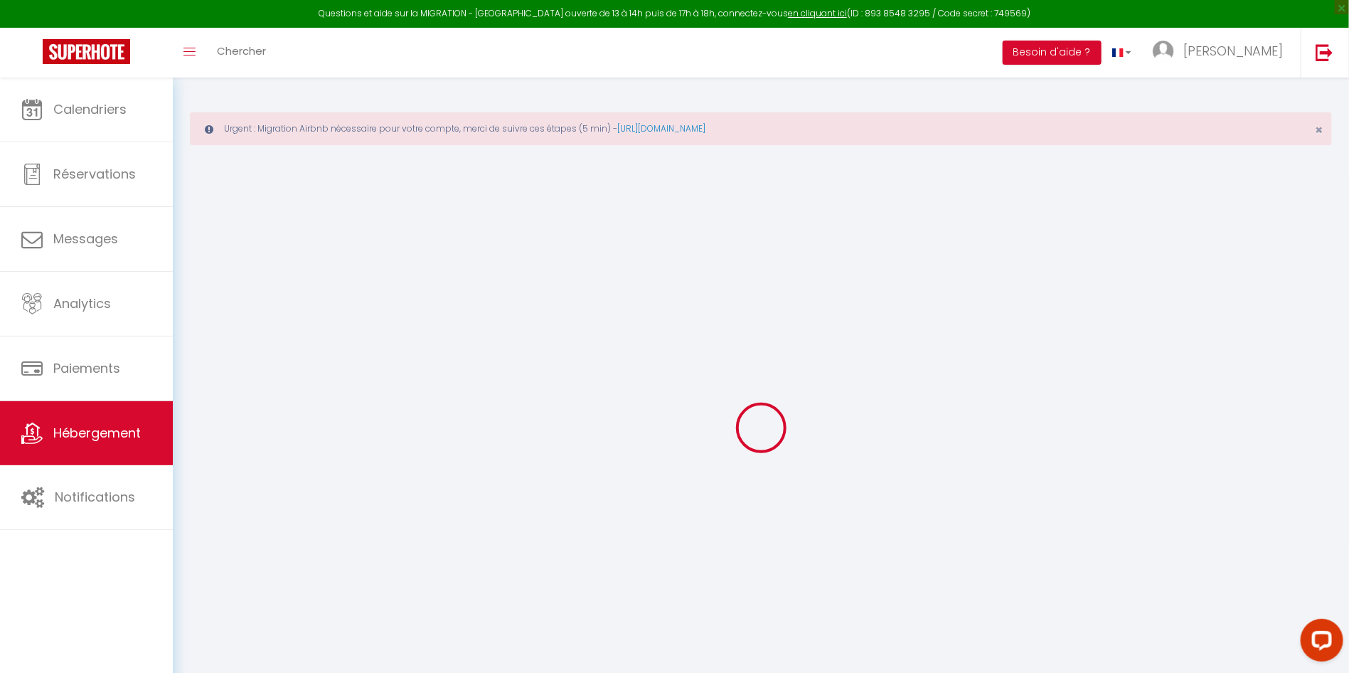
checkbox input "false"
select select
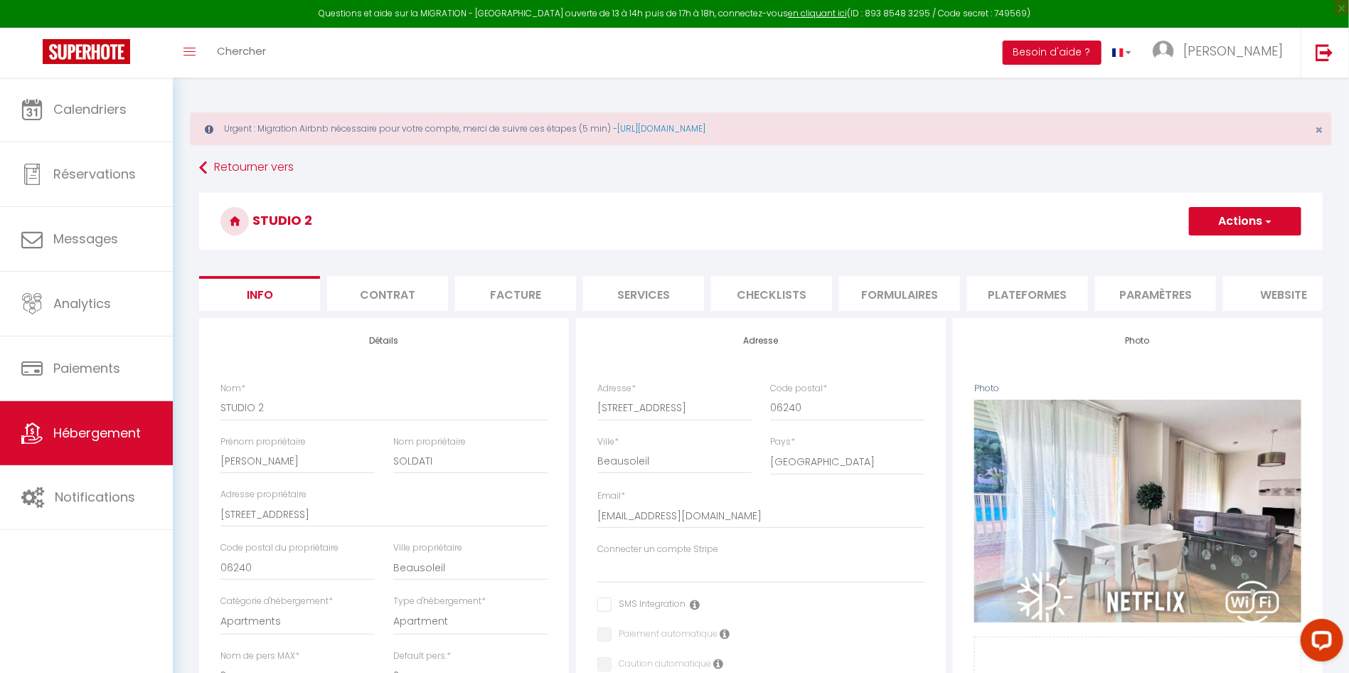
click at [1051, 286] on li "Plateformes" at bounding box center [1027, 293] width 121 height 35
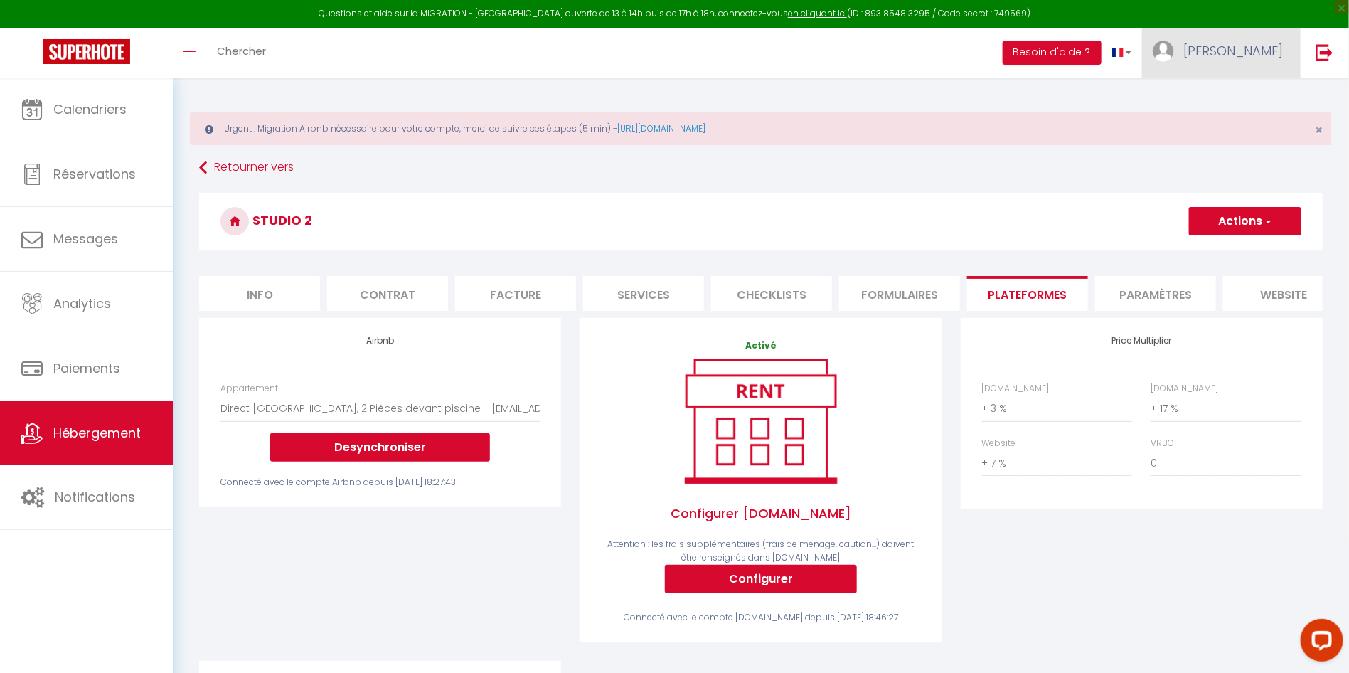
click at [1268, 49] on span "[PERSON_NAME]" at bounding box center [1234, 51] width 100 height 18
click at [1254, 96] on link "Paramètres" at bounding box center [1243, 99] width 105 height 24
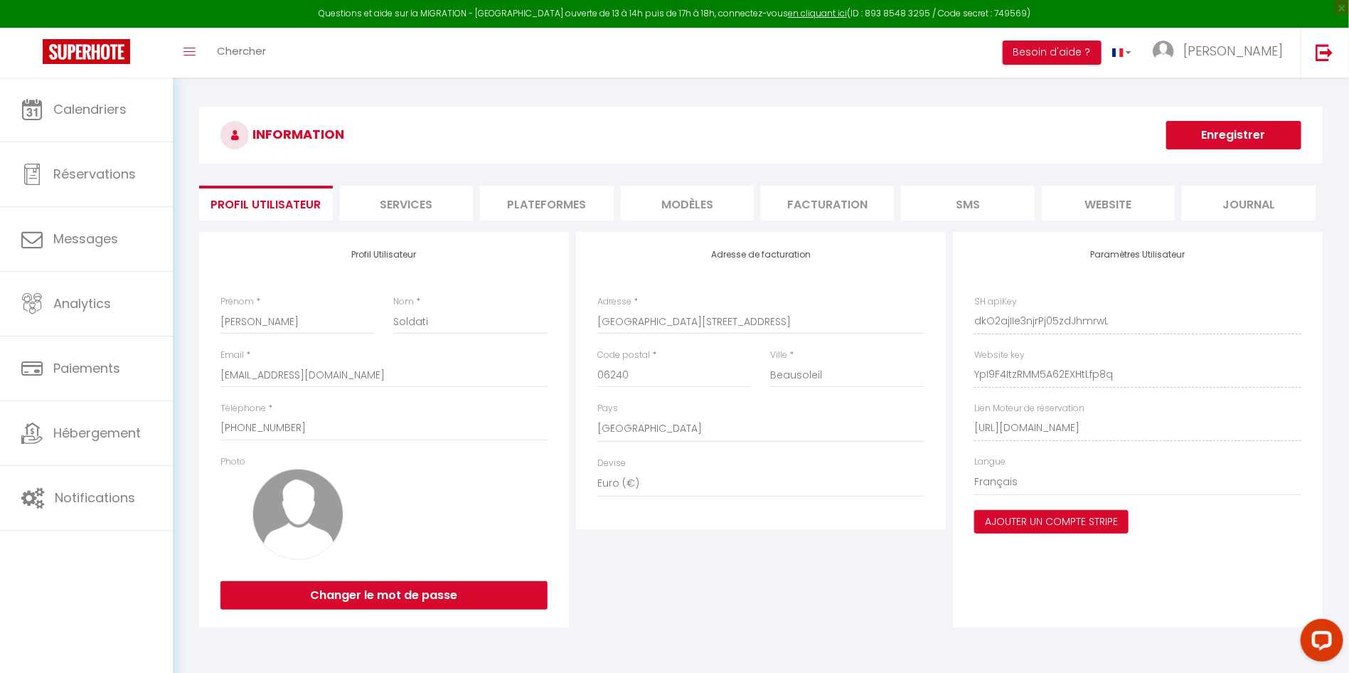
click at [564, 201] on li "Plateformes" at bounding box center [546, 203] width 133 height 35
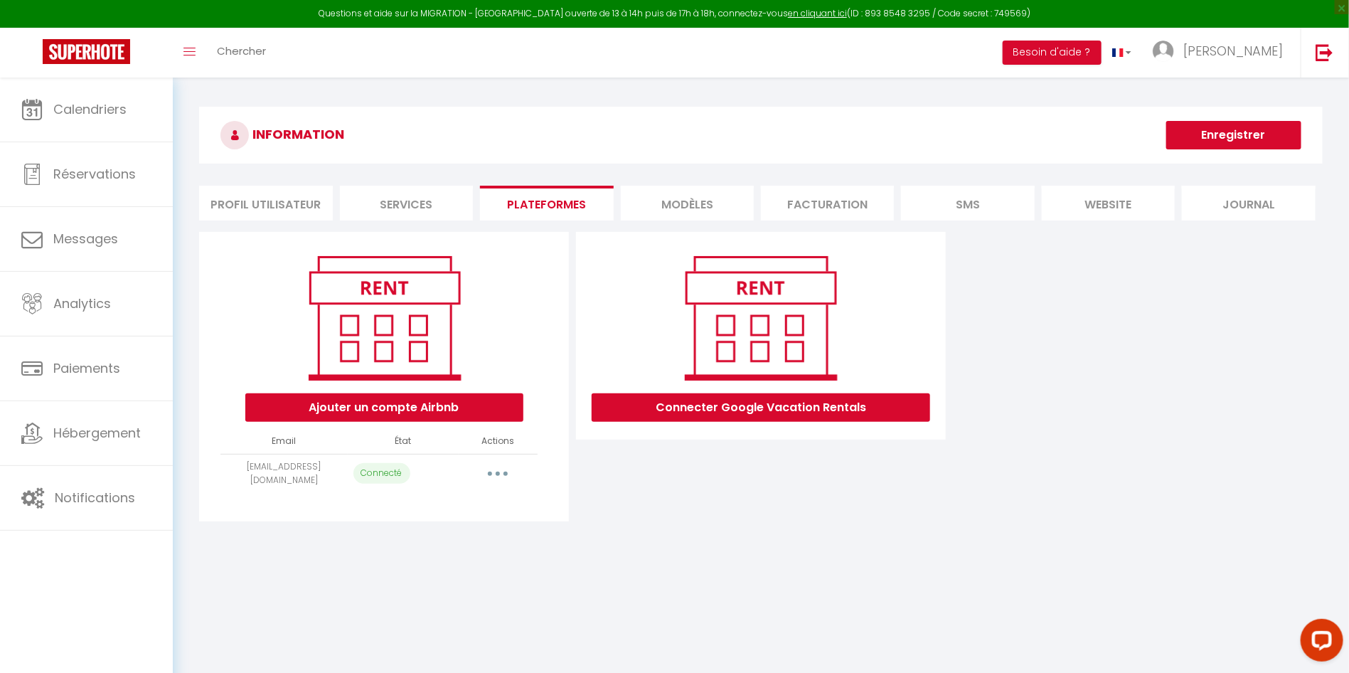
click at [505, 469] on button "button" at bounding box center [498, 473] width 40 height 23
click at [474, 553] on link "Reconnecter le compte" at bounding box center [434, 557] width 157 height 24
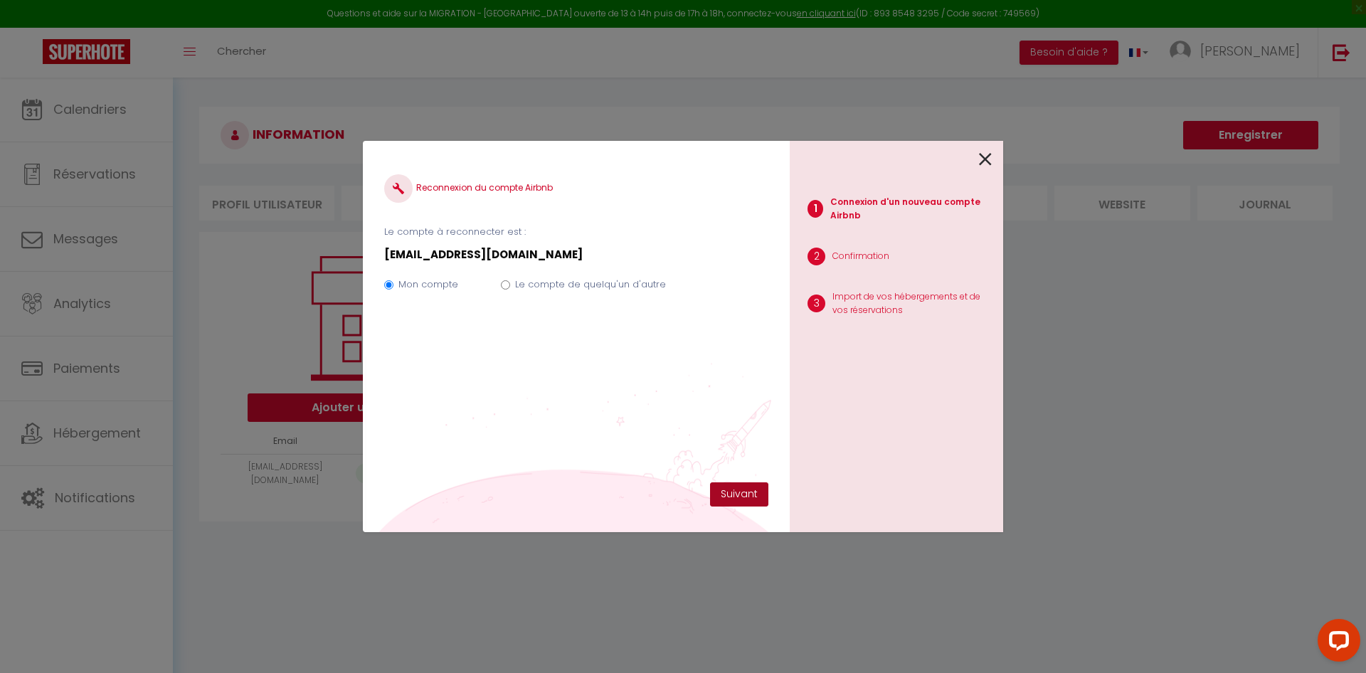
click at [733, 489] on button "Suivant" at bounding box center [739, 494] width 58 height 24
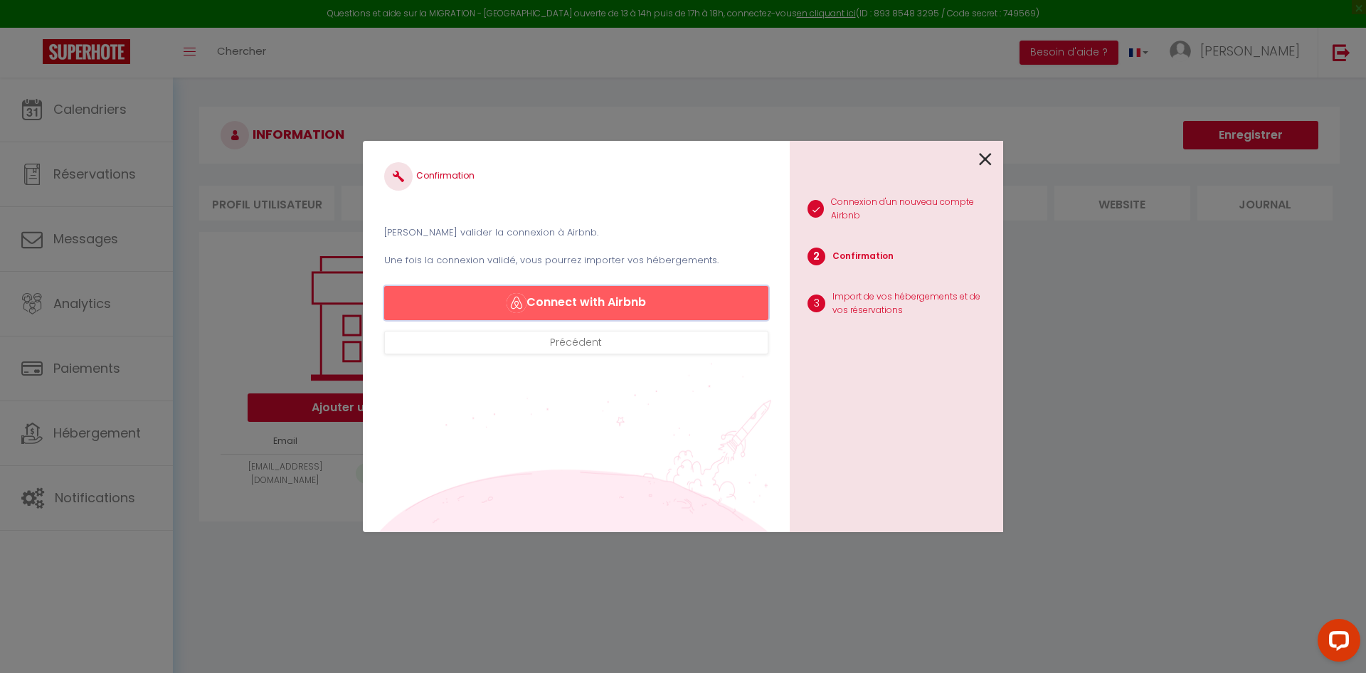
click at [644, 299] on button "Connect with Airbnb" at bounding box center [576, 303] width 384 height 34
click at [990, 158] on icon at bounding box center [985, 159] width 13 height 21
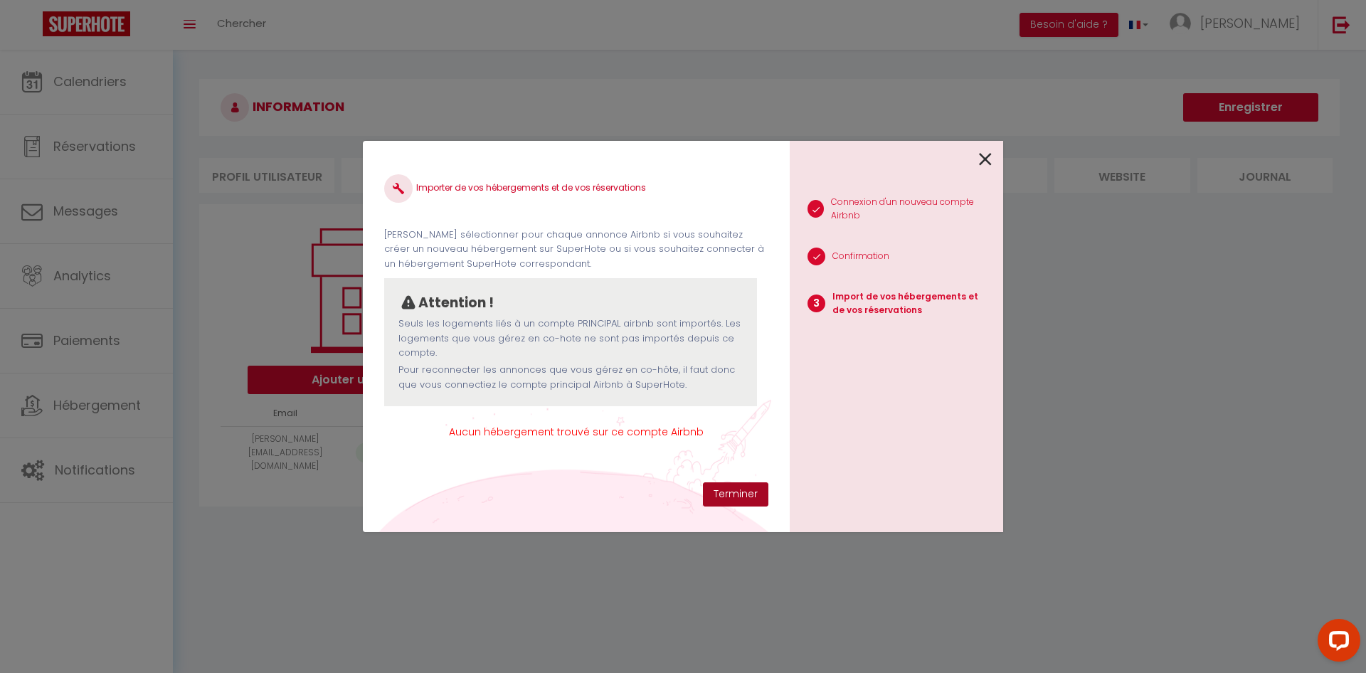
click at [744, 489] on button "Terminer" at bounding box center [735, 494] width 65 height 24
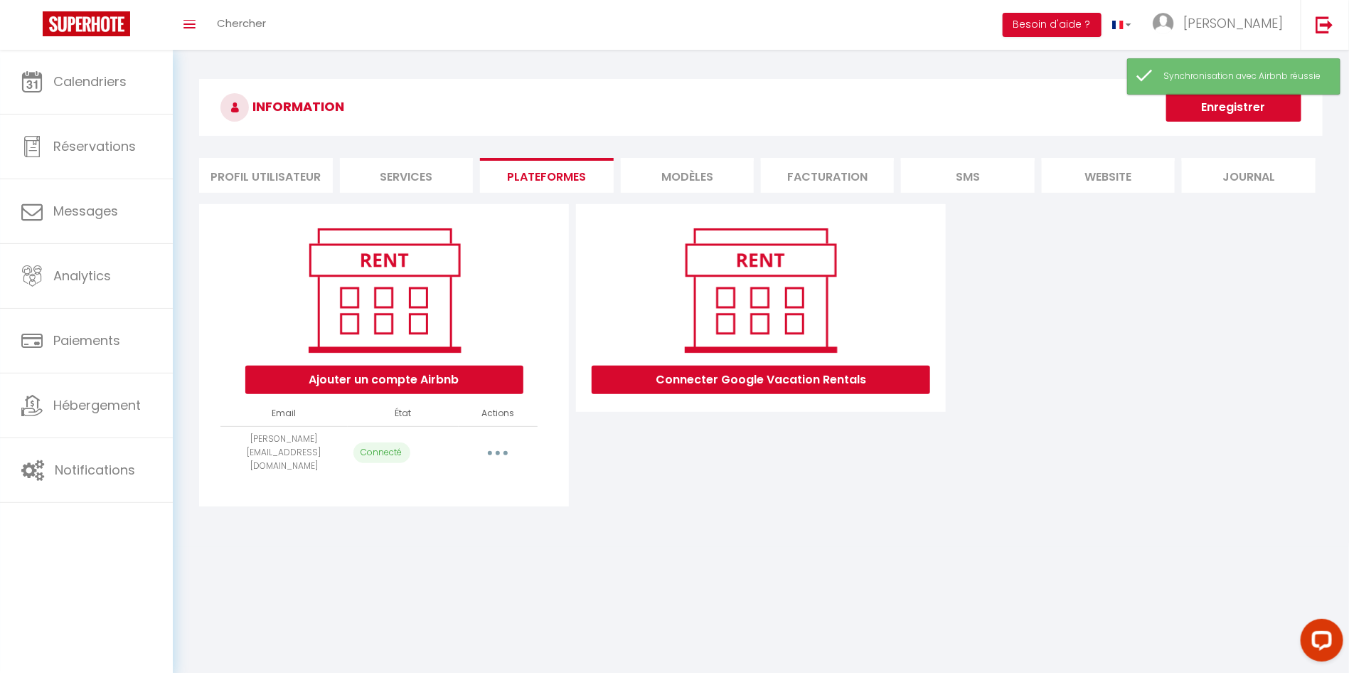
drag, startPoint x: 487, startPoint y: 444, endPoint x: 493, endPoint y: 407, distance: 37.4
click at [509, 408] on table "Email État Actions sonia.mc06@gmail.com Connecté Importer les appartements Supp…" at bounding box center [378, 440] width 317 height 78
click at [501, 442] on button "button" at bounding box center [498, 452] width 40 height 23
click at [454, 527] on link "Reconnecter le compte" at bounding box center [434, 536] width 157 height 24
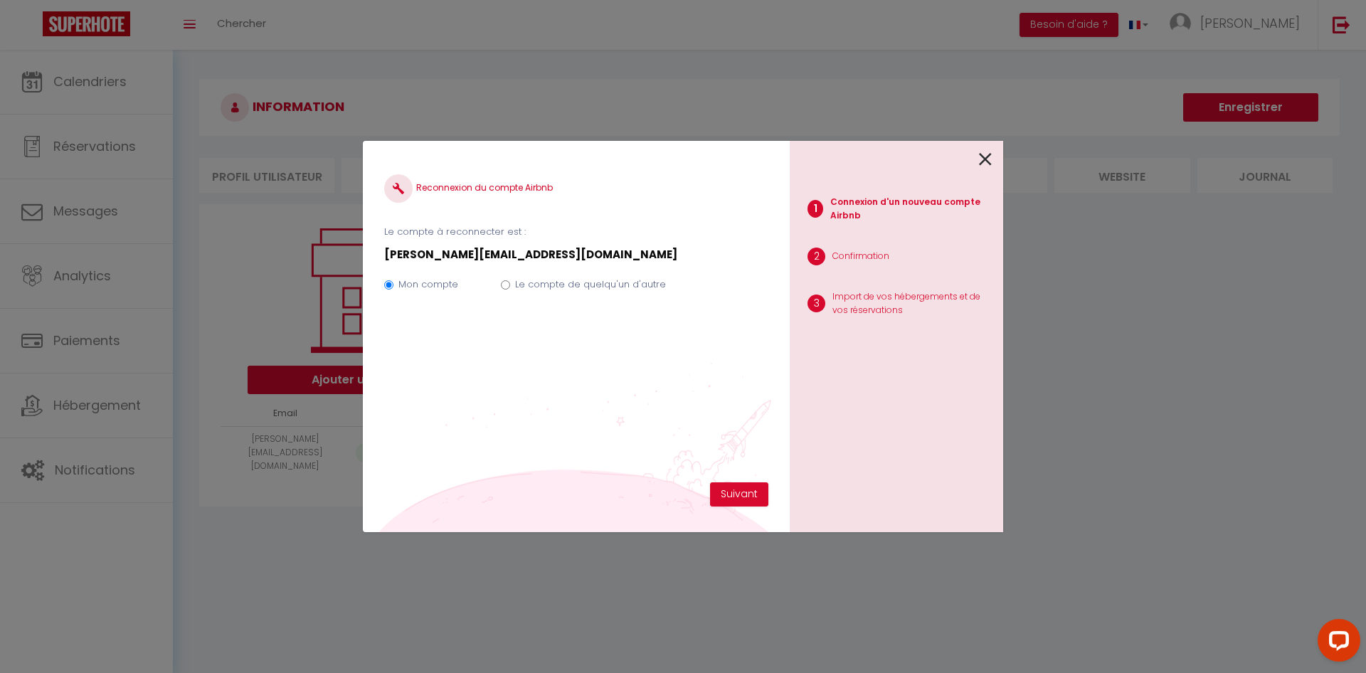
click at [988, 159] on icon at bounding box center [985, 159] width 13 height 21
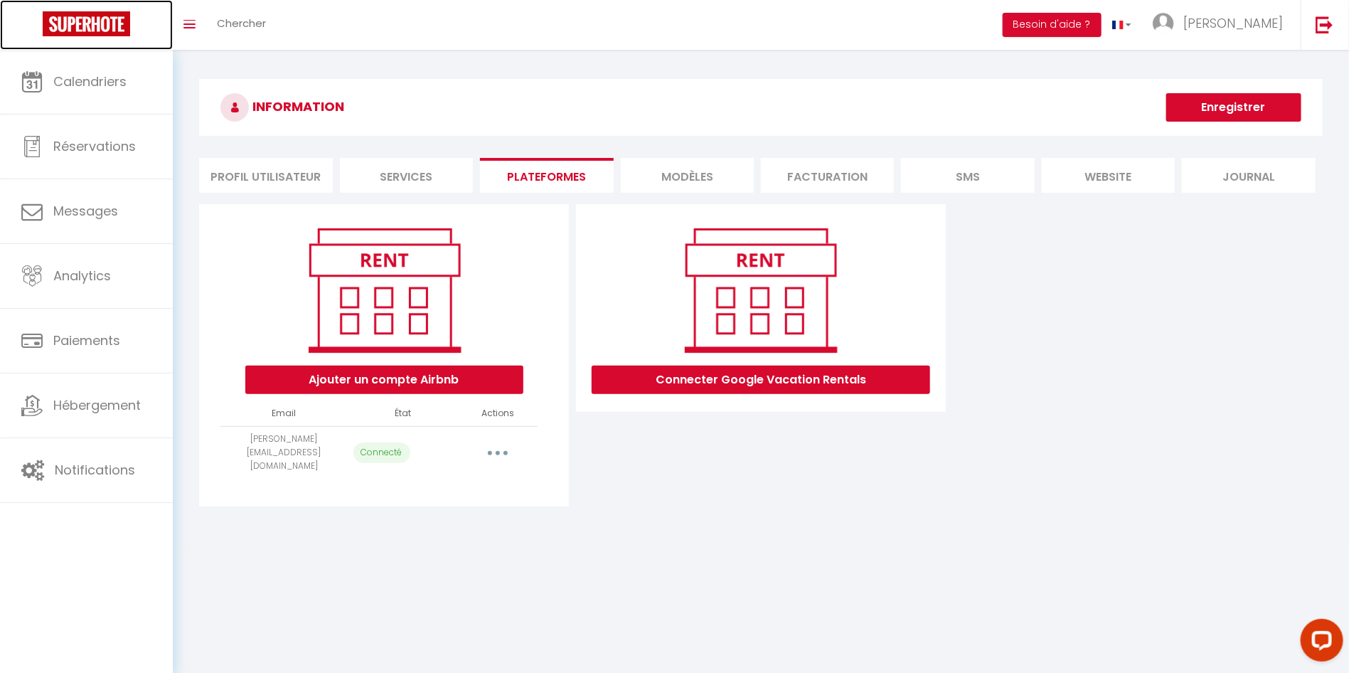
click at [79, 33] on img at bounding box center [86, 23] width 87 height 25
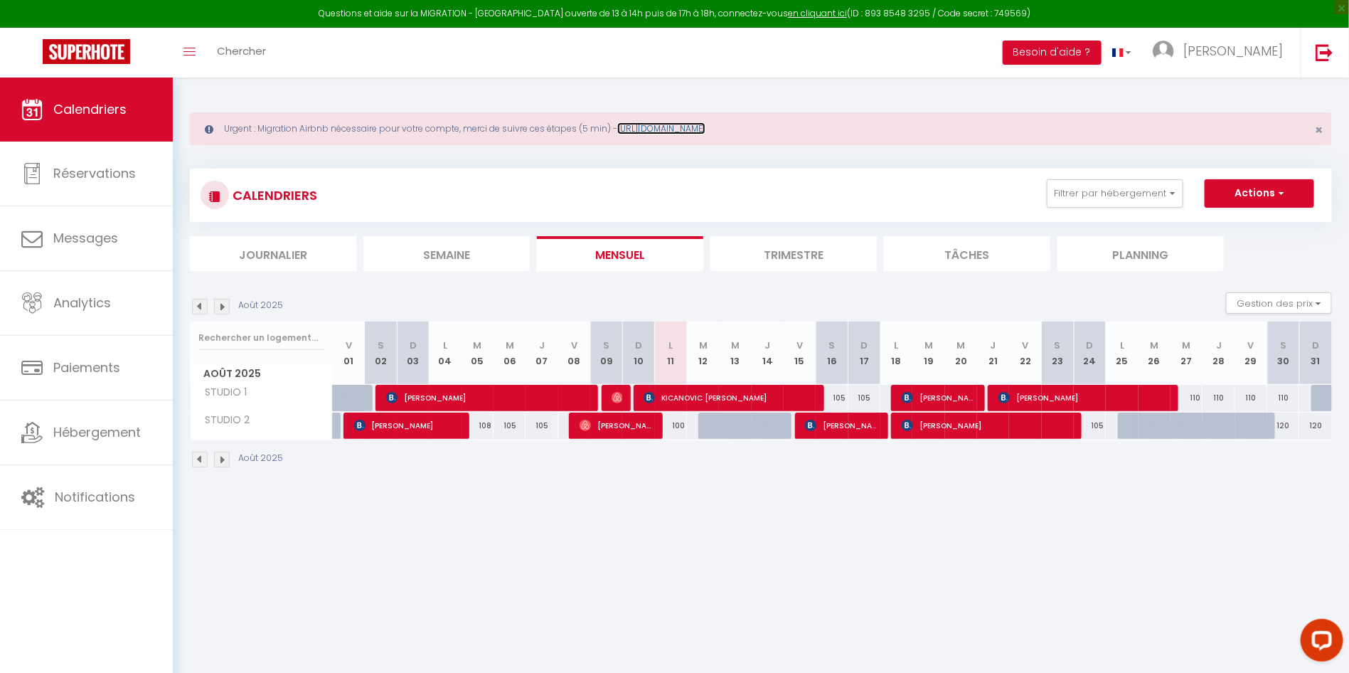
click at [667, 122] on link "[URL][DOMAIN_NAME]" at bounding box center [661, 128] width 88 height 12
